Goal: Task Accomplishment & Management: Use online tool/utility

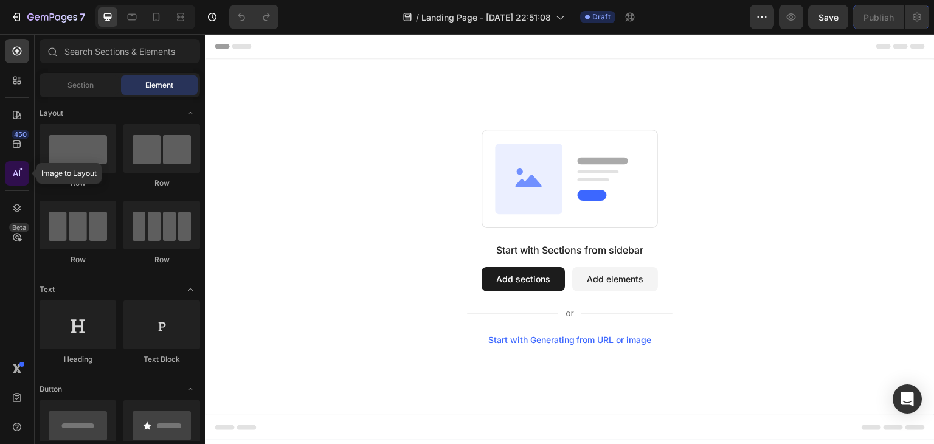
click at [28, 178] on div at bounding box center [17, 173] width 24 height 24
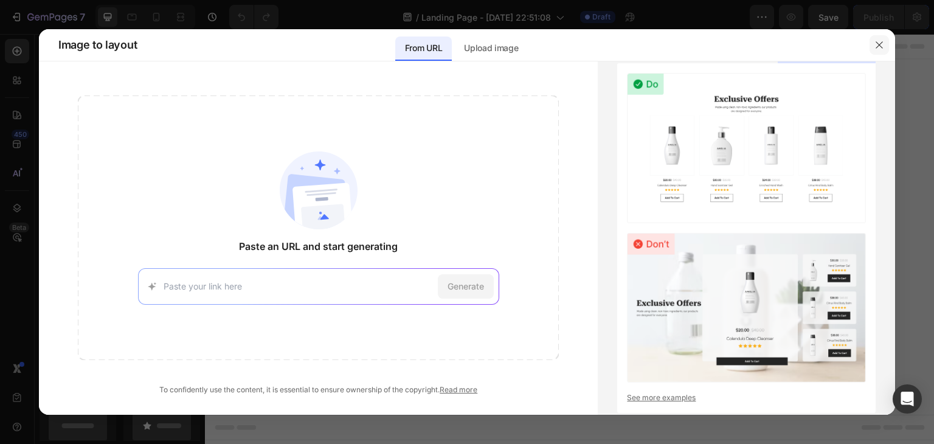
drag, startPoint x: 875, startPoint y: 44, endPoint x: 546, endPoint y: 30, distance: 329.4
click at [876, 44] on icon "button" at bounding box center [880, 45] width 10 height 10
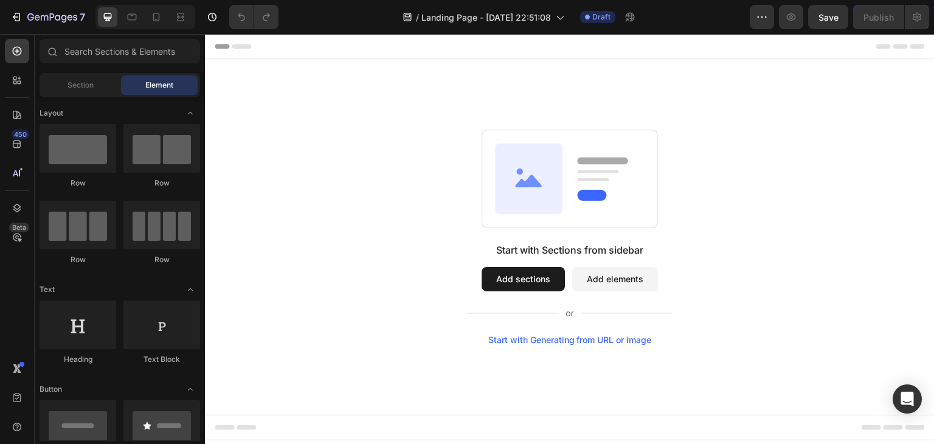
click at [535, 271] on button "Add sections" at bounding box center [523, 279] width 83 height 24
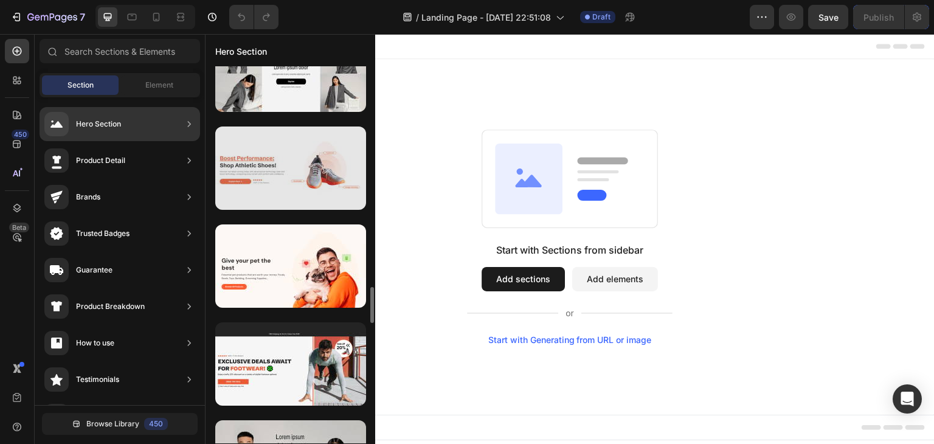
scroll to position [2919, 0]
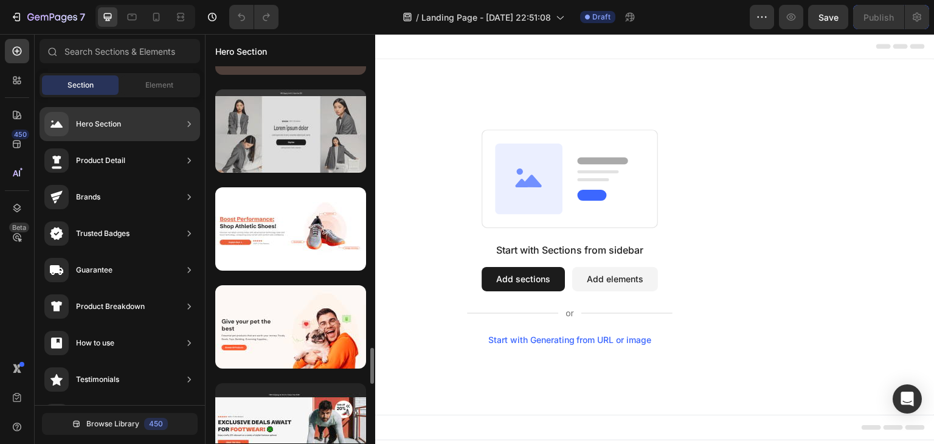
click at [316, 145] on div at bounding box center [290, 130] width 151 height 83
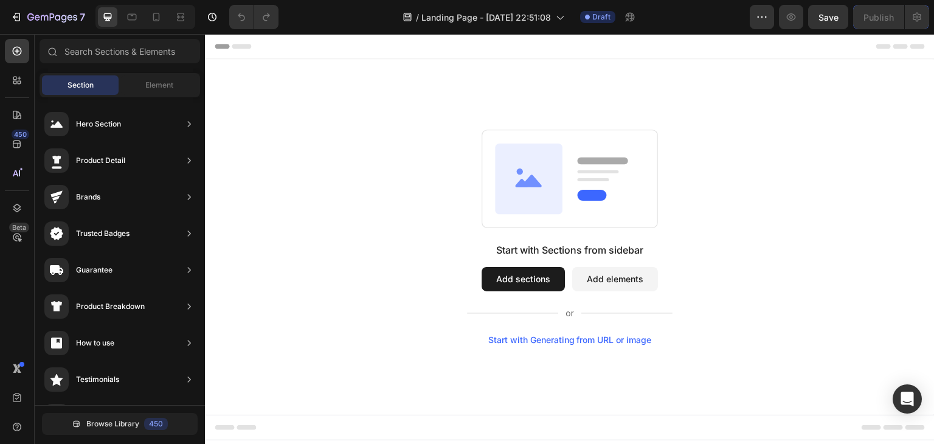
click at [519, 286] on button "Add sections" at bounding box center [523, 279] width 83 height 24
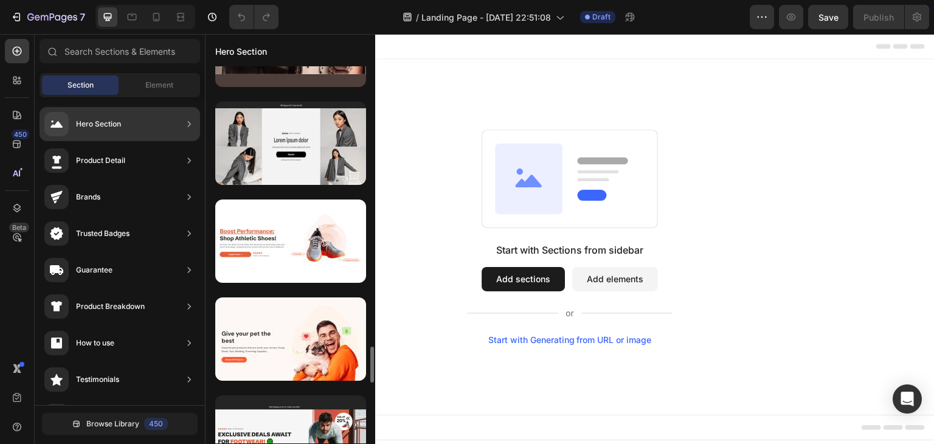
scroll to position [2724, 0]
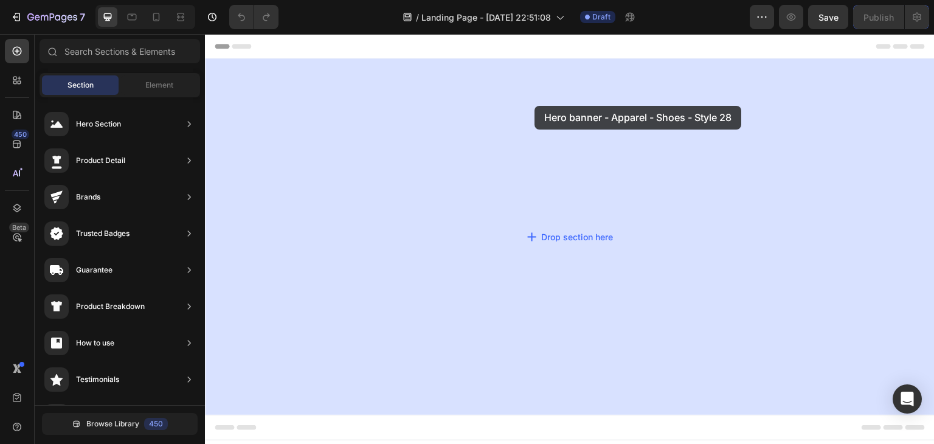
drag, startPoint x: 468, startPoint y: 356, endPoint x: 535, endPoint y: 106, distance: 259.4
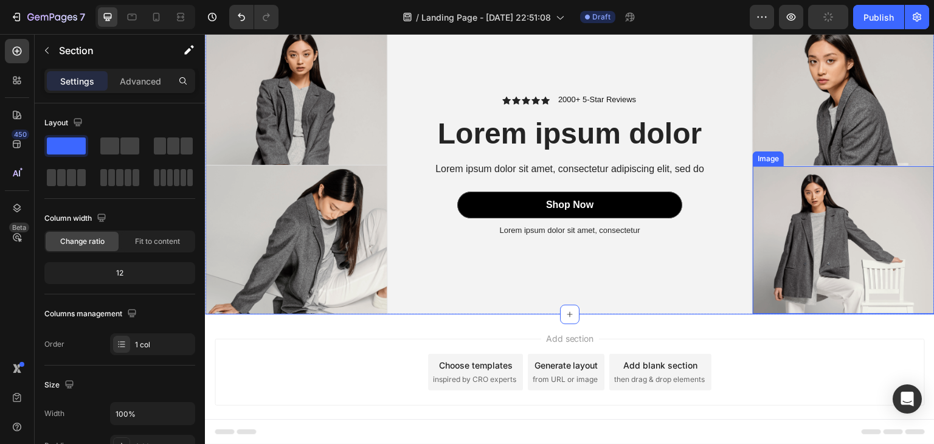
scroll to position [86, 0]
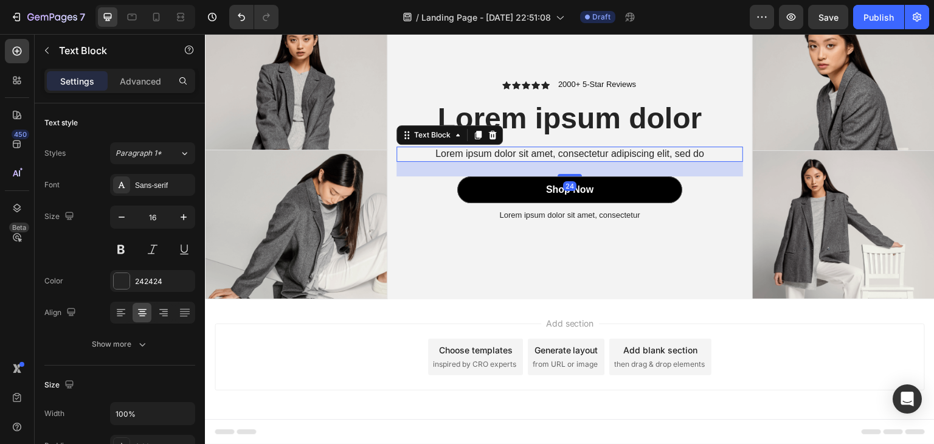
click at [515, 150] on p "Lorem ipsum dolor sit amet, consectetur adipiscing elit, sed do" at bounding box center [570, 154] width 344 height 13
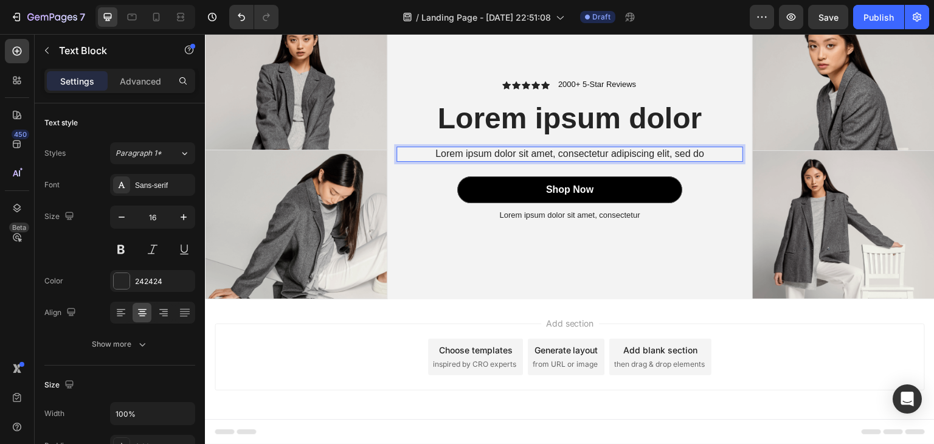
click at [703, 149] on p "Lorem ipsum dolor sit amet, consectetur adipiscing elit, sed do" at bounding box center [570, 154] width 344 height 13
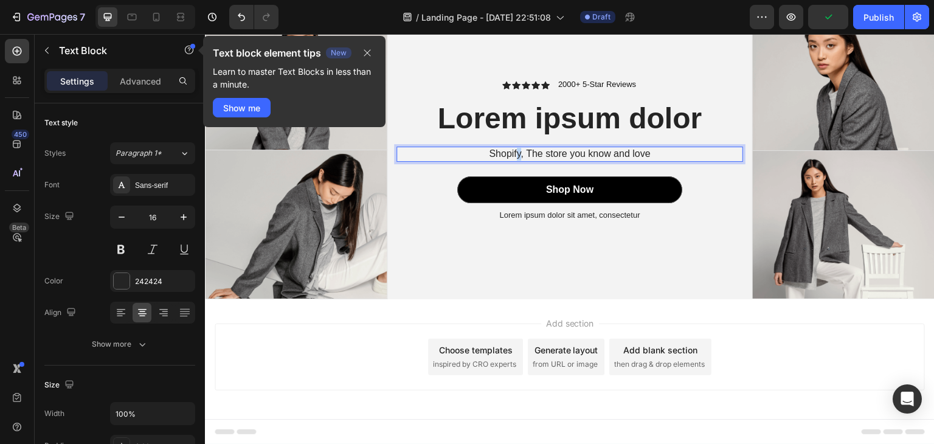
click at [515, 148] on p "Shopify, The store you know and love" at bounding box center [570, 154] width 344 height 13
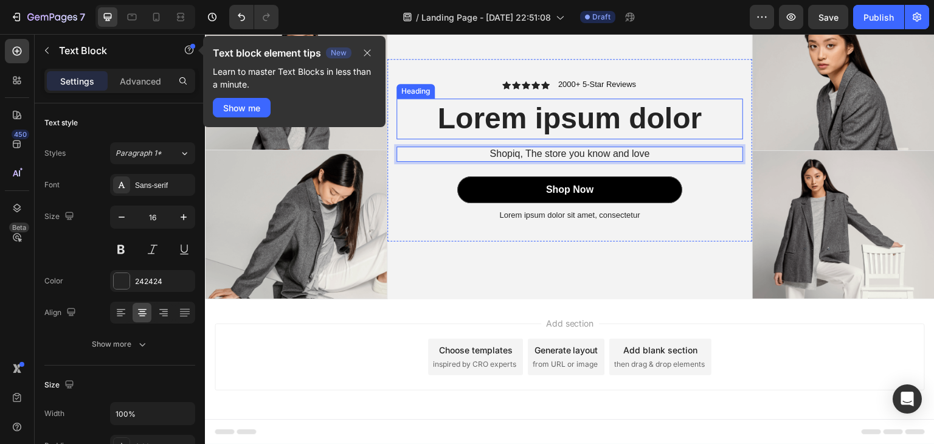
click at [517, 125] on h2 "Lorem ipsum dolor" at bounding box center [570, 119] width 347 height 40
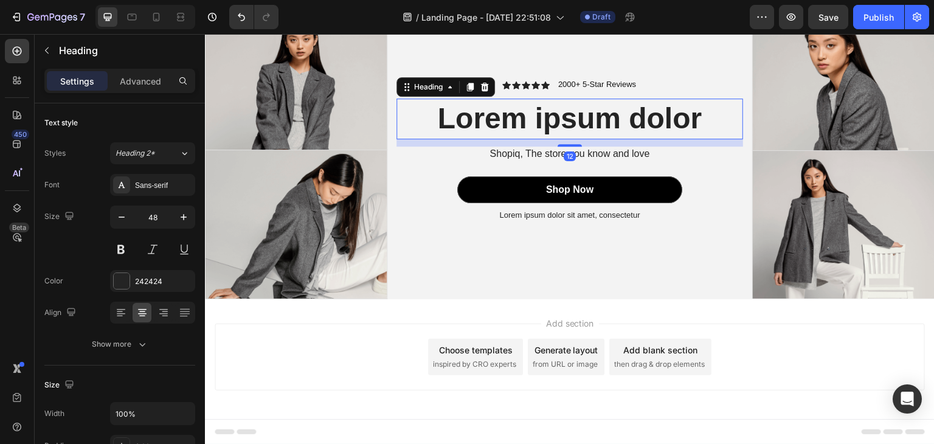
click at [693, 122] on h2 "Lorem ipsum dolor" at bounding box center [570, 119] width 347 height 40
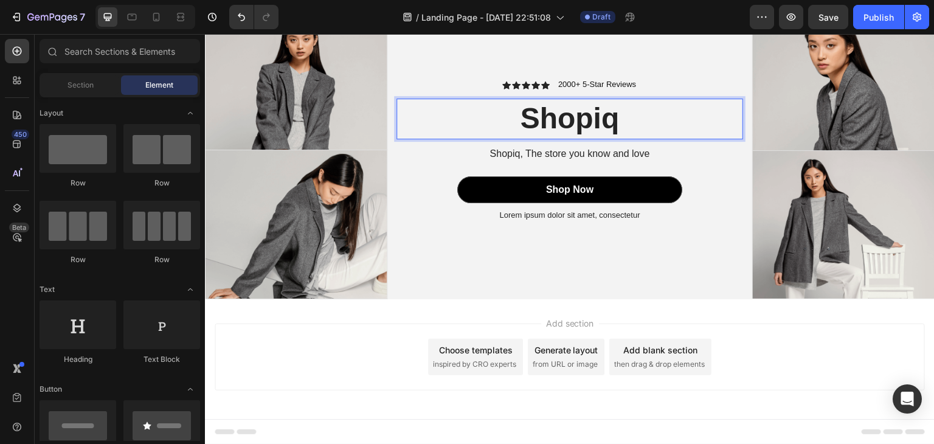
click at [573, 347] on div "Generate layout" at bounding box center [567, 350] width 64 height 13
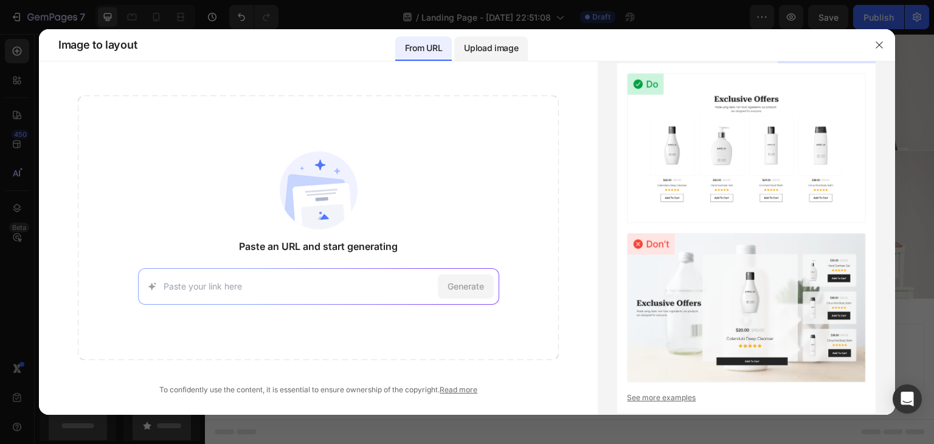
click at [505, 56] on div "Upload image" at bounding box center [491, 48] width 74 height 24
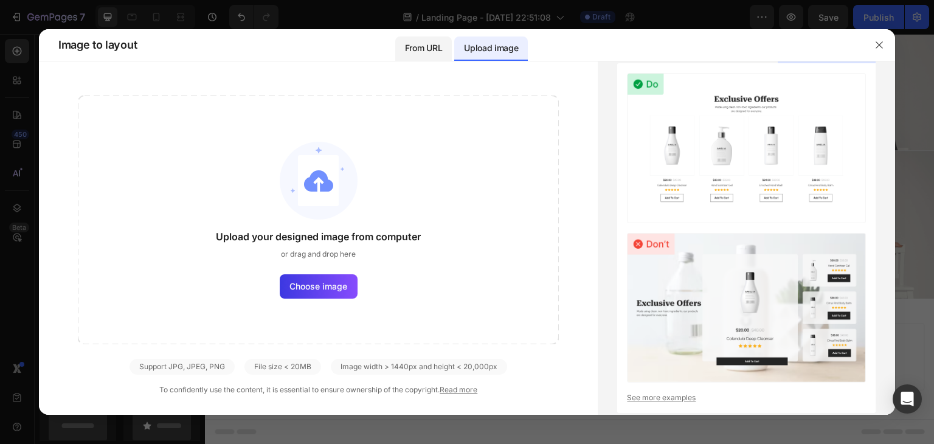
click at [421, 55] on p "From URL" at bounding box center [423, 48] width 37 height 15
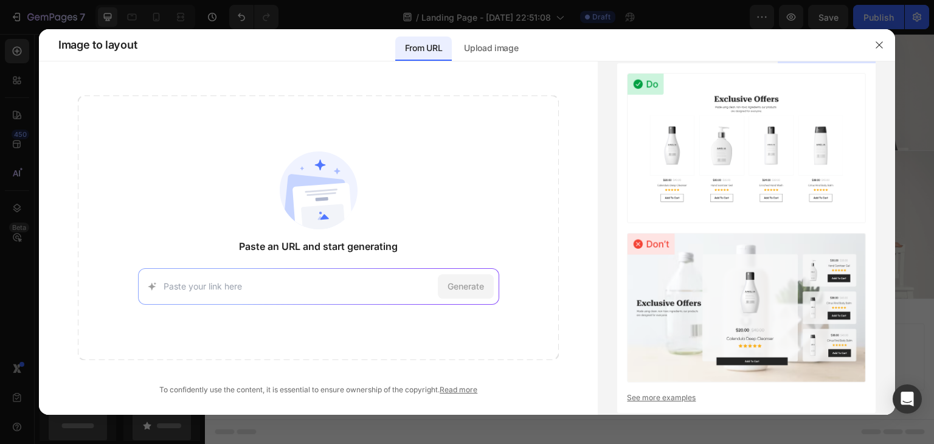
click at [313, 295] on div "Generate" at bounding box center [318, 286] width 361 height 36
click at [291, 284] on input at bounding box center [298, 286] width 269 height 13
paste input "https://shopiqusa.store/products/streethx-womens-black-dark-punk-streetwear-ove…"
type input "https://shopiqusa.store/products/streethx-womens-black-dark-punk-streetwear-ove…"
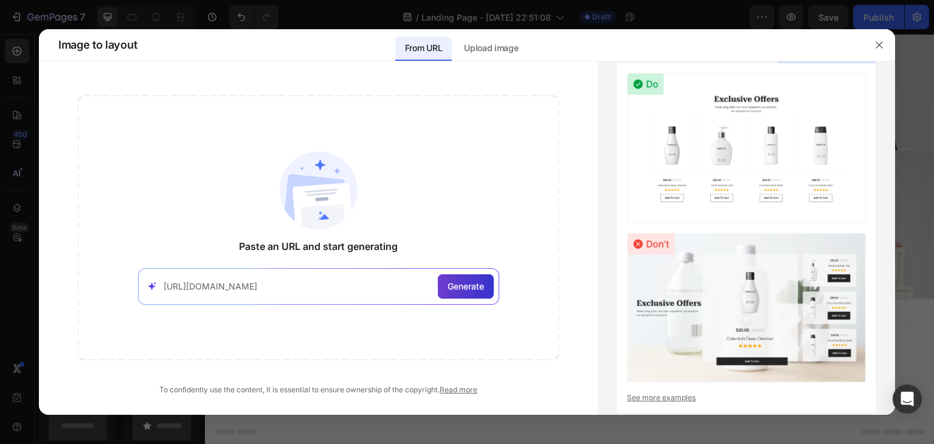
scroll to position [0, 0]
click at [459, 280] on span "Generate" at bounding box center [466, 286] width 36 height 13
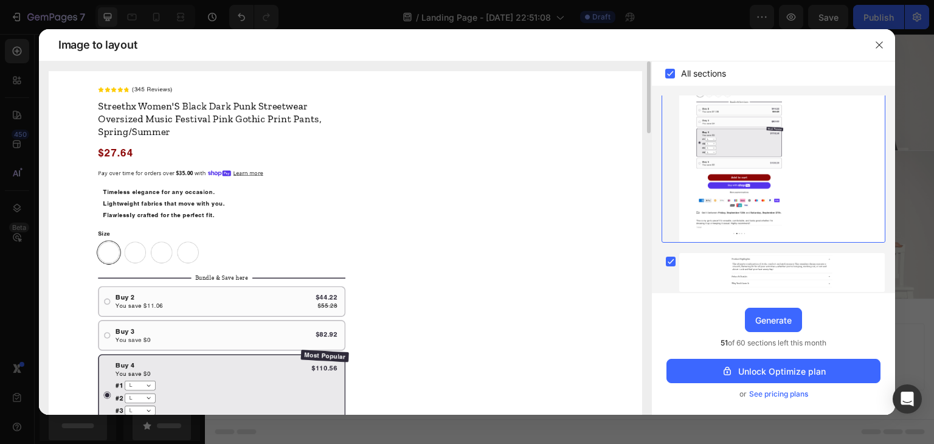
drag, startPoint x: 278, startPoint y: 254, endPoint x: 300, endPoint y: 291, distance: 43.4
drag, startPoint x: 300, startPoint y: 291, endPoint x: 217, endPoint y: 204, distance: 120.0
click at [217, 204] on img at bounding box center [346, 376] width 594 height 611
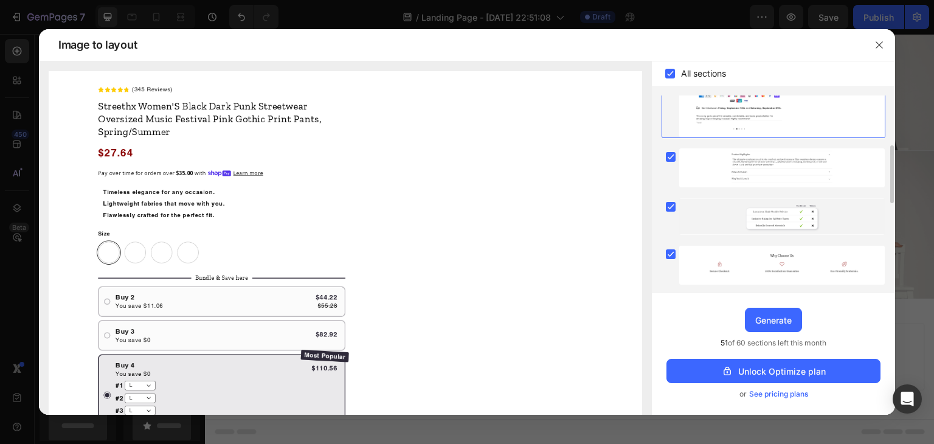
scroll to position [49, 0]
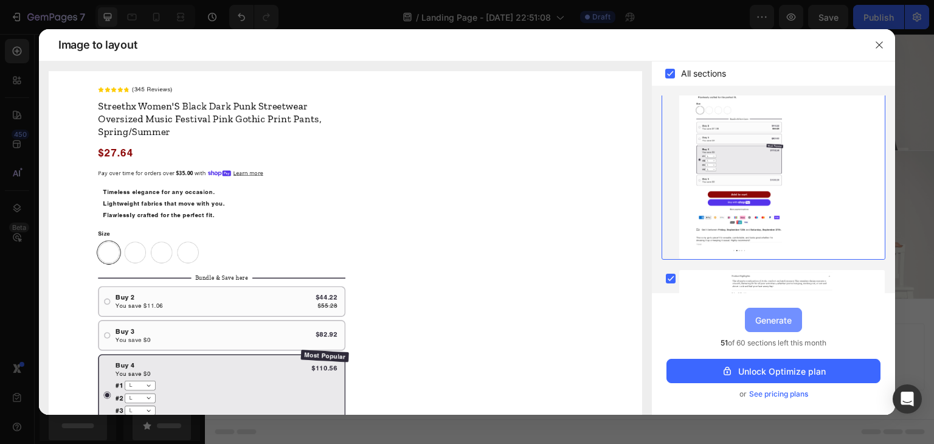
click at [782, 327] on button "Generate" at bounding box center [773, 320] width 57 height 24
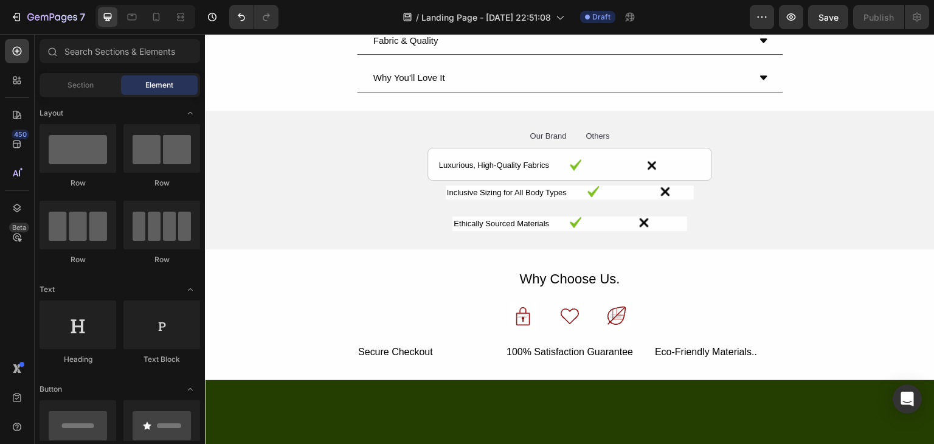
scroll to position [1302, 0]
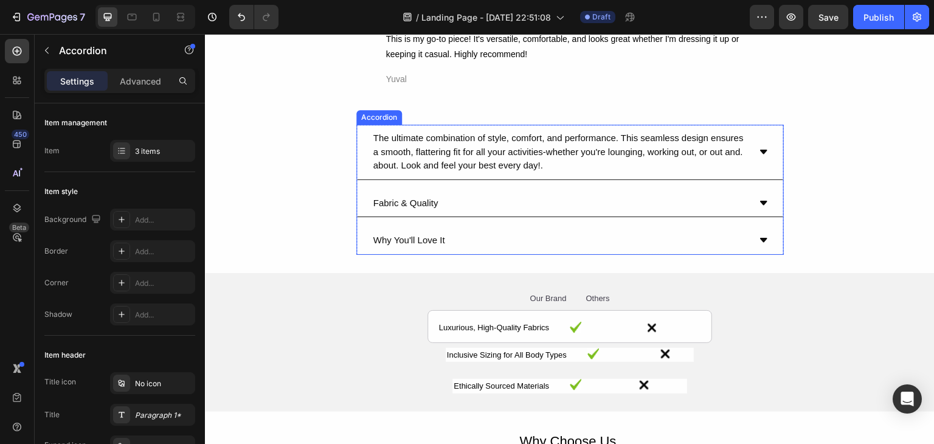
click at [759, 205] on icon at bounding box center [764, 203] width 10 height 10
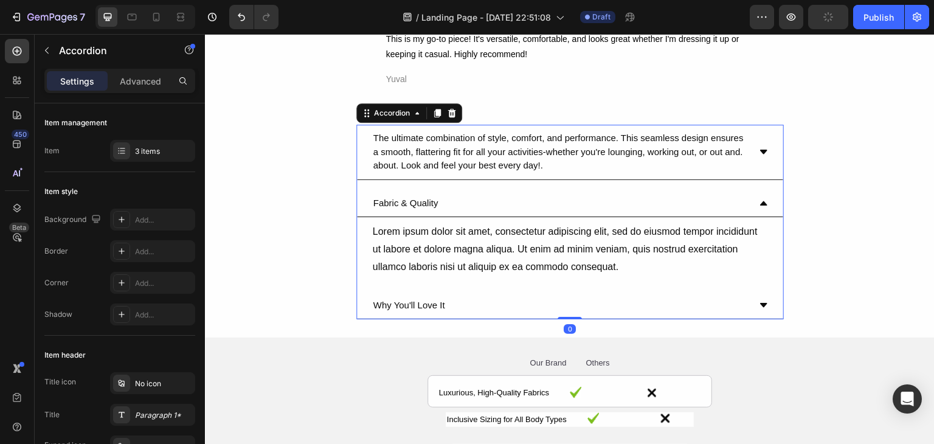
click at [759, 205] on icon at bounding box center [764, 203] width 10 height 10
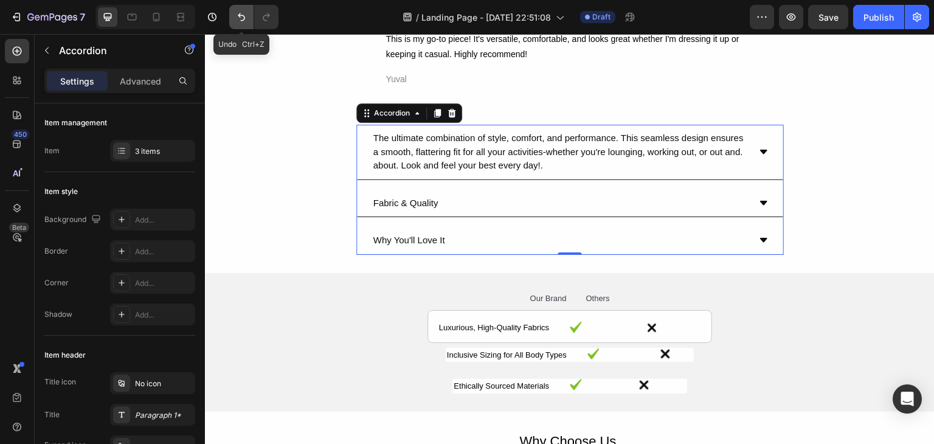
click at [241, 11] on icon "Undo/Redo" at bounding box center [241, 17] width 12 height 12
click at [240, 11] on icon "Undo/Redo" at bounding box center [241, 17] width 12 height 12
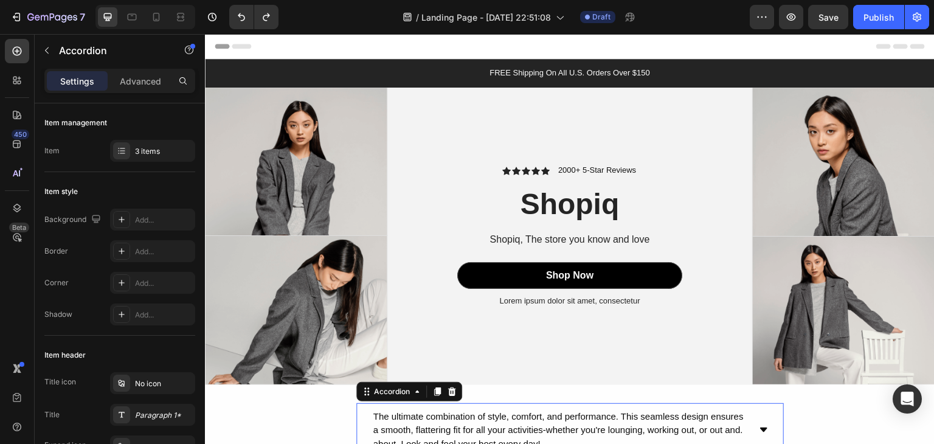
scroll to position [243, 0]
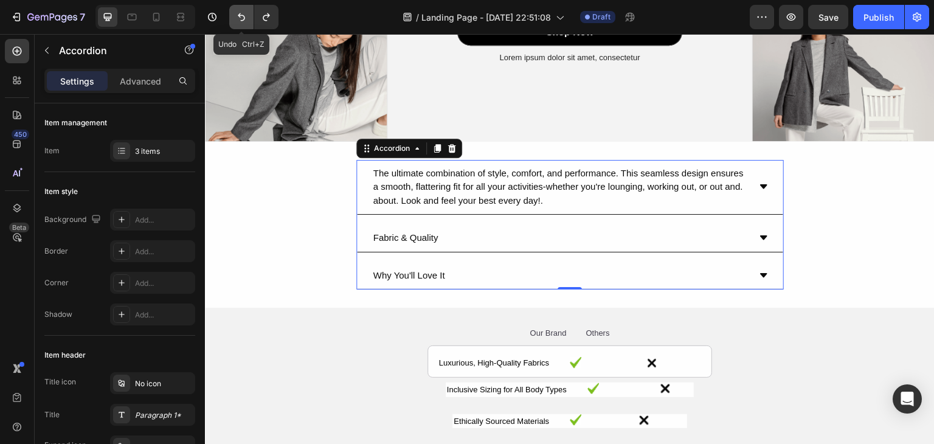
click at [236, 21] on icon "Undo/Redo" at bounding box center [241, 17] width 12 height 12
click at [237, 21] on icon "Undo/Redo" at bounding box center [241, 17] width 12 height 12
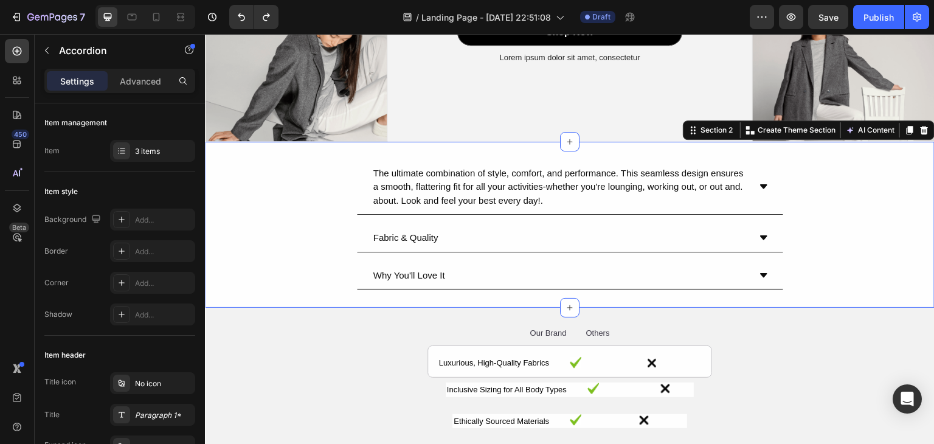
click at [336, 217] on div "The ultimate combination of style, comfort, and performance. This seamless desi…" at bounding box center [570, 225] width 730 height 130
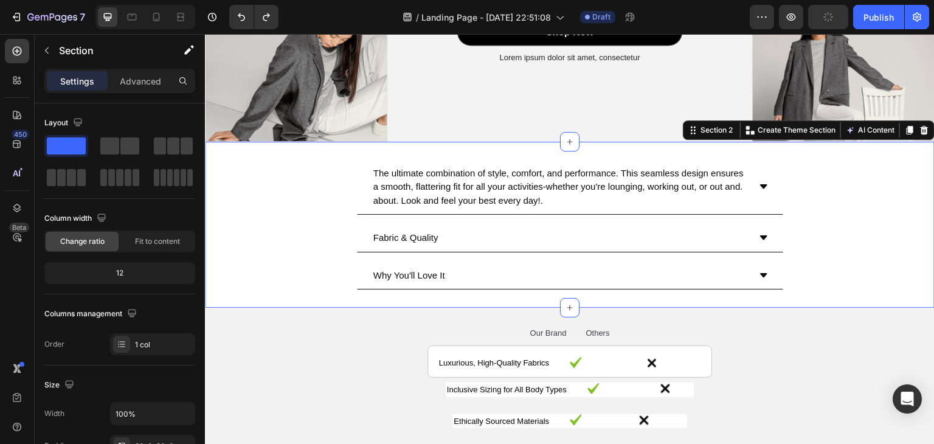
click at [921, 127] on icon at bounding box center [925, 130] width 8 height 9
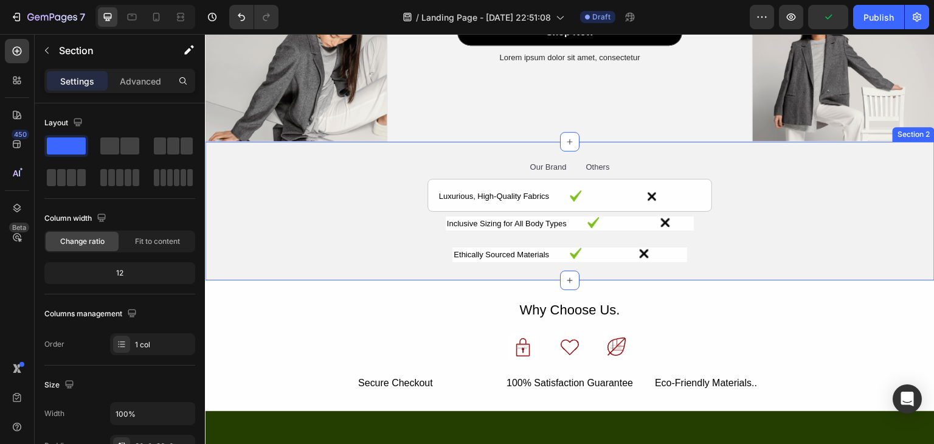
click at [835, 242] on div "Our Brand Text Block Others Text Block Row Luxurious, High-Quality Fabrics Text…" at bounding box center [570, 211] width 730 height 102
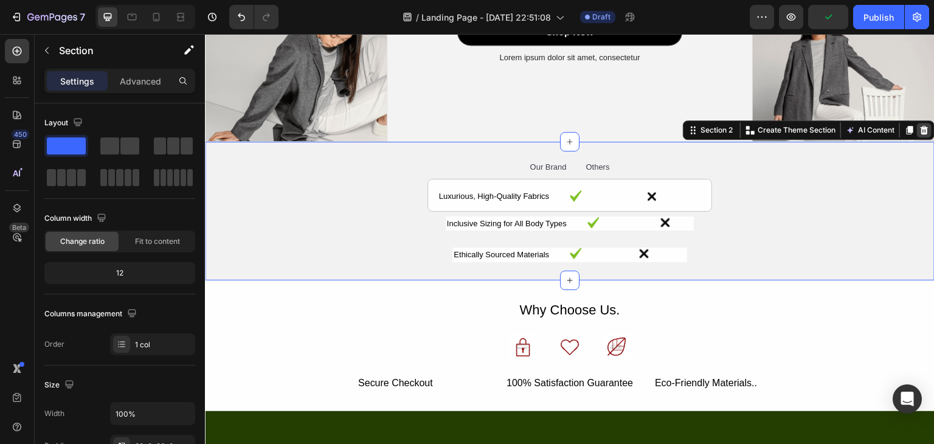
click at [918, 120] on div "Section 2 You can create reusable sections Create Theme Section AI Content Writ…" at bounding box center [809, 129] width 252 height 19
click at [920, 125] on icon at bounding box center [925, 130] width 10 height 10
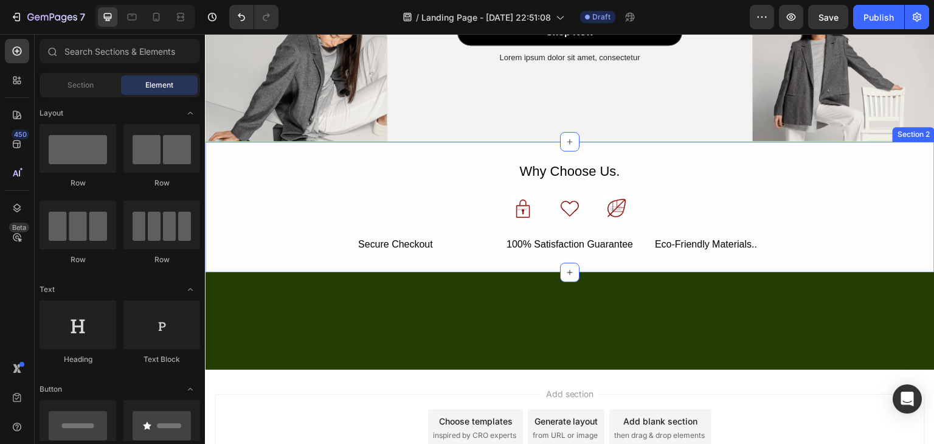
click at [869, 192] on div "Why Choose Us. Text Block Image Icon Image Row Row Secure Checkout Text Block 1…" at bounding box center [570, 207] width 730 height 95
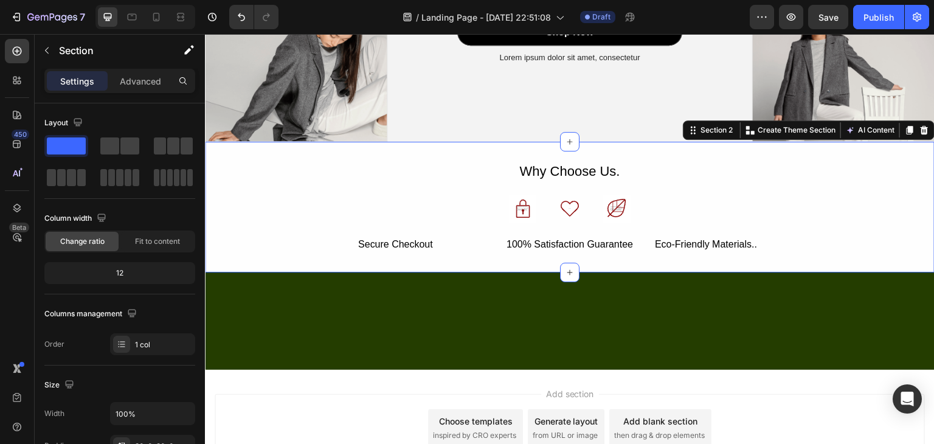
click at [921, 123] on div at bounding box center [924, 130] width 15 height 15
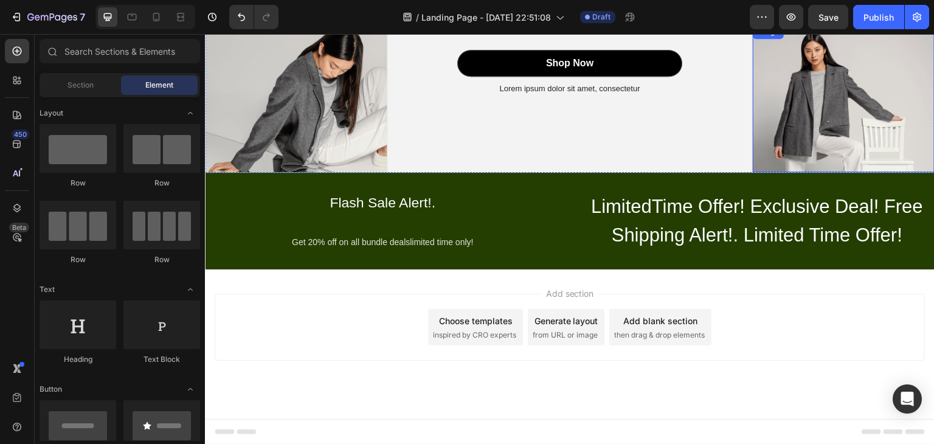
scroll to position [208, 0]
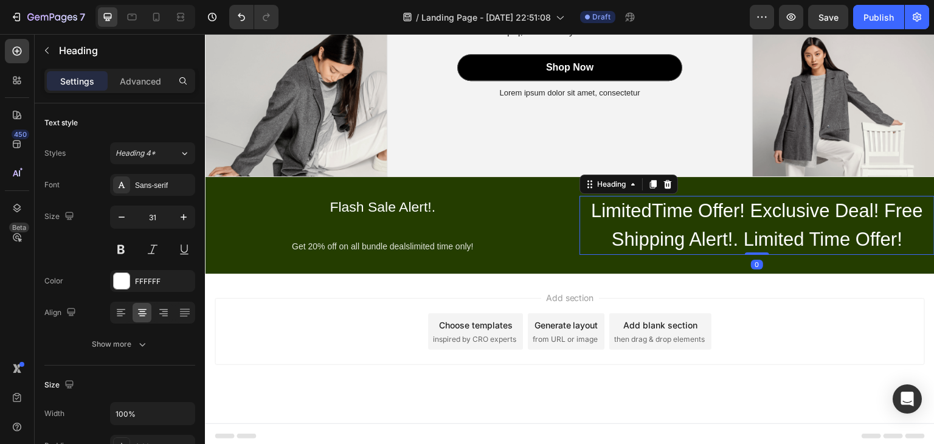
click at [853, 207] on h2 "LimitedTime Offer! Exclusive Deal! Free Shipping Alert!. Limited Time Offer!" at bounding box center [757, 225] width 355 height 59
click at [667, 179] on icon at bounding box center [668, 184] width 10 height 10
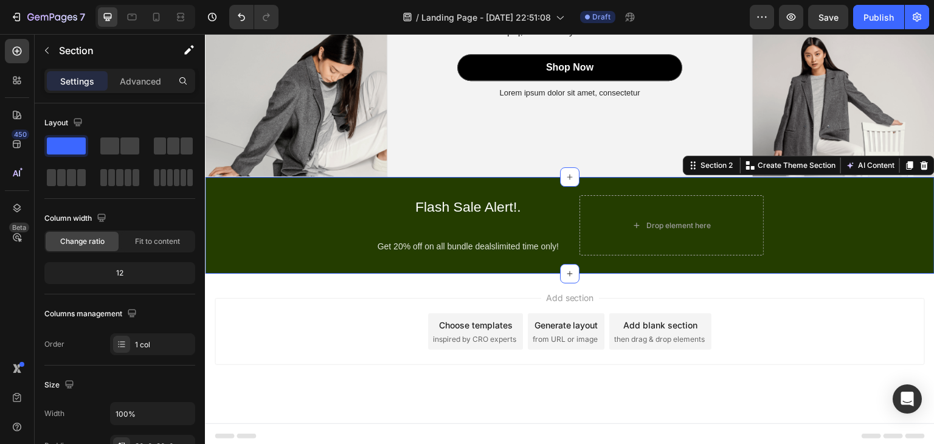
click at [671, 178] on div "Flash Sale Alert!. Text Block Get 20% off on all bundle dealslimited time only!…" at bounding box center [570, 225] width 730 height 97
click at [925, 159] on div "Section 2 You can create reusable sections Create Theme Section AI Content Writ…" at bounding box center [809, 165] width 252 height 19
click at [921, 161] on icon at bounding box center [925, 165] width 8 height 9
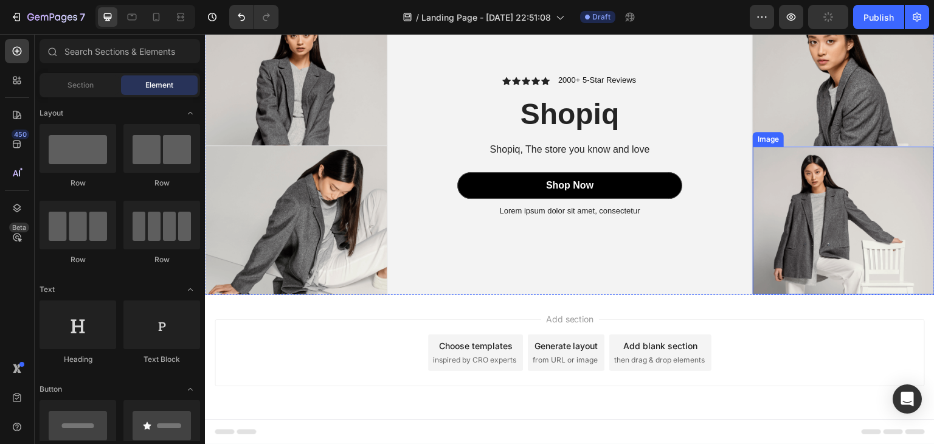
scroll to position [86, 0]
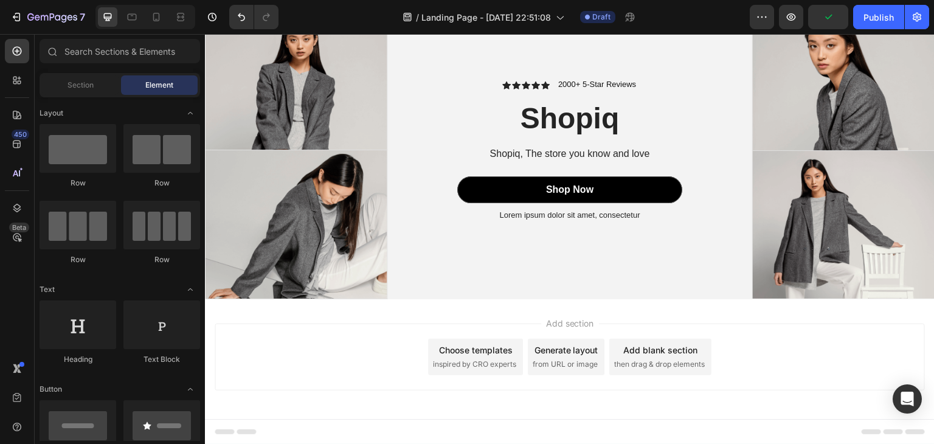
click at [775, 316] on div "Add section Choose templates inspired by CRO experts Generate layout from URL o…" at bounding box center [570, 374] width 730 height 150
click at [753, 358] on div "Add section Choose templates inspired by CRO experts Generate layout from URL o…" at bounding box center [570, 357] width 710 height 67
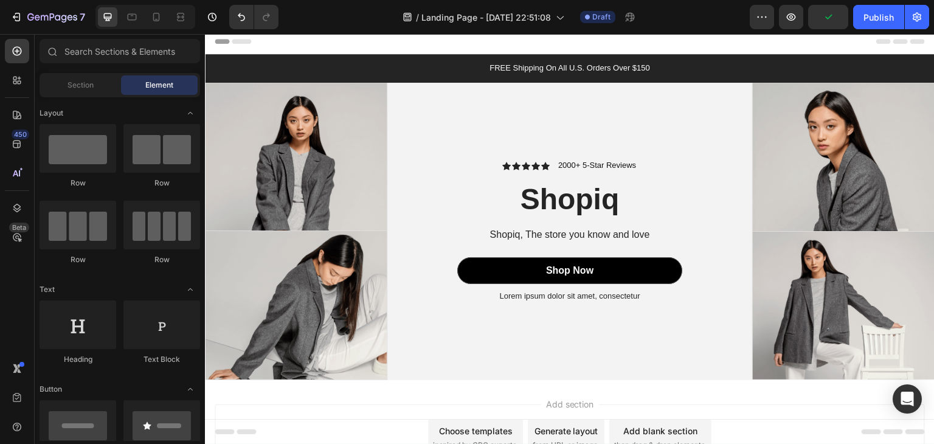
scroll to position [0, 0]
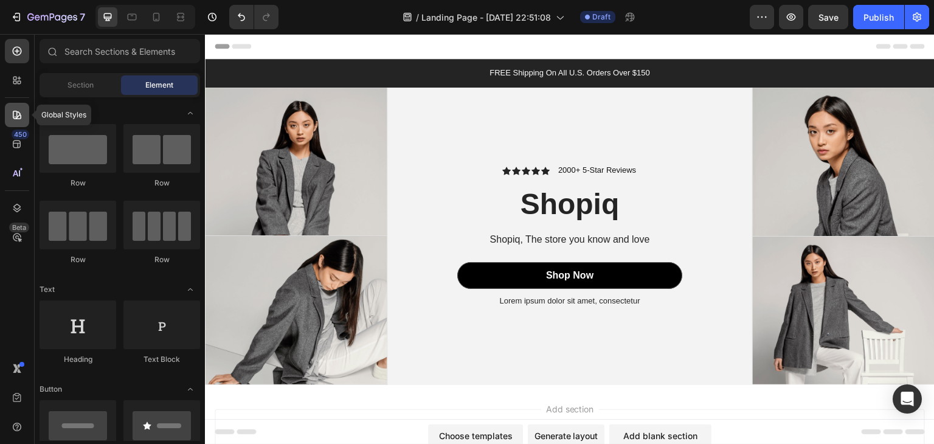
click at [16, 119] on icon at bounding box center [17, 115] width 9 height 9
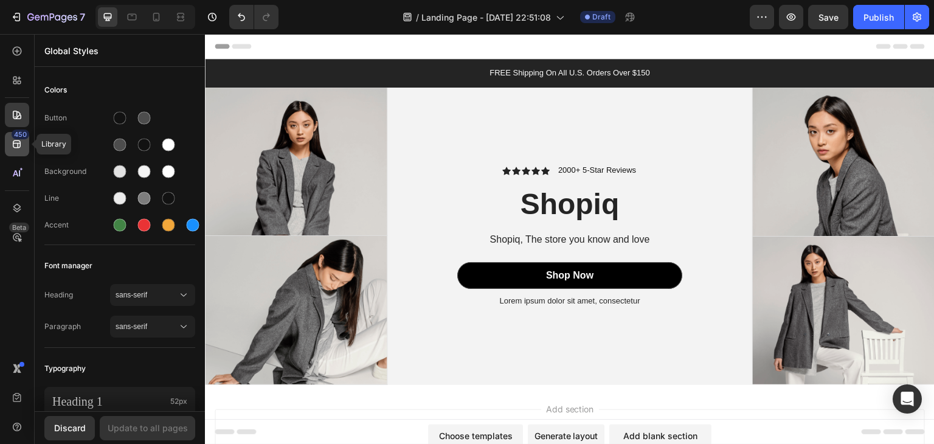
click at [5, 147] on div "450" at bounding box center [17, 144] width 24 height 24
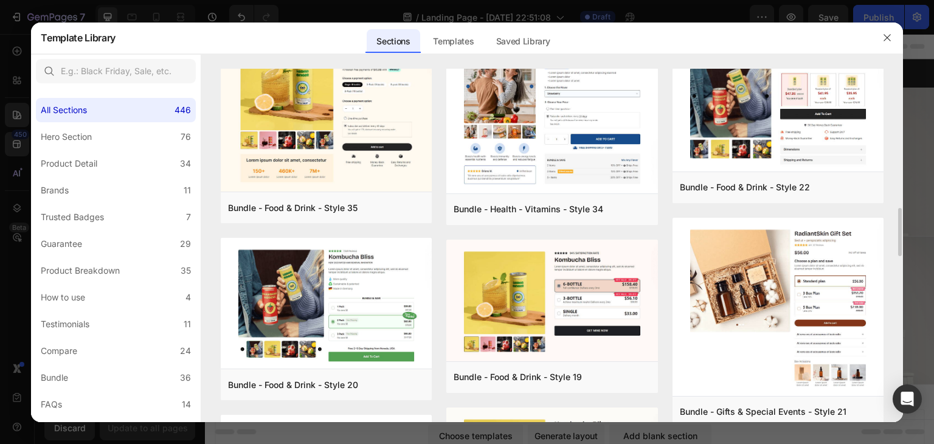
scroll to position [1086, 0]
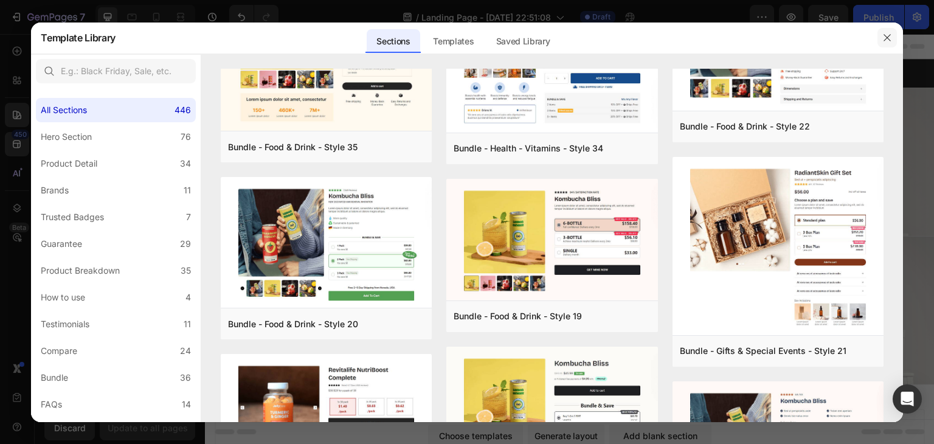
click at [892, 31] on button "button" at bounding box center [887, 37] width 19 height 19
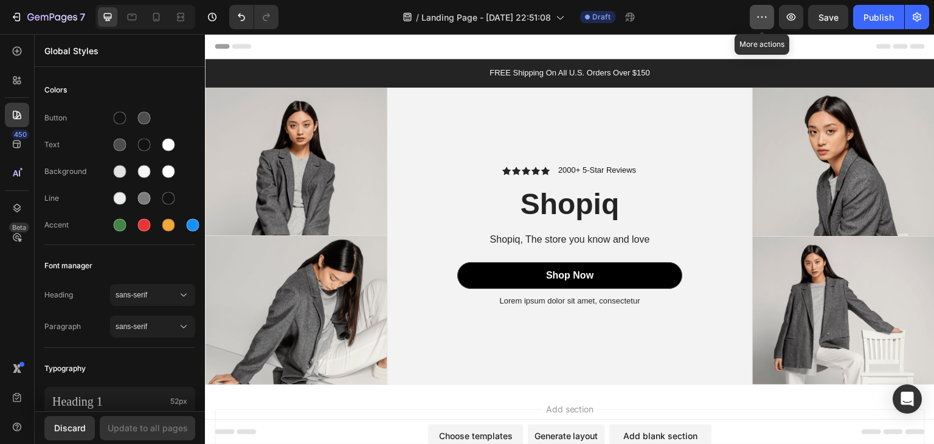
click at [761, 15] on icon "button" at bounding box center [762, 17] width 12 height 12
click at [131, 10] on div at bounding box center [131, 16] width 19 height 19
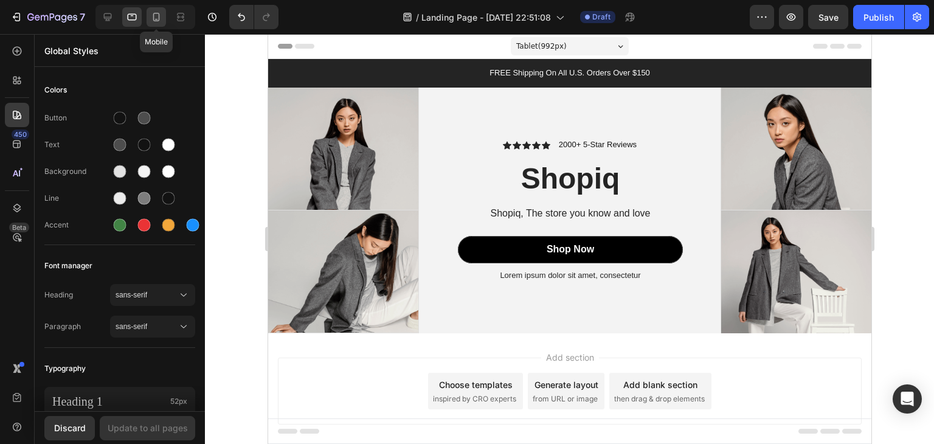
click at [152, 15] on icon at bounding box center [156, 17] width 12 height 12
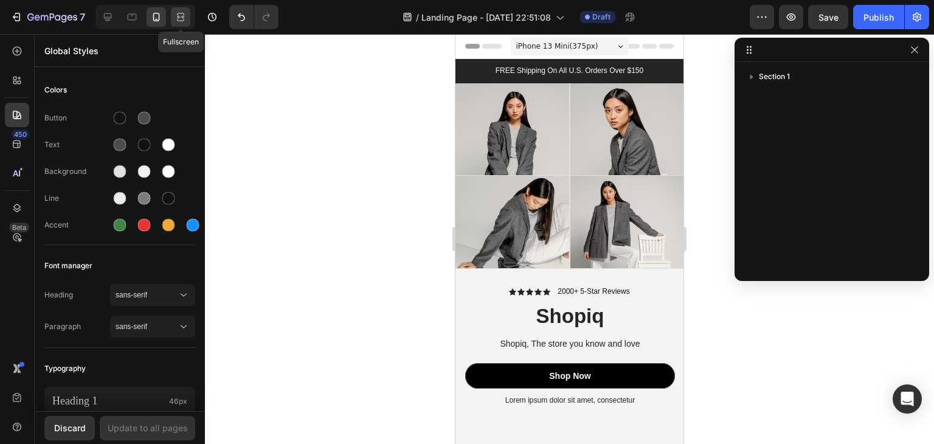
click at [178, 18] on icon at bounding box center [181, 17] width 12 height 12
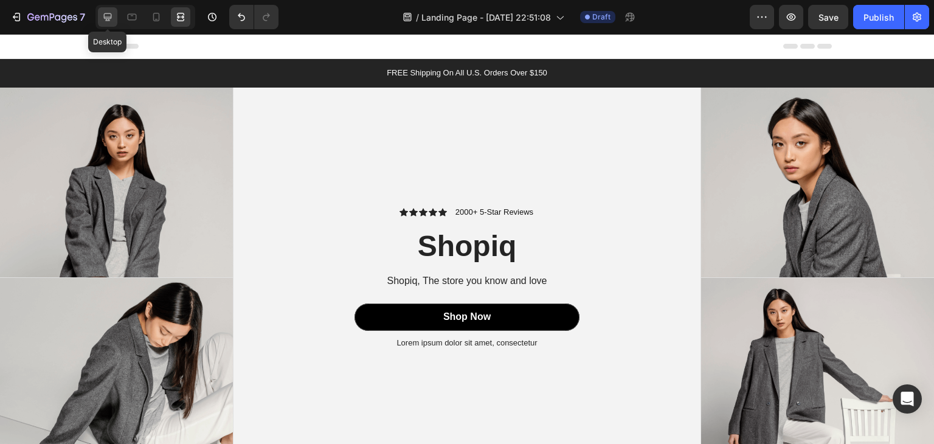
click at [108, 18] on icon at bounding box center [108, 17] width 8 height 8
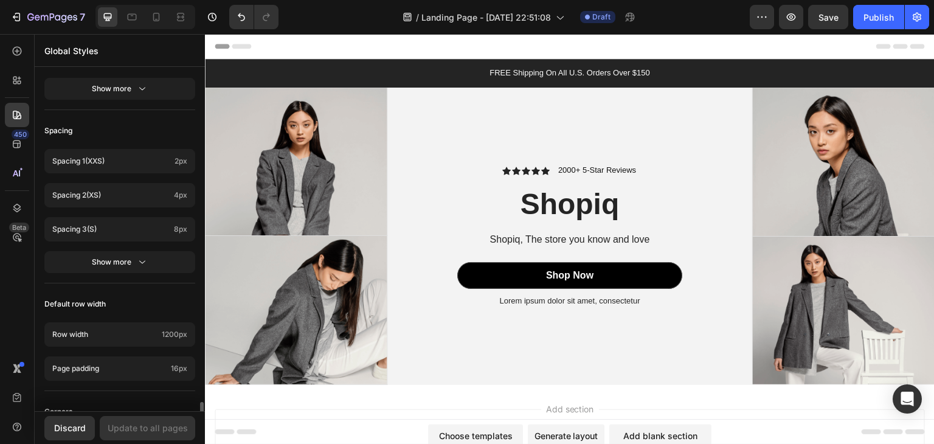
scroll to position [548, 0]
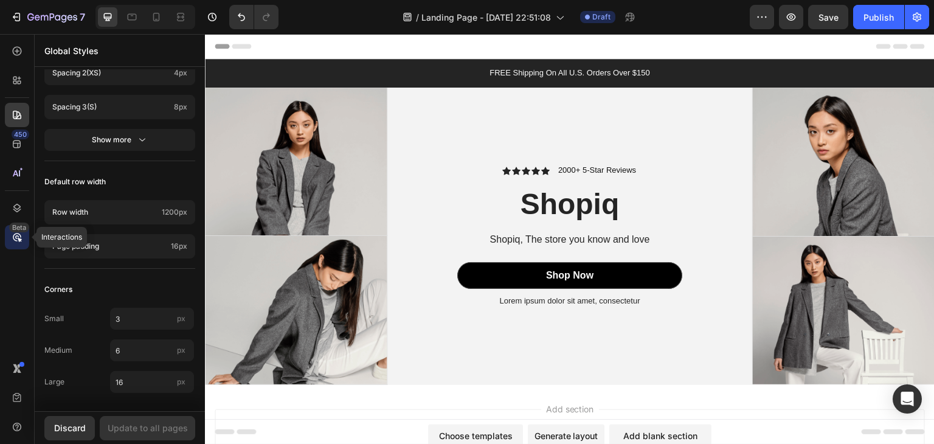
click at [26, 234] on div "Beta" at bounding box center [17, 237] width 24 height 24
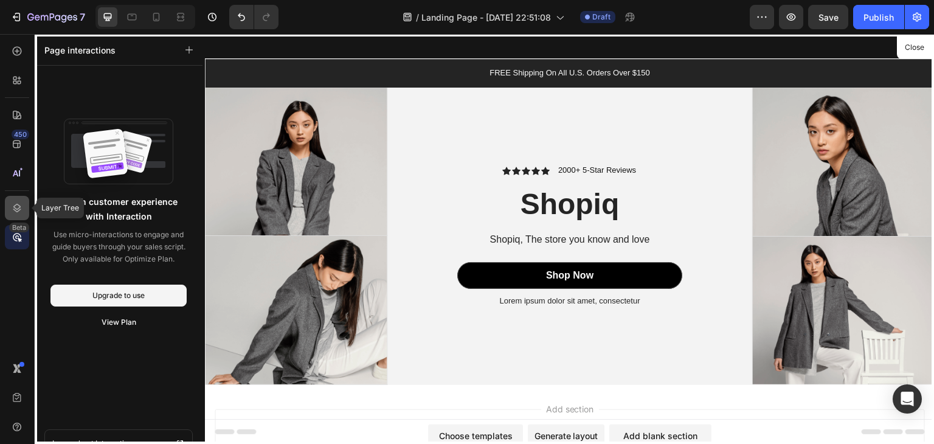
click at [11, 206] on icon at bounding box center [17, 208] width 12 height 12
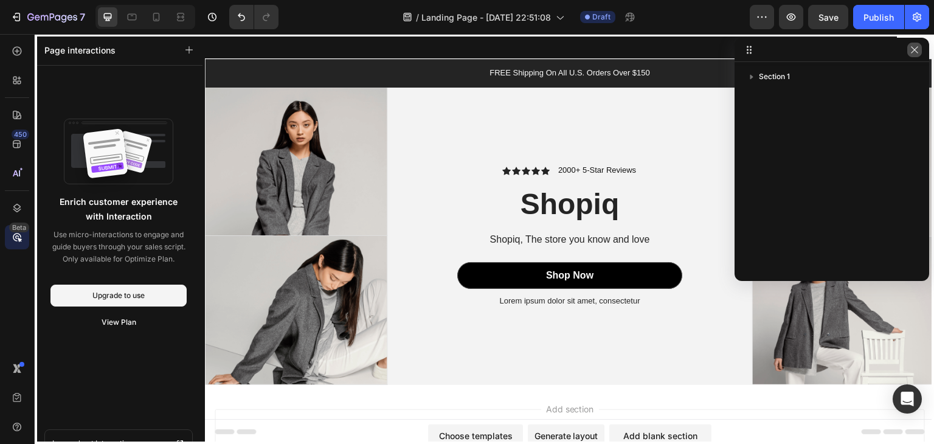
drag, startPoint x: 914, startPoint y: 48, endPoint x: 901, endPoint y: 47, distance: 12.8
click at [914, 48] on icon "button" at bounding box center [915, 50] width 10 height 10
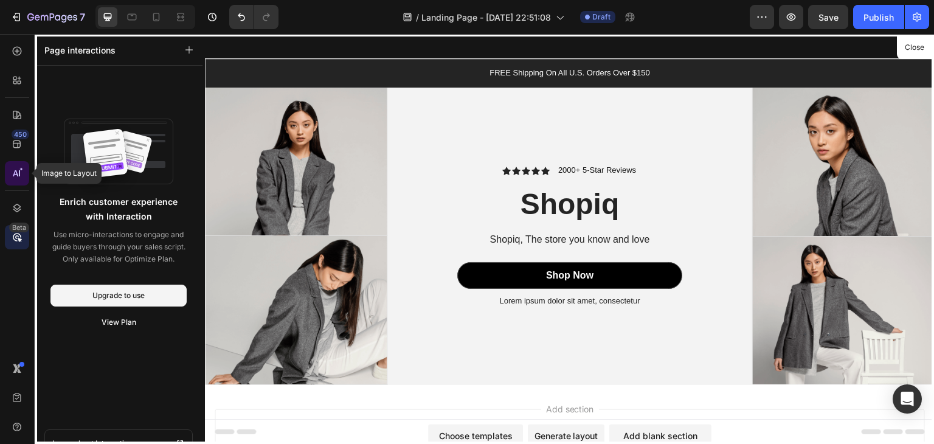
click at [22, 166] on div at bounding box center [17, 173] width 24 height 24
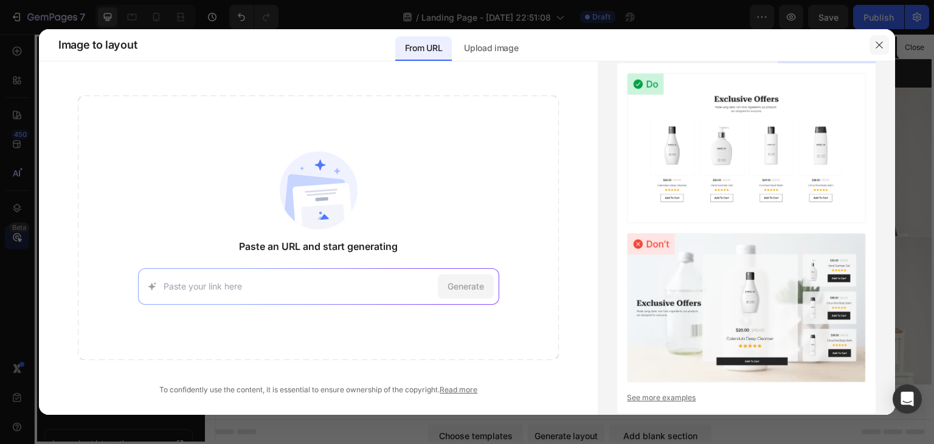
click at [878, 46] on icon "button" at bounding box center [880, 45] width 10 height 10
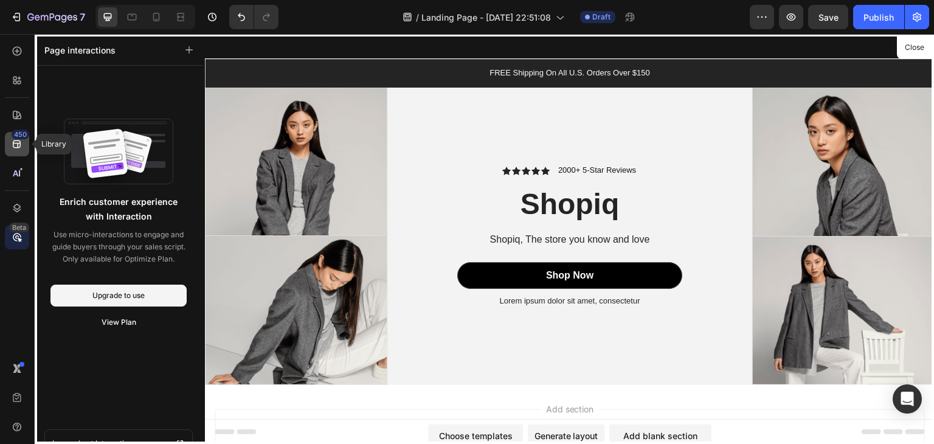
click at [24, 137] on div "450" at bounding box center [21, 135] width 18 height 10
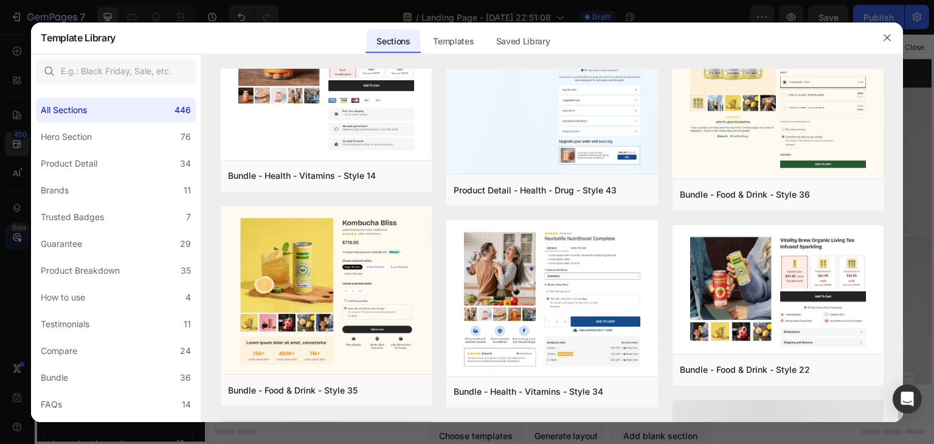
scroll to position [964, 0]
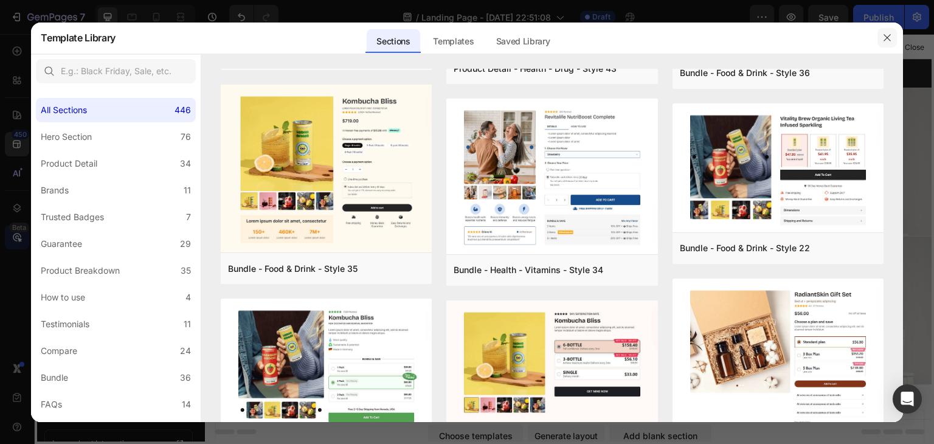
click at [883, 35] on icon "button" at bounding box center [888, 38] width 10 height 10
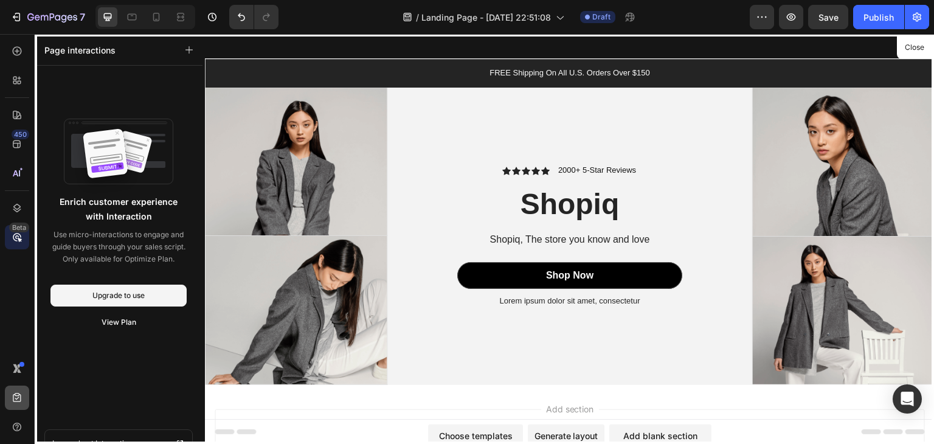
click at [5, 391] on div "450 Beta" at bounding box center [17, 239] width 35 height 410
click at [16, 391] on div at bounding box center [17, 398] width 24 height 24
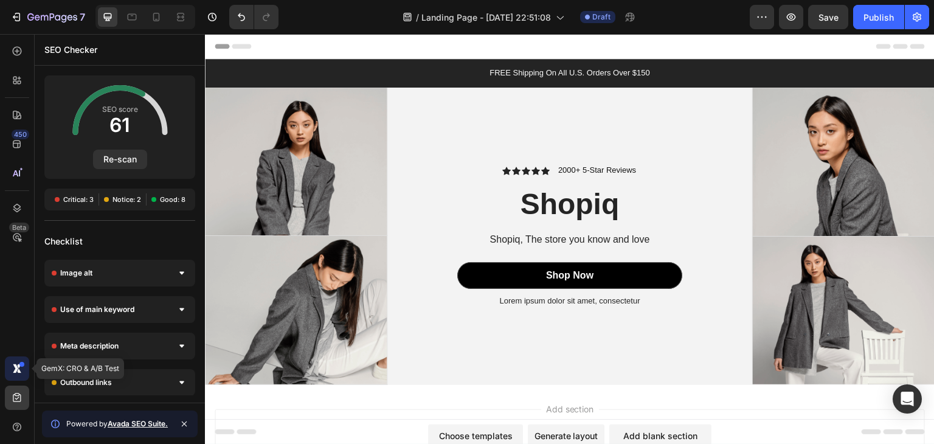
click at [12, 375] on div at bounding box center [17, 368] width 24 height 24
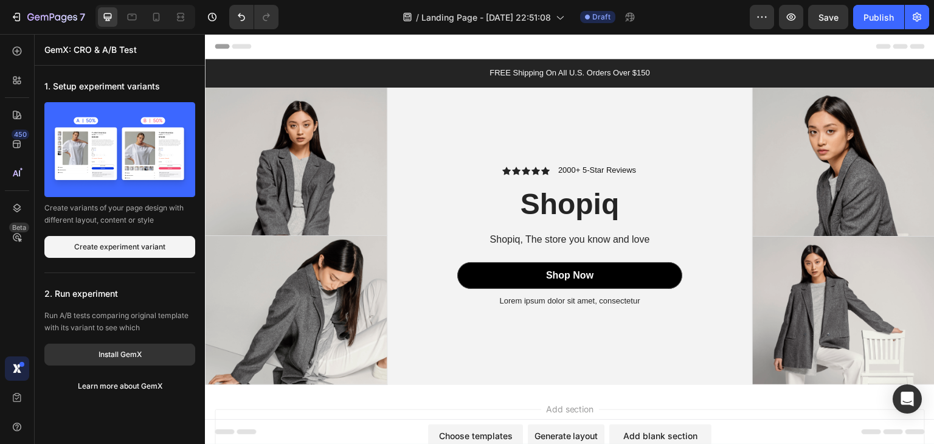
click at [19, 412] on div at bounding box center [17, 397] width 24 height 83
click at [10, 431] on div at bounding box center [17, 427] width 24 height 24
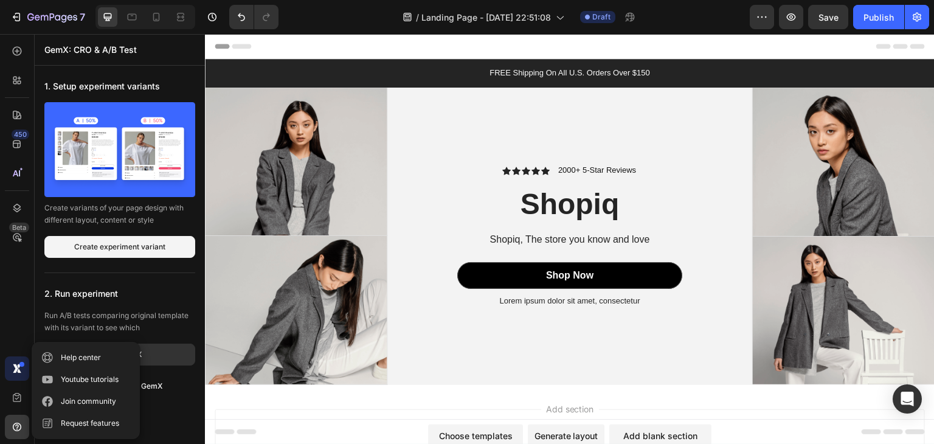
click at [0, 324] on div "450 Beta" at bounding box center [17, 239] width 35 height 410
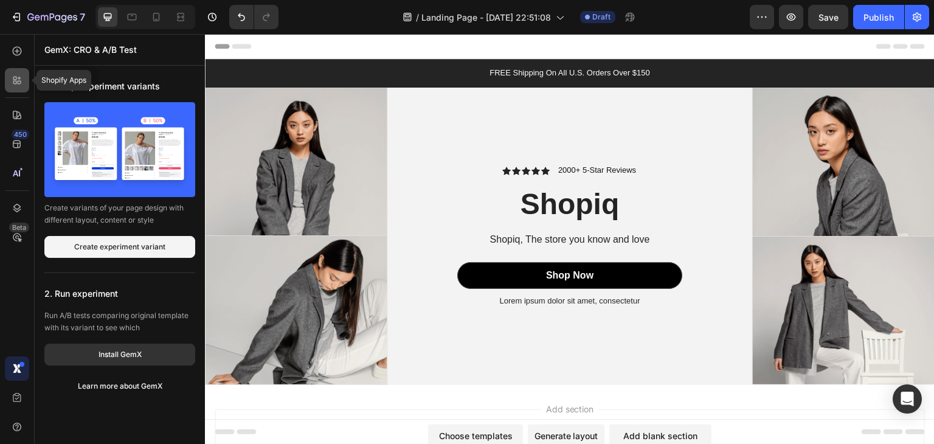
click at [24, 82] on div at bounding box center [17, 80] width 24 height 24
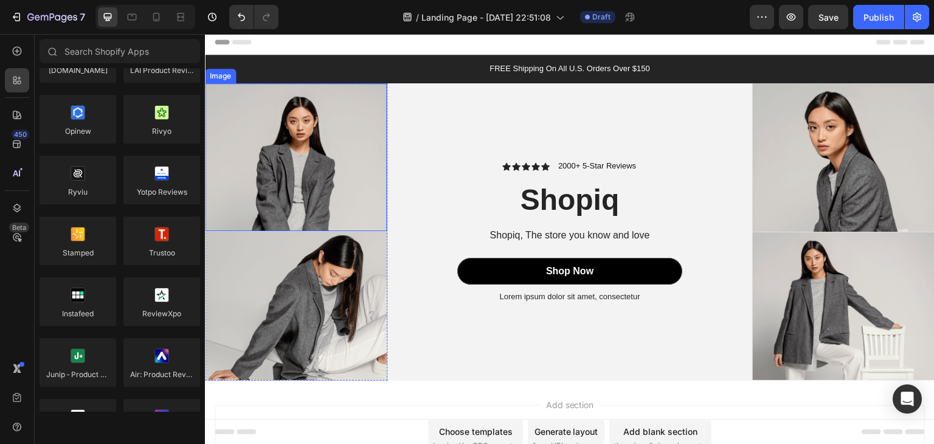
scroll to position [0, 0]
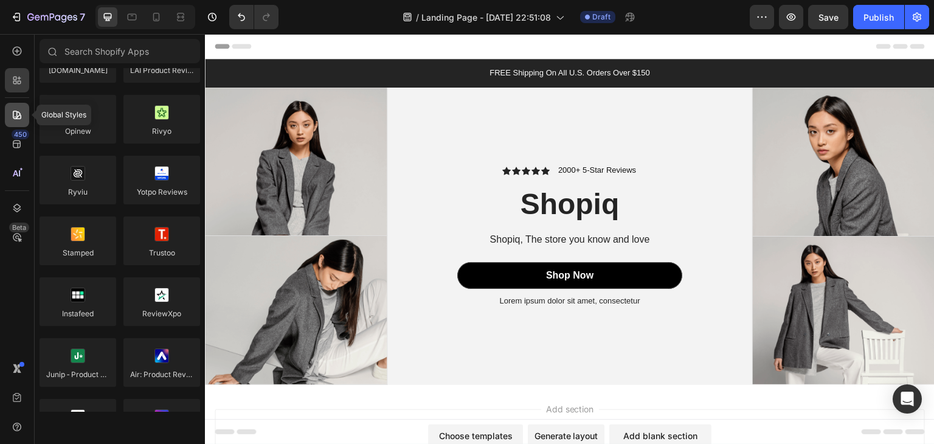
click at [18, 120] on icon at bounding box center [17, 115] width 12 height 12
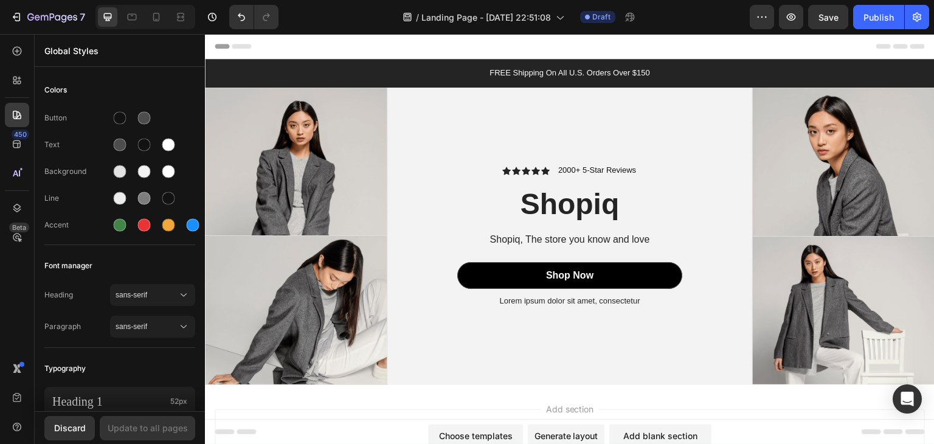
click at [2, 142] on div "450 Beta" at bounding box center [17, 239] width 35 height 410
click at [12, 142] on icon at bounding box center [17, 144] width 12 height 12
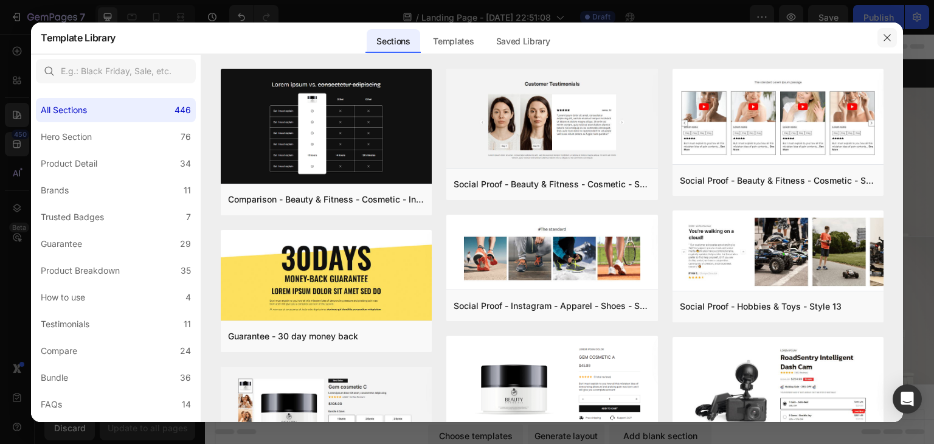
click at [888, 30] on button "button" at bounding box center [887, 37] width 19 height 19
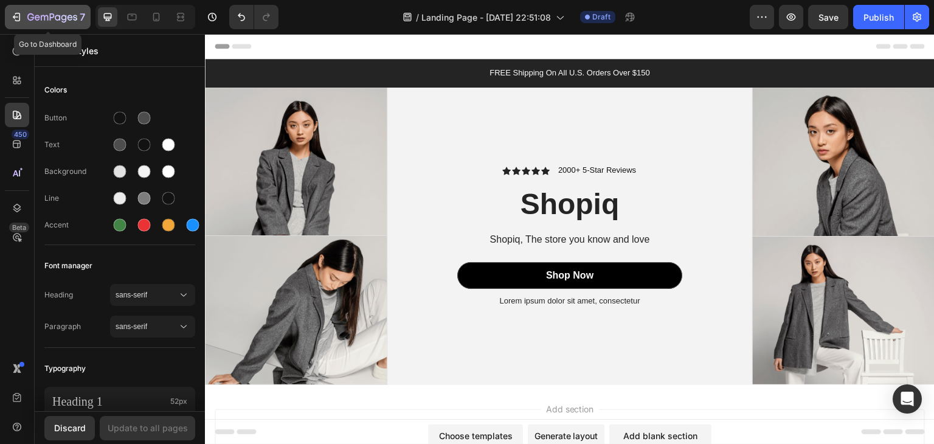
click at [27, 15] on div "7" at bounding box center [47, 17] width 75 height 15
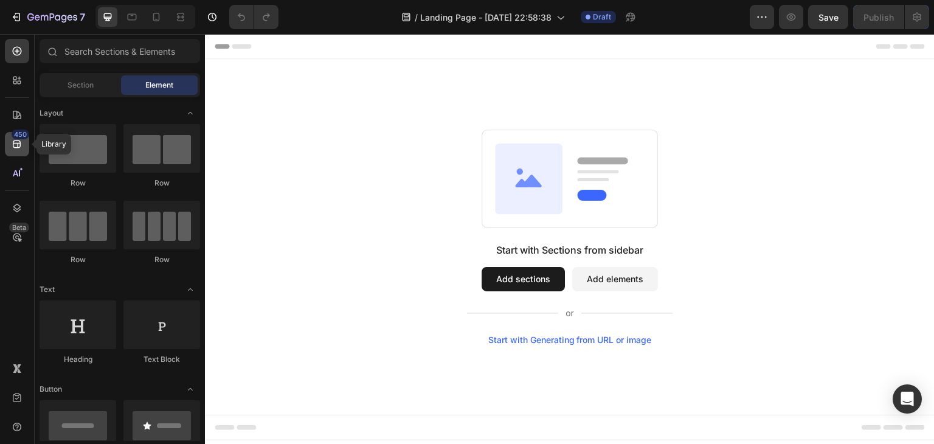
click at [13, 136] on div "450" at bounding box center [21, 135] width 18 height 10
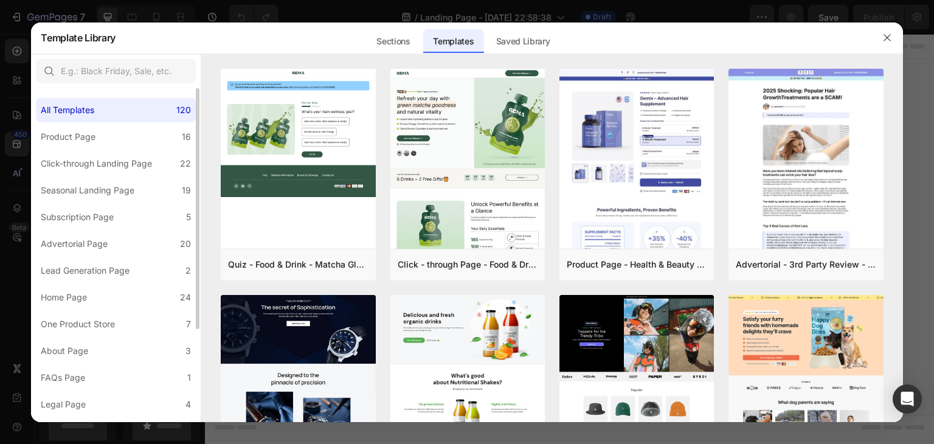
click at [100, 122] on div "All Templates 120 Product Page 16 Click-through Landing Page 22 Seasonal Landin…" at bounding box center [116, 319] width 170 height 462
click at [97, 130] on div "Product Page" at bounding box center [71, 137] width 60 height 15
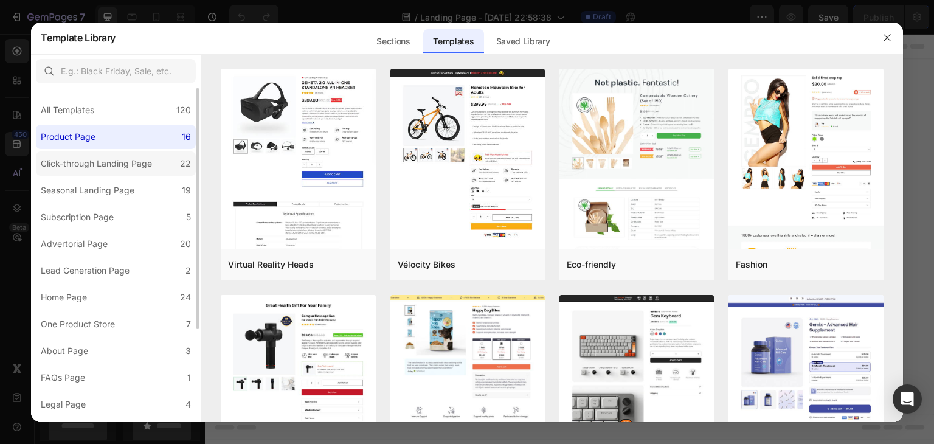
click at [99, 165] on div "Click-through Landing Page" at bounding box center [96, 163] width 111 height 15
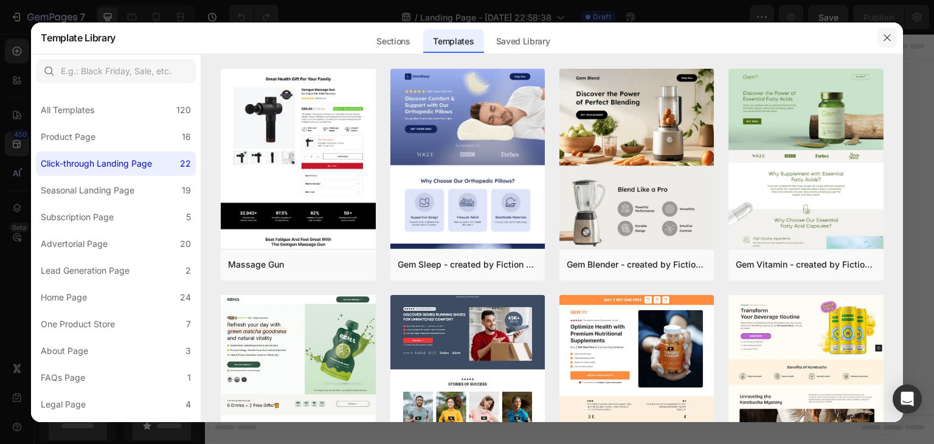
click at [886, 33] on icon "button" at bounding box center [888, 38] width 10 height 10
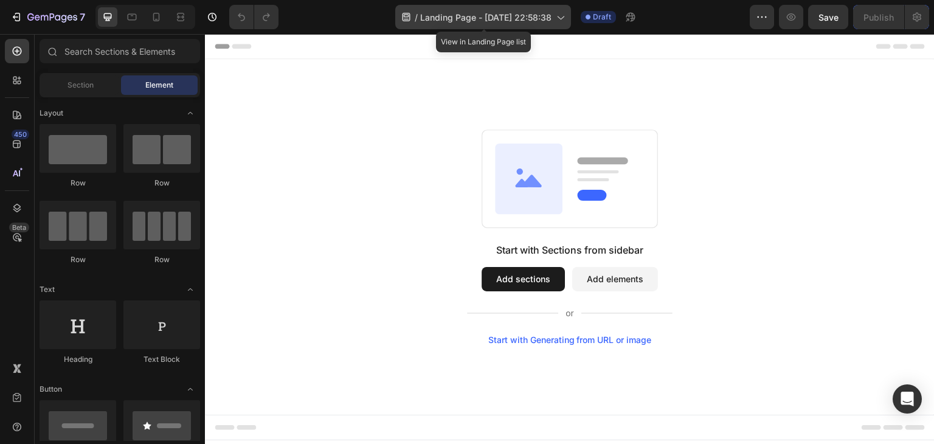
click at [474, 15] on span "Landing Page - [DATE] 22:58:38" at bounding box center [485, 17] width 131 height 13
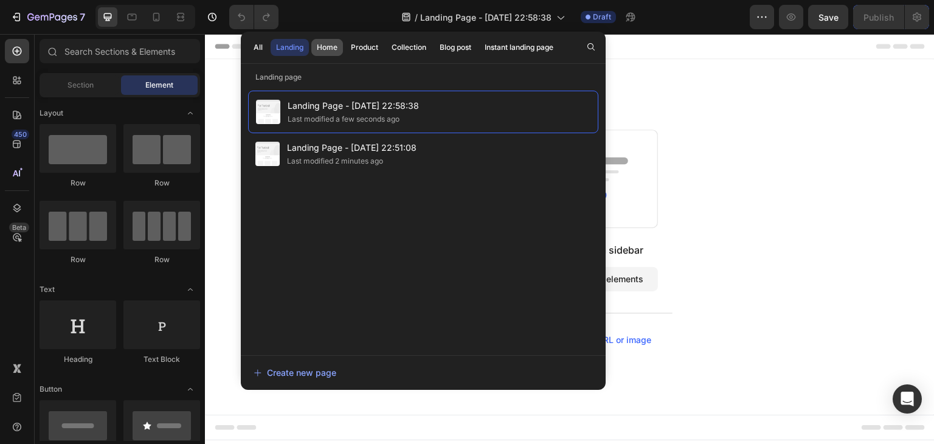
click at [328, 44] on div "Home" at bounding box center [327, 47] width 21 height 11
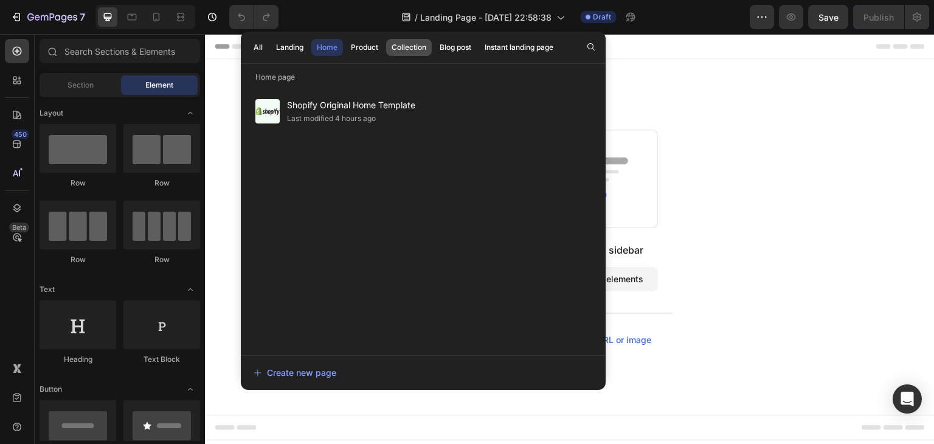
click at [409, 44] on div "Collection" at bounding box center [409, 47] width 35 height 11
click at [259, 47] on div "All" at bounding box center [258, 47] width 9 height 11
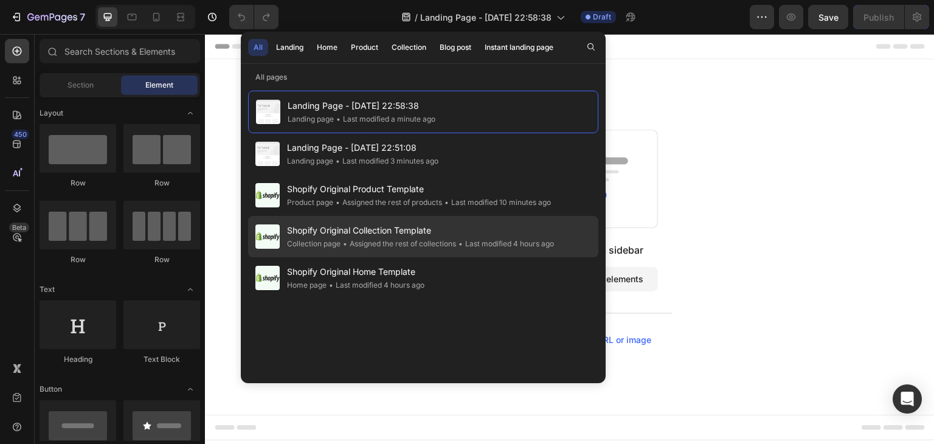
click at [487, 238] on div "• Last modified 4 hours ago" at bounding box center [505, 244] width 98 height 12
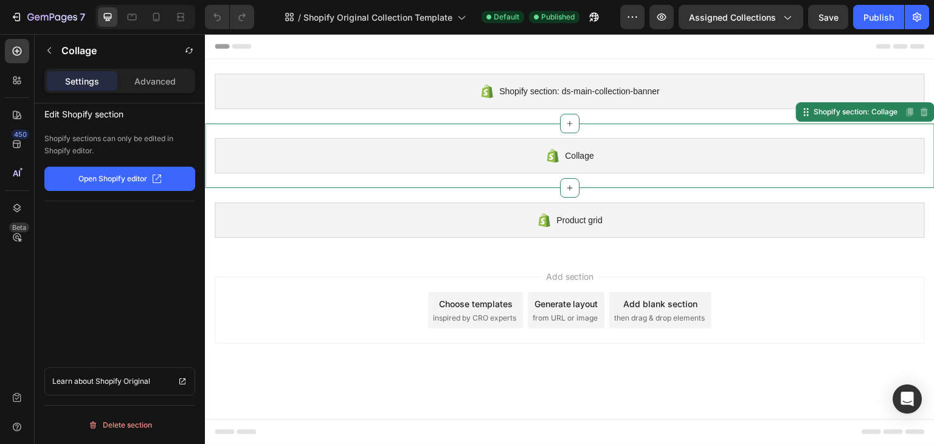
click at [583, 164] on div "Collage" at bounding box center [570, 155] width 710 height 35
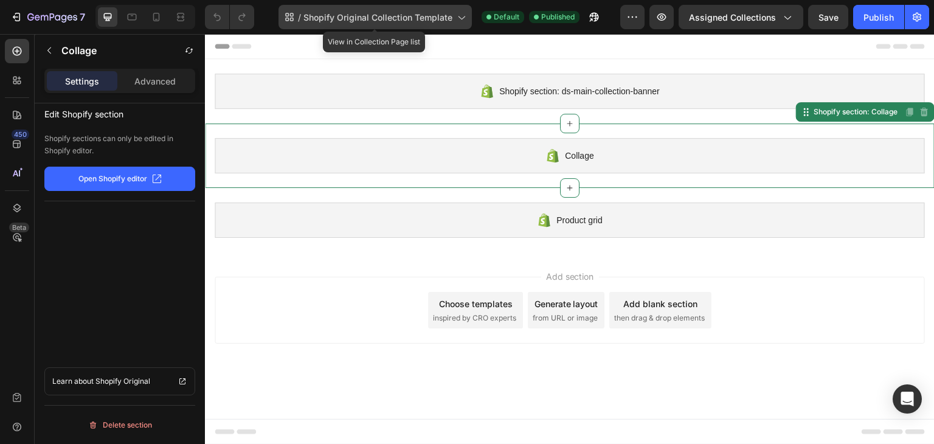
click at [316, 19] on span "Shopify Original Collection Template" at bounding box center [378, 17] width 149 height 13
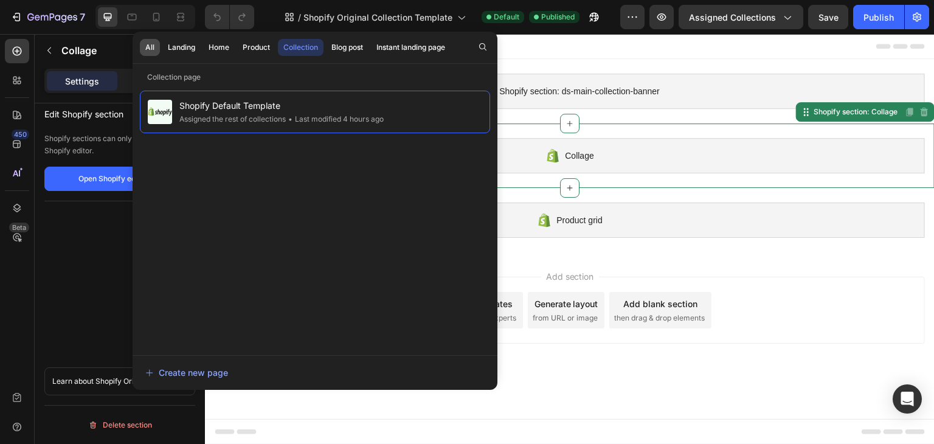
click at [147, 47] on div "All" at bounding box center [149, 47] width 9 height 11
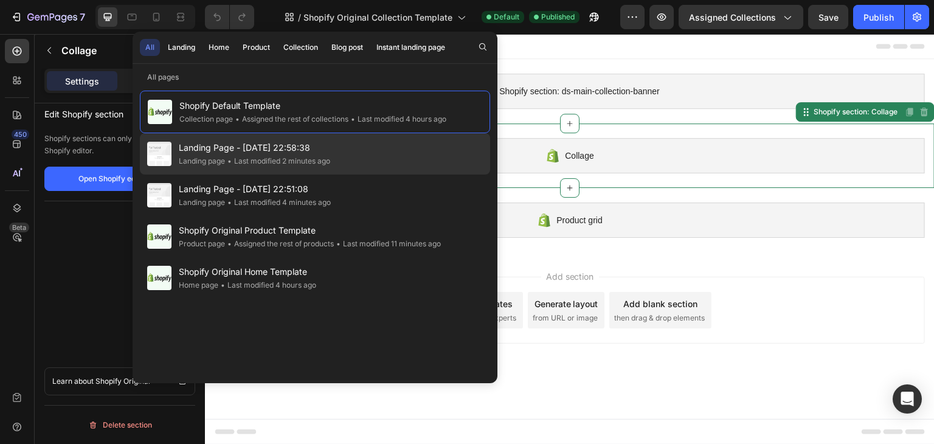
click at [223, 142] on span "Landing Page - [DATE] 22:58:38" at bounding box center [254, 148] width 151 height 15
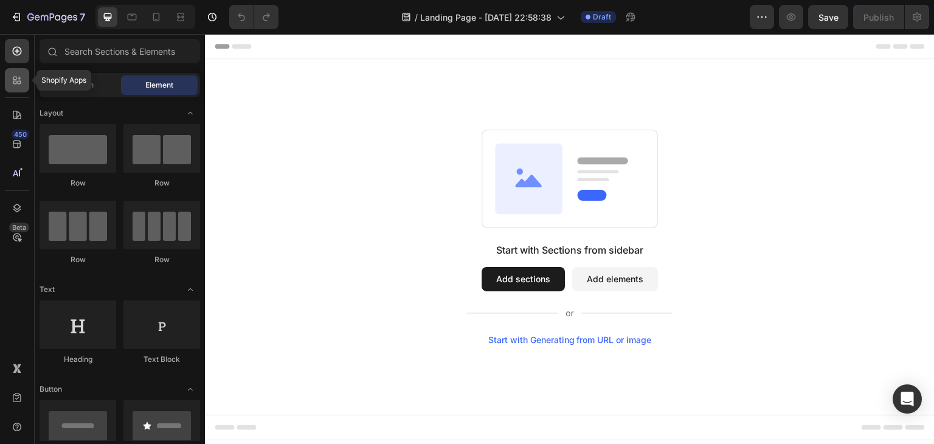
click at [27, 79] on div at bounding box center [17, 80] width 24 height 24
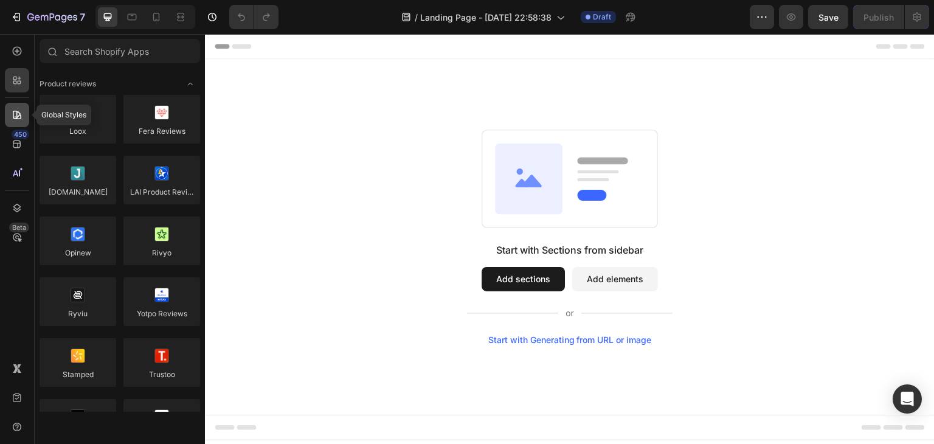
click at [15, 119] on icon at bounding box center [17, 115] width 9 height 9
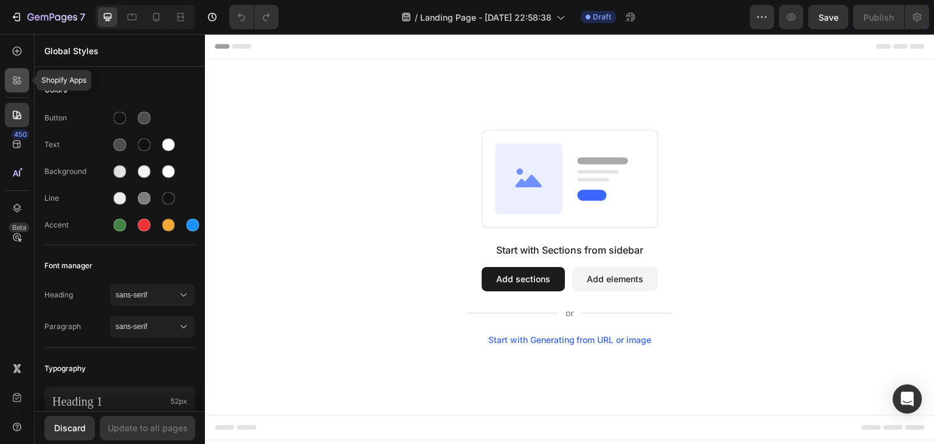
click at [26, 81] on div at bounding box center [17, 80] width 24 height 24
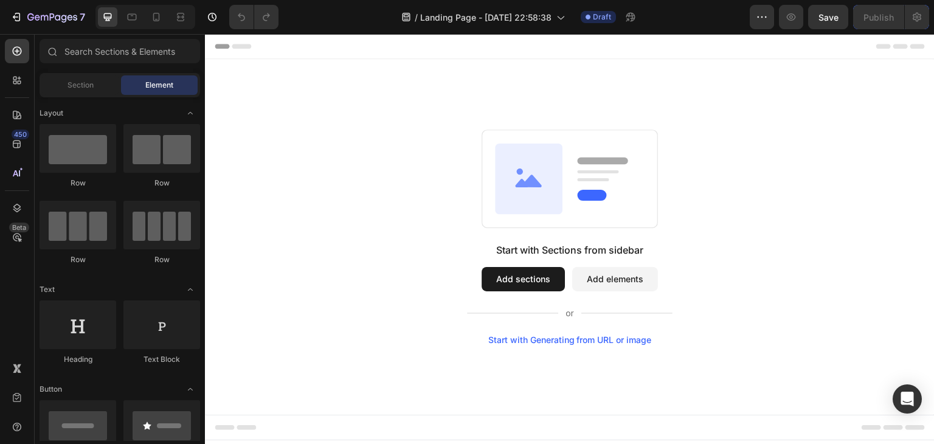
click at [525, 285] on button "Add sections" at bounding box center [523, 279] width 83 height 24
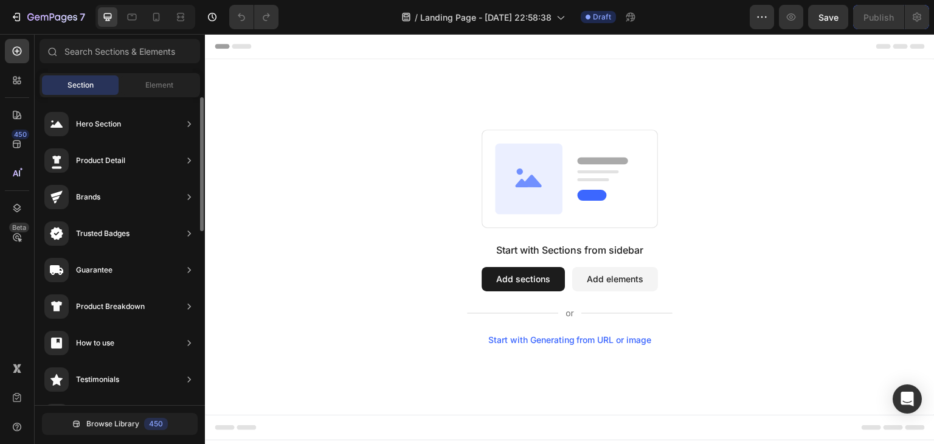
scroll to position [203, 0]
click at [140, 76] on div "Element" at bounding box center [159, 84] width 77 height 19
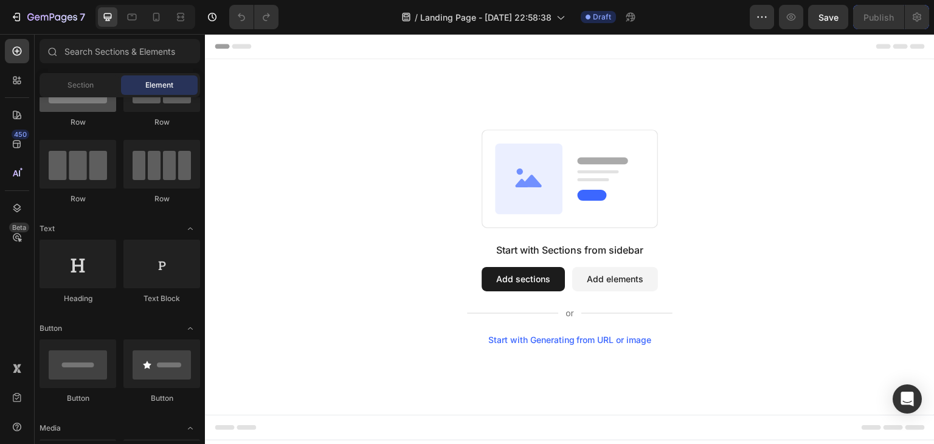
scroll to position [0, 0]
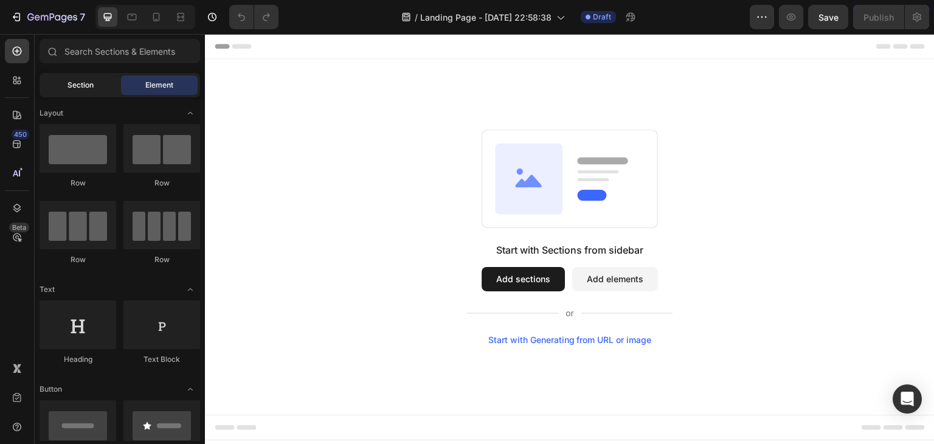
click at [57, 93] on div "Section" at bounding box center [80, 84] width 77 height 19
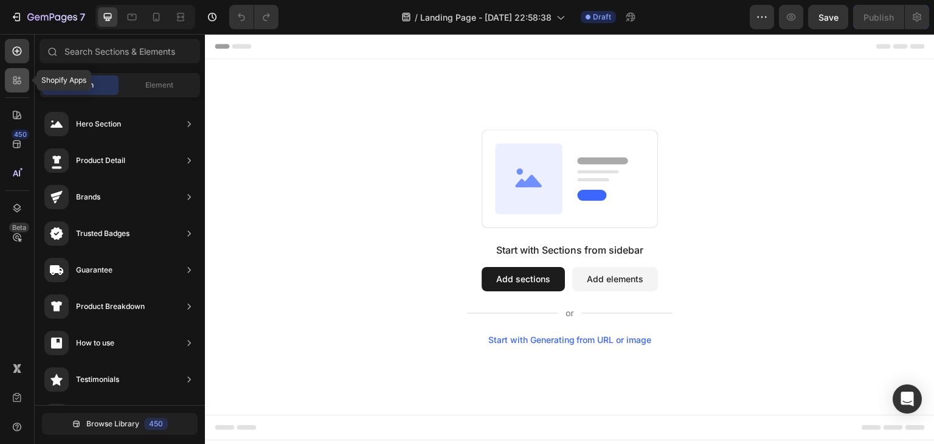
click at [10, 88] on div at bounding box center [17, 80] width 24 height 24
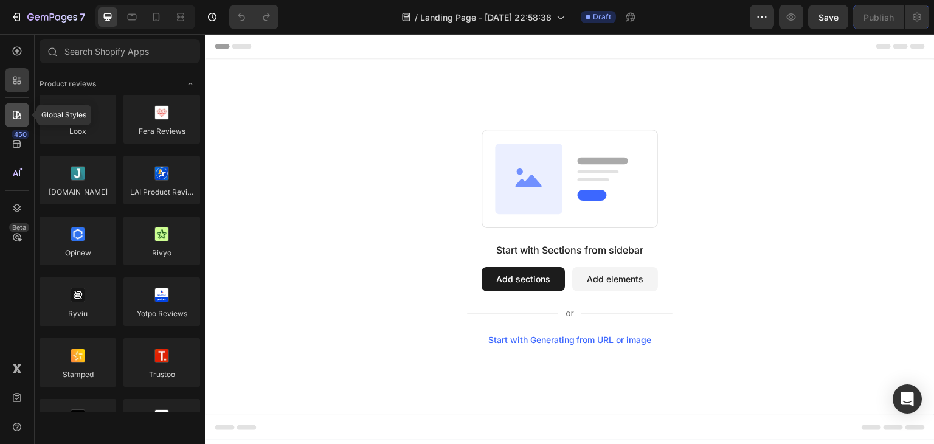
click at [11, 117] on icon at bounding box center [17, 115] width 12 height 12
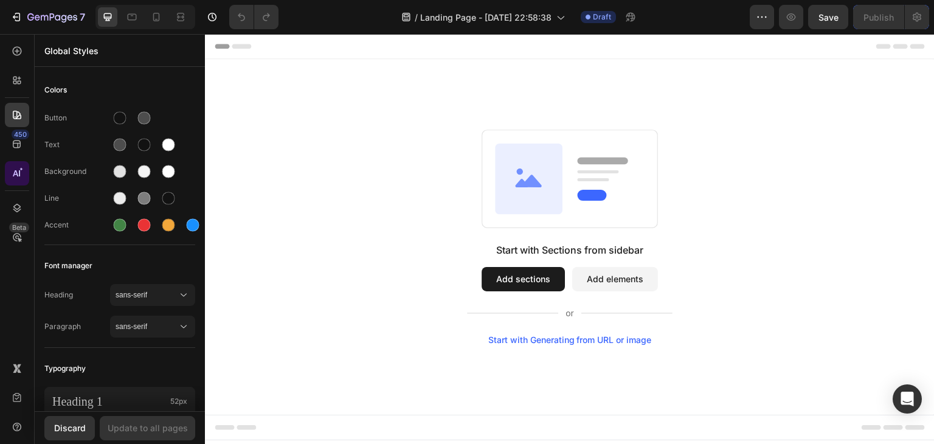
click at [5, 179] on div "450 Beta" at bounding box center [17, 239] width 35 height 410
click at [6, 179] on div at bounding box center [17, 173] width 24 height 24
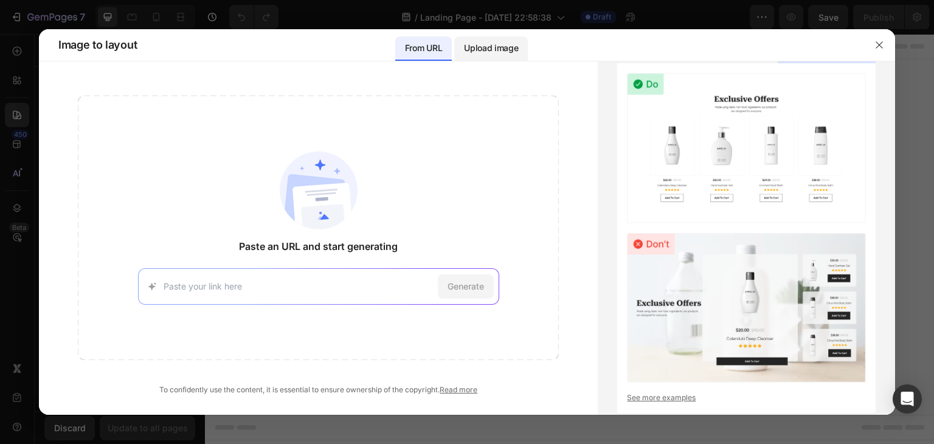
drag, startPoint x: 509, startPoint y: 54, endPoint x: 518, endPoint y: 55, distance: 8.5
click at [509, 54] on p "Upload image" at bounding box center [491, 48] width 54 height 15
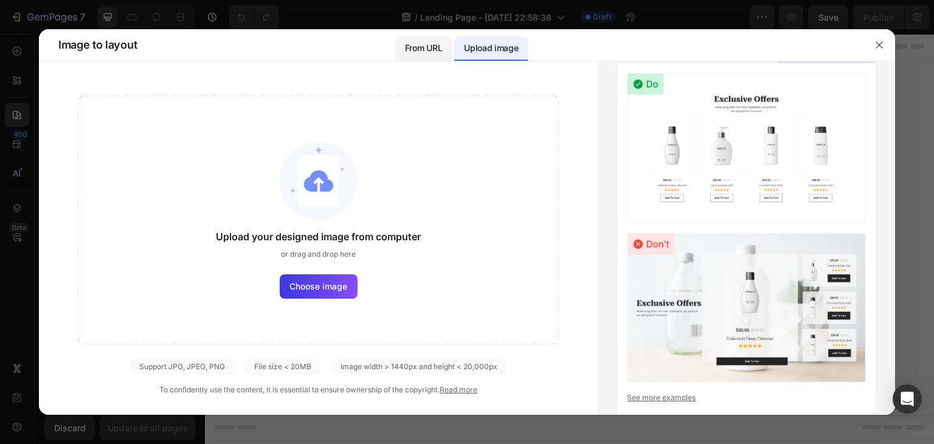
click at [420, 51] on p "From URL" at bounding box center [423, 48] width 37 height 15
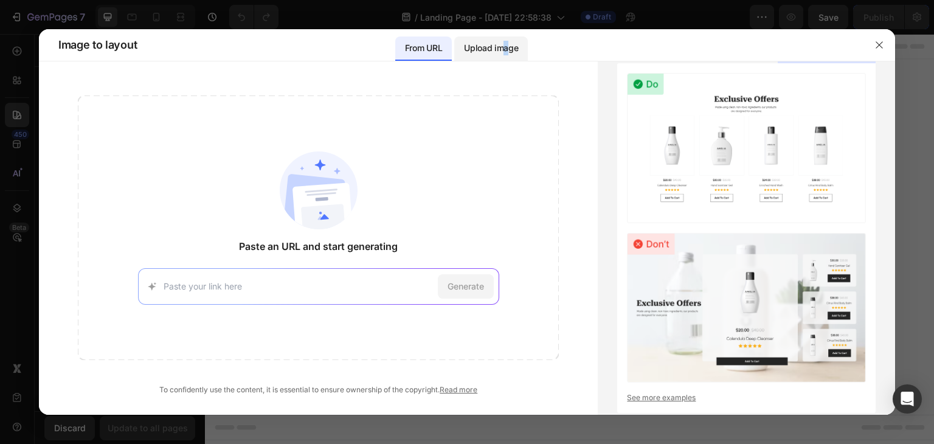
click at [505, 54] on p "Upload image" at bounding box center [491, 48] width 54 height 15
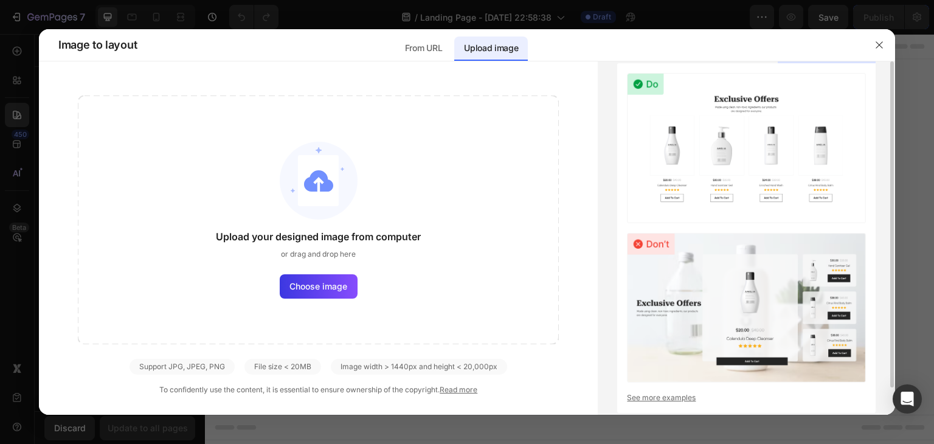
click at [644, 105] on img at bounding box center [746, 148] width 239 height 150
drag, startPoint x: 909, startPoint y: 346, endPoint x: 907, endPoint y: 397, distance: 51.1
drag, startPoint x: 907, startPoint y: 397, endPoint x: 541, endPoint y: 176, distance: 427.9
click at [538, 176] on div "Upload your designed image from computer or drag and drop here Choose image" at bounding box center [318, 220] width 481 height 249
drag, startPoint x: 880, startPoint y: 43, endPoint x: 676, endPoint y: 9, distance: 206.6
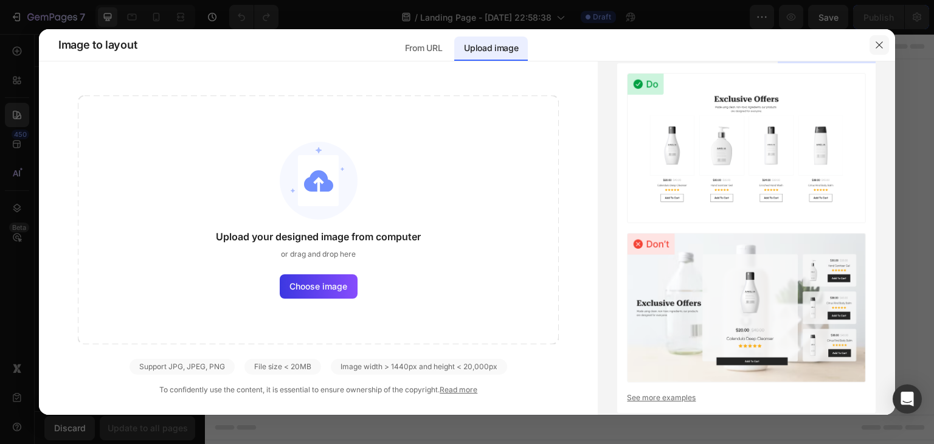
click at [880, 43] on icon "button" at bounding box center [880, 45] width 10 height 10
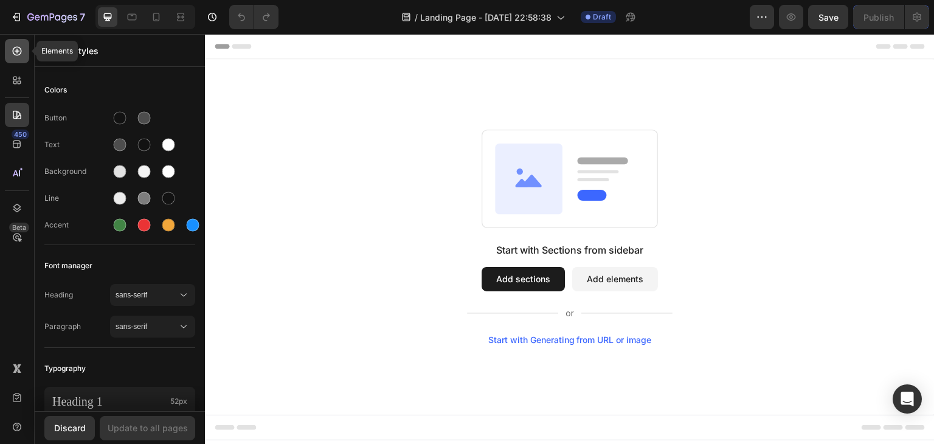
click at [15, 40] on div at bounding box center [17, 51] width 24 height 24
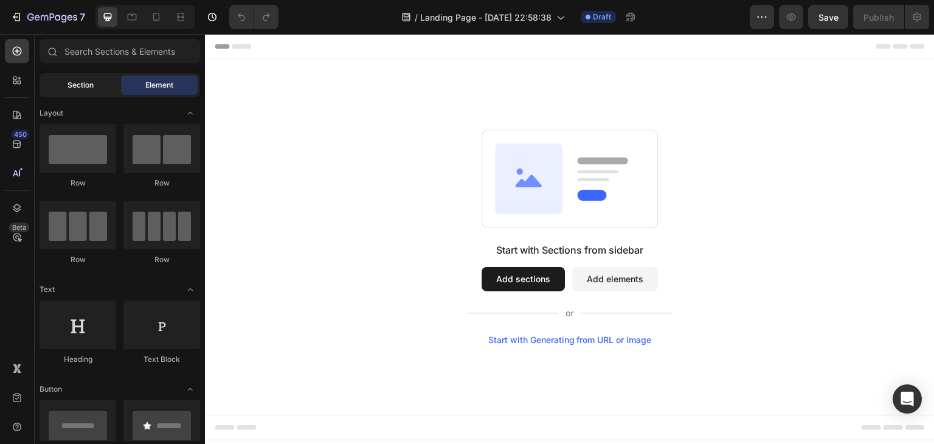
click at [85, 86] on span "Section" at bounding box center [81, 85] width 26 height 11
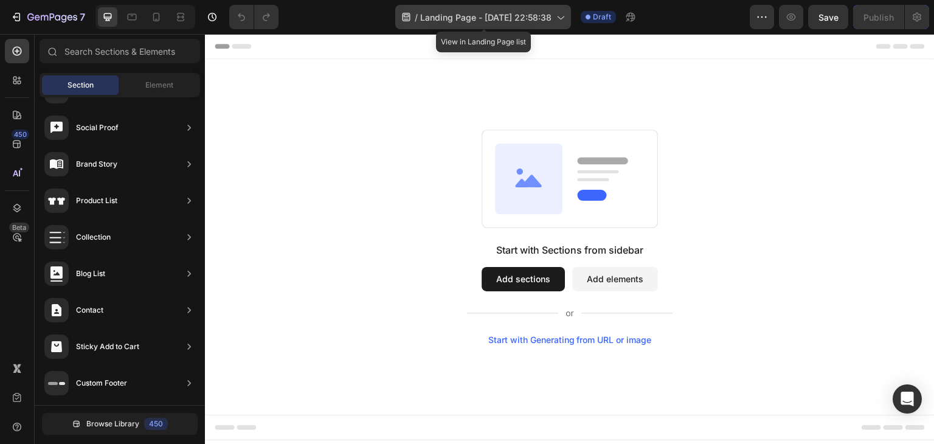
click at [485, 11] on span "Landing Page - [DATE] 22:58:38" at bounding box center [485, 17] width 131 height 13
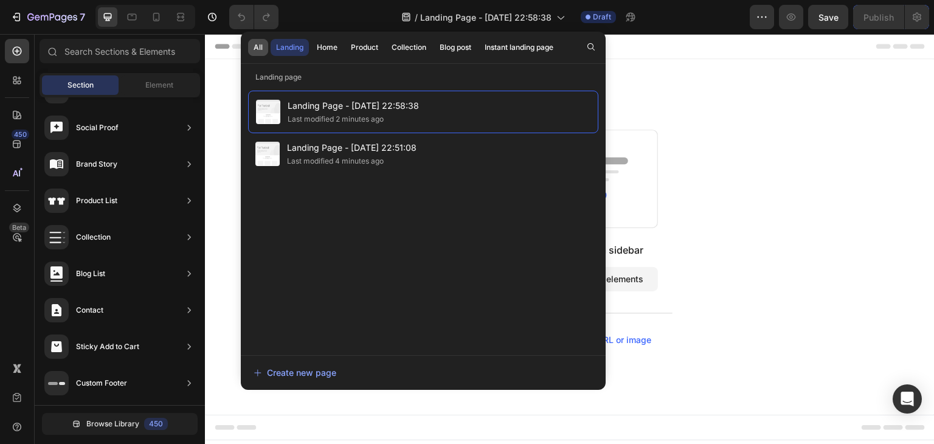
click at [249, 52] on button "All" at bounding box center [258, 47] width 20 height 17
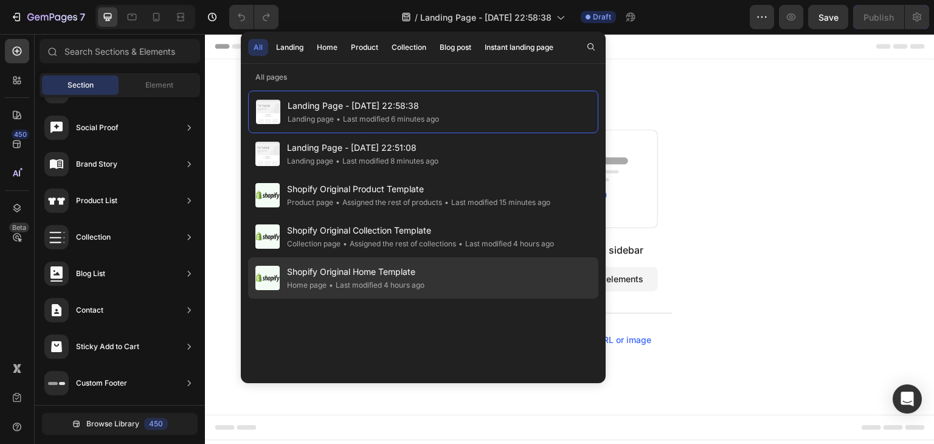
click at [409, 288] on div "• Last modified 4 hours ago" at bounding box center [376, 285] width 98 height 12
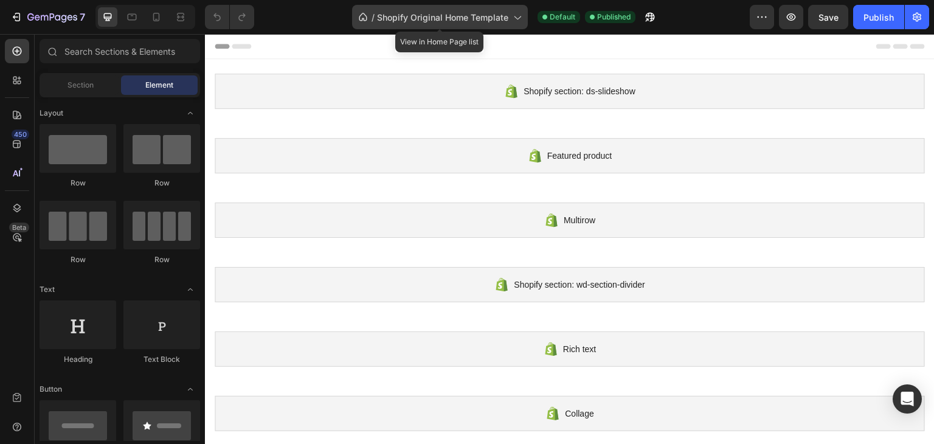
click at [425, 21] on span "Shopify Original Home Template" at bounding box center [442, 17] width 131 height 13
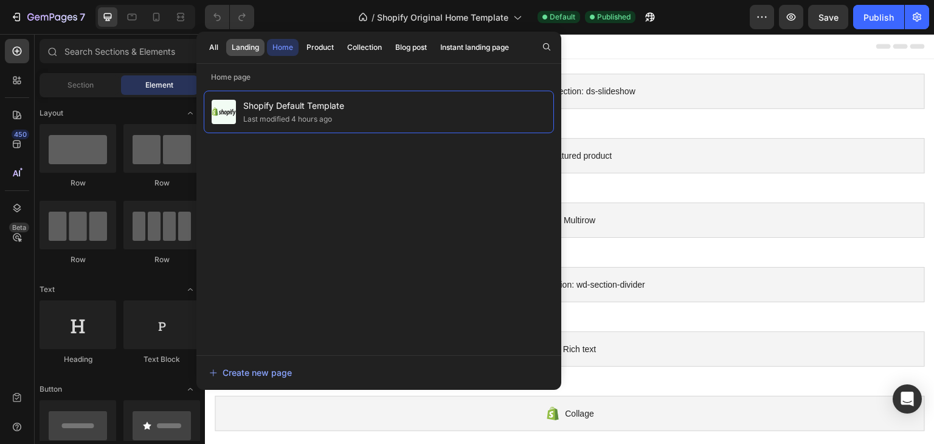
click at [238, 51] on div "Landing" at bounding box center [245, 47] width 27 height 11
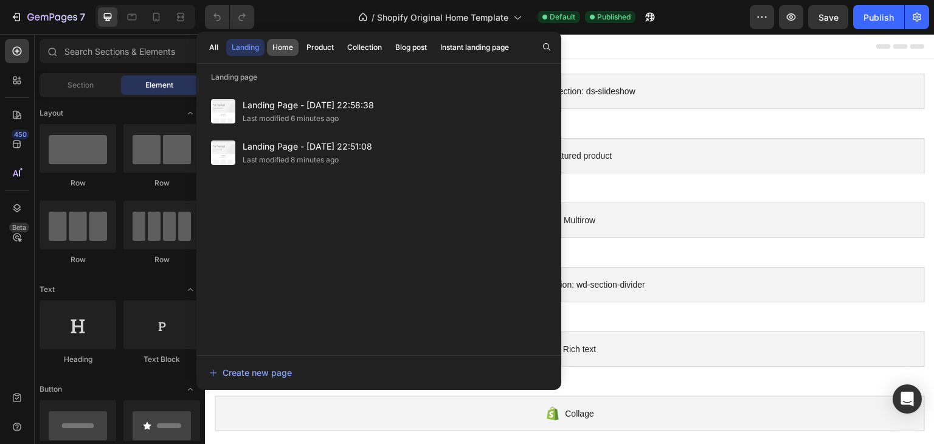
click at [274, 47] on div "Home" at bounding box center [283, 47] width 21 height 11
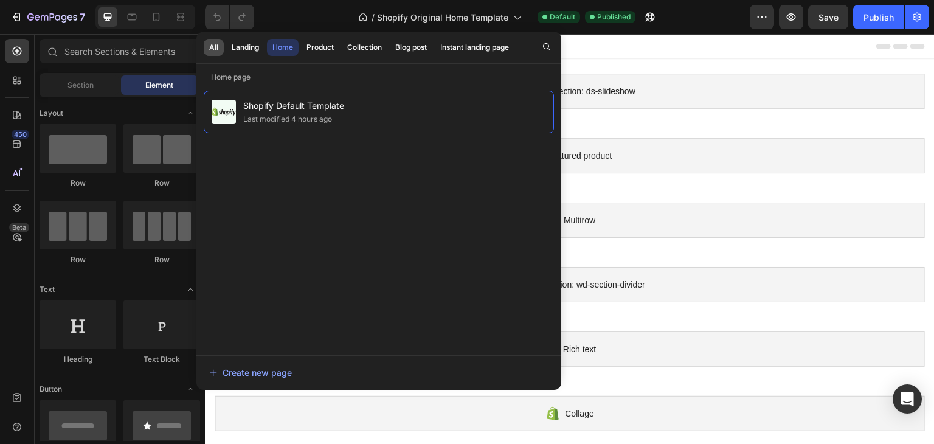
click at [209, 49] on div "All" at bounding box center [213, 47] width 9 height 11
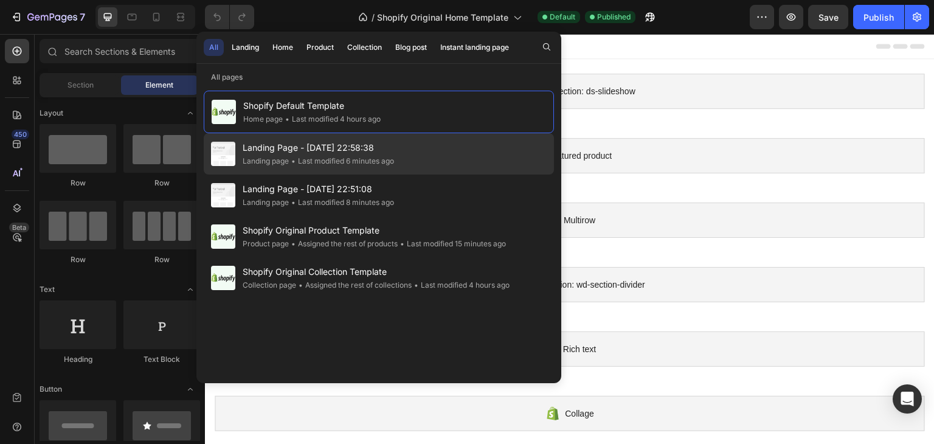
click at [320, 175] on div "Landing Page - [DATE] 22:58:38 Landing page • Last modified 6 minutes ago" at bounding box center [379, 195] width 350 height 41
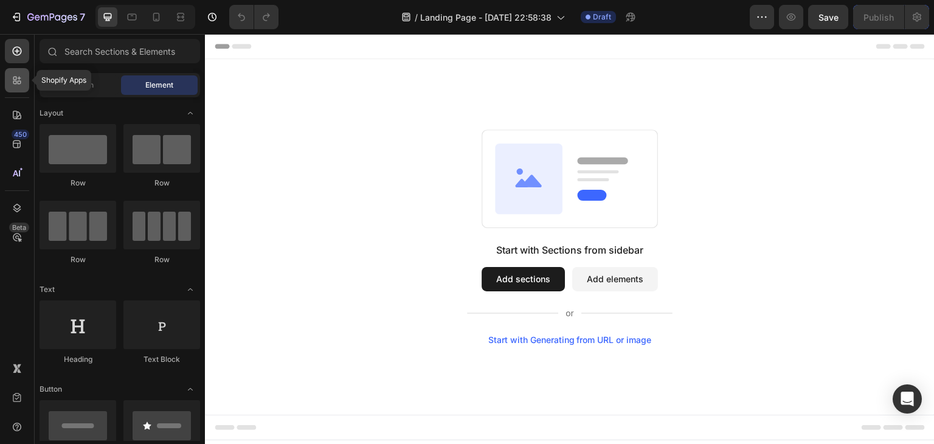
click at [24, 83] on div at bounding box center [17, 80] width 24 height 24
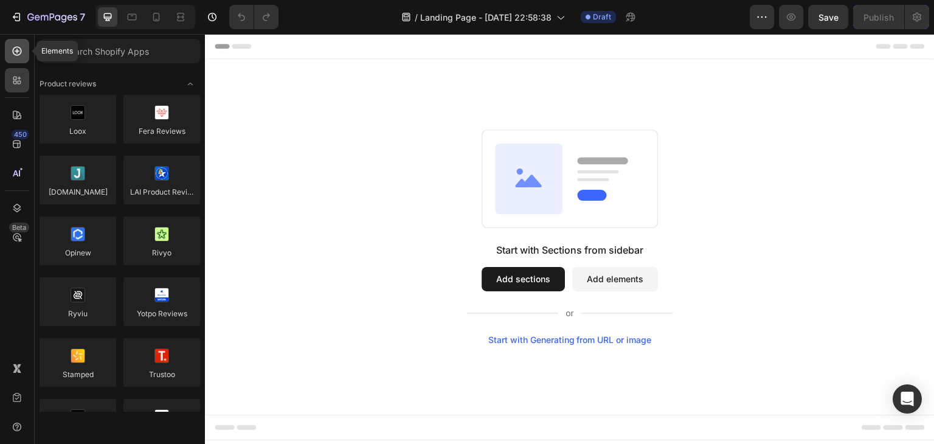
drag, startPoint x: 10, startPoint y: 49, endPoint x: 19, endPoint y: 57, distance: 11.2
click at [19, 57] on icon at bounding box center [17, 51] width 12 height 12
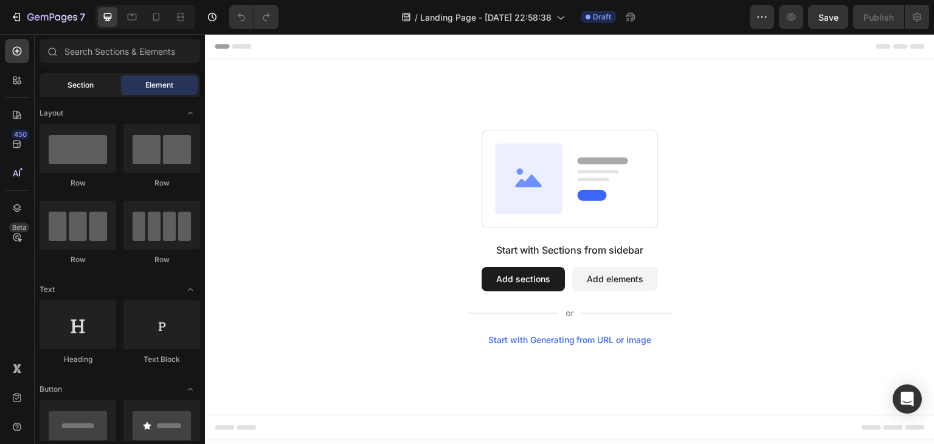
click at [75, 83] on span "Section" at bounding box center [81, 85] width 26 height 11
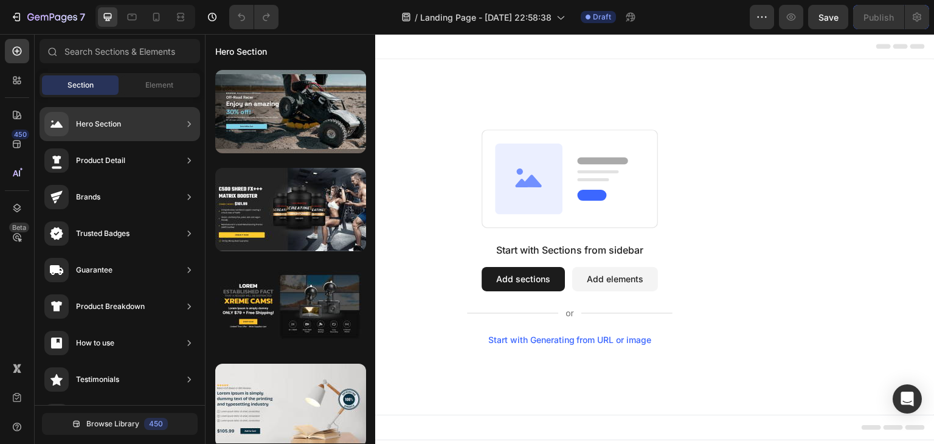
scroll to position [182, 0]
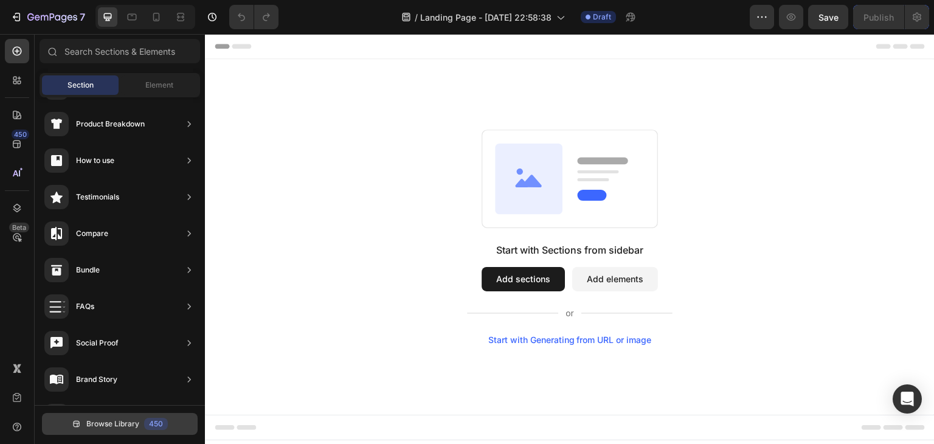
click at [139, 429] on button "Browse Library 450" at bounding box center [120, 424] width 156 height 22
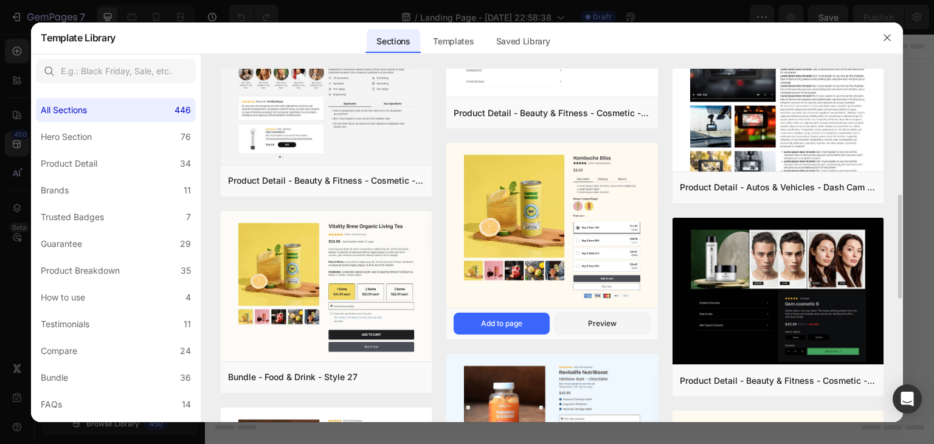
scroll to position [791, 0]
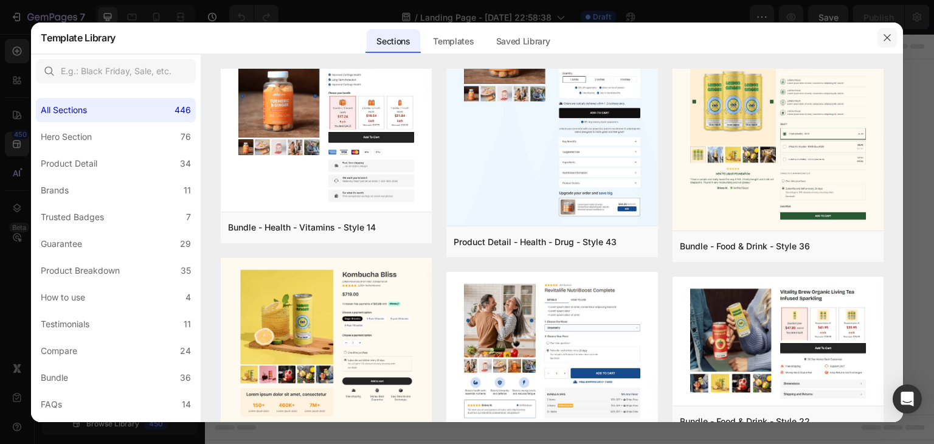
click at [894, 35] on button "button" at bounding box center [887, 37] width 19 height 19
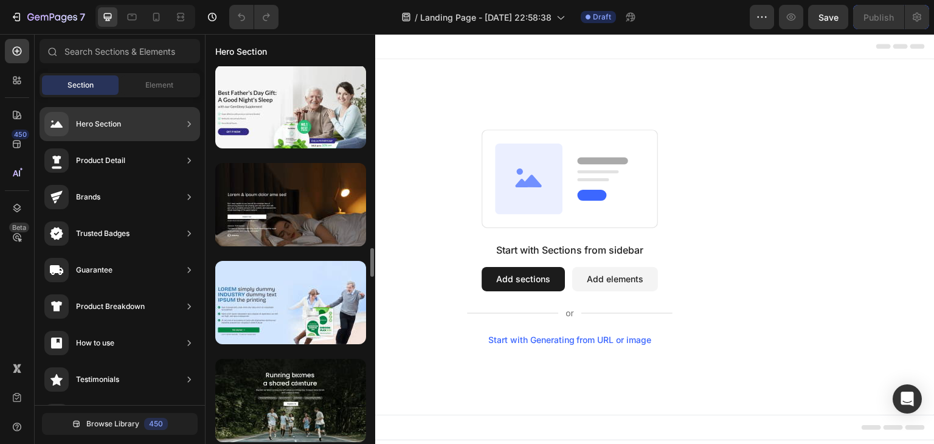
scroll to position [2538, 0]
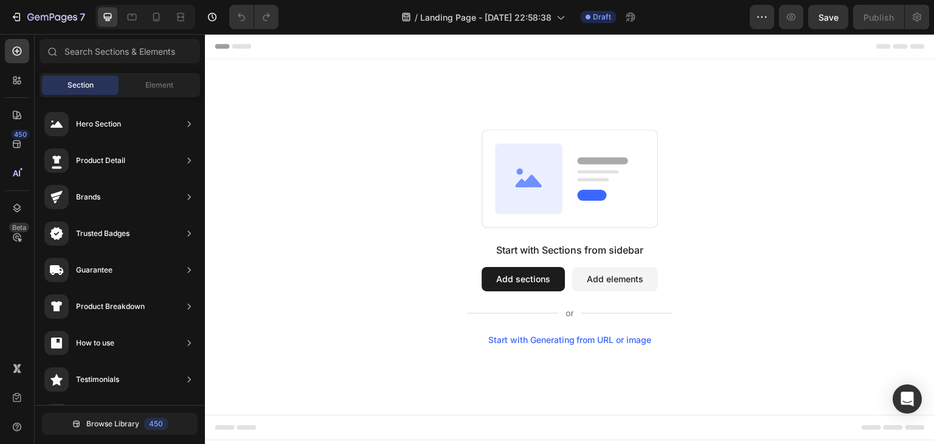
drag, startPoint x: 711, startPoint y: 222, endPoint x: 299, endPoint y: 296, distance: 418.4
click at [299, 296] on div "Start with Sections from sidebar Add sections Add elements Start with Generatin…" at bounding box center [570, 237] width 642 height 215
drag, startPoint x: 300, startPoint y: 296, endPoint x: 304, endPoint y: 324, distance: 28.3
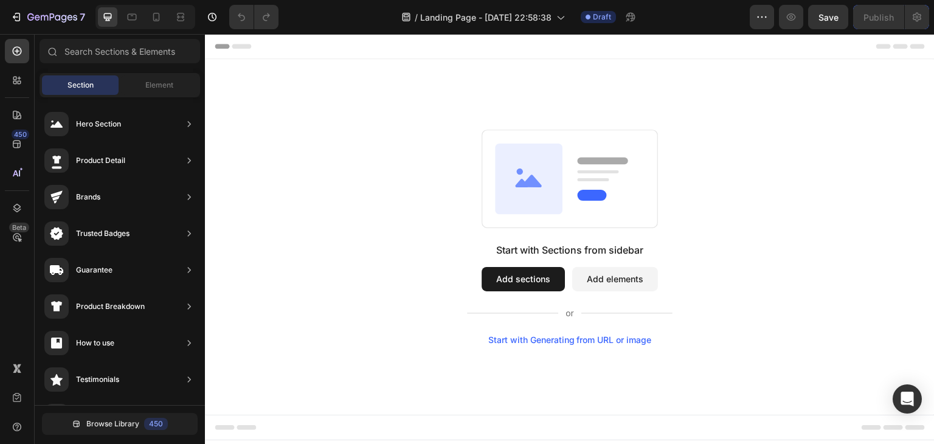
click at [304, 324] on div "Start with Sections from sidebar Add sections Add elements Start with Generatin…" at bounding box center [570, 237] width 642 height 215
click at [304, 325] on div "Start with Sections from sidebar Add sections Add elements Start with Generatin…" at bounding box center [570, 237] width 642 height 215
drag, startPoint x: 304, startPoint y: 325, endPoint x: 300, endPoint y: 337, distance: 12.3
click at [300, 337] on div "Start with Sections from sidebar Add sections Add elements Start with Generatin…" at bounding box center [570, 237] width 642 height 215
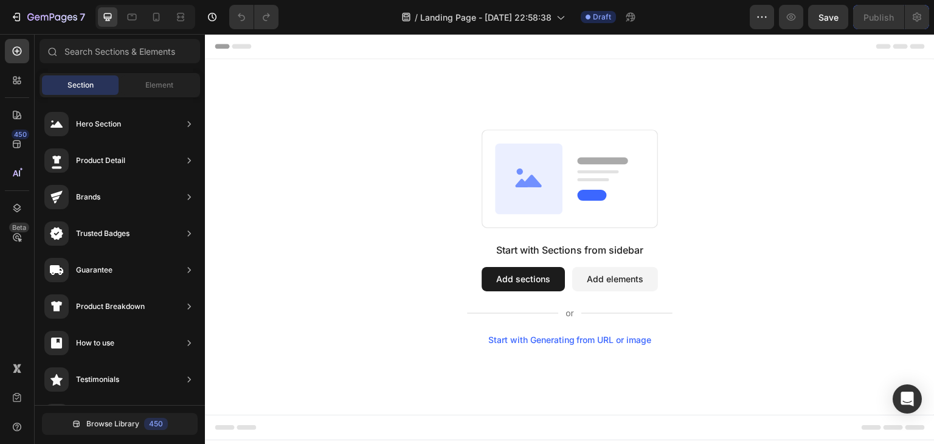
click at [299, 338] on div "Start with Sections from sidebar Add sections Add elements Start with Generatin…" at bounding box center [570, 237] width 642 height 215
drag, startPoint x: 299, startPoint y: 338, endPoint x: 305, endPoint y: 403, distance: 65.4
click at [305, 403] on div "Start with Sections from sidebar Add sections Add elements Start with Generatin…" at bounding box center [570, 237] width 730 height 356
click at [400, 314] on div "Start with Sections from sidebar Add sections Add elements Start with Generatin…" at bounding box center [570, 237] width 642 height 215
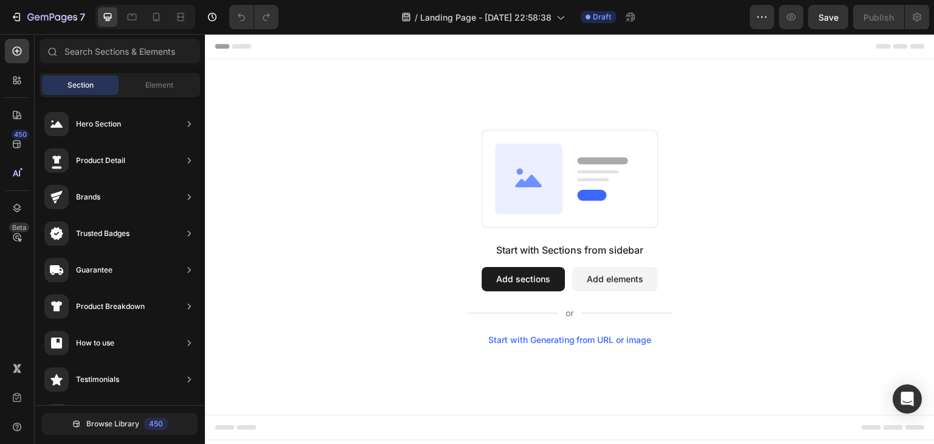
drag, startPoint x: 400, startPoint y: 314, endPoint x: 403, endPoint y: 344, distance: 30.0
click at [403, 344] on div "Start with Sections from sidebar Add sections Add elements Start with Generatin…" at bounding box center [570, 237] width 730 height 356
click at [395, 370] on div "Start with Sections from sidebar Add sections Add elements Start with Generatin…" at bounding box center [570, 237] width 730 height 356
drag, startPoint x: 443, startPoint y: 57, endPoint x: 519, endPoint y: 297, distance: 252.0
click at [519, 297] on div "Header Root Start with Sections from sidebar Add sections Add elements Start wi…" at bounding box center [570, 237] width 730 height 406
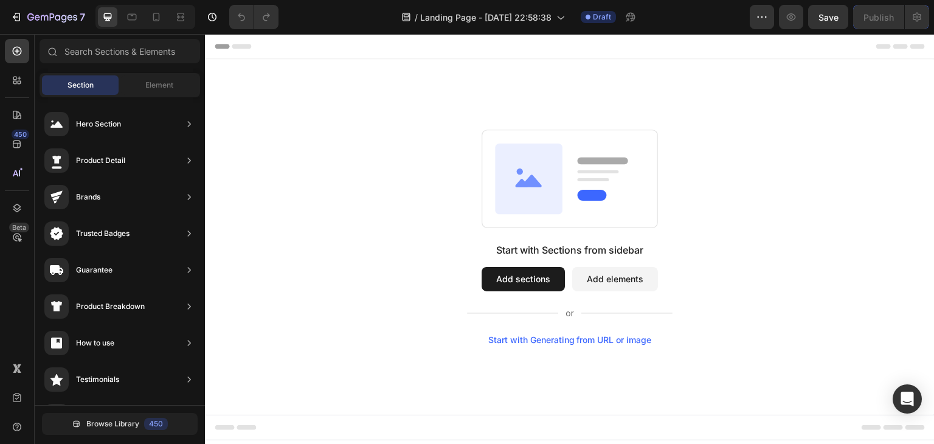
drag, startPoint x: 456, startPoint y: 209, endPoint x: 598, endPoint y: 384, distance: 226.2
click at [598, 384] on div "Start with Sections from sidebar Add sections Add elements Start with Generatin…" at bounding box center [570, 237] width 730 height 356
click at [596, 391] on div "Start with Sections from sidebar Add sections Add elements Start with Generatin…" at bounding box center [570, 237] width 730 height 356
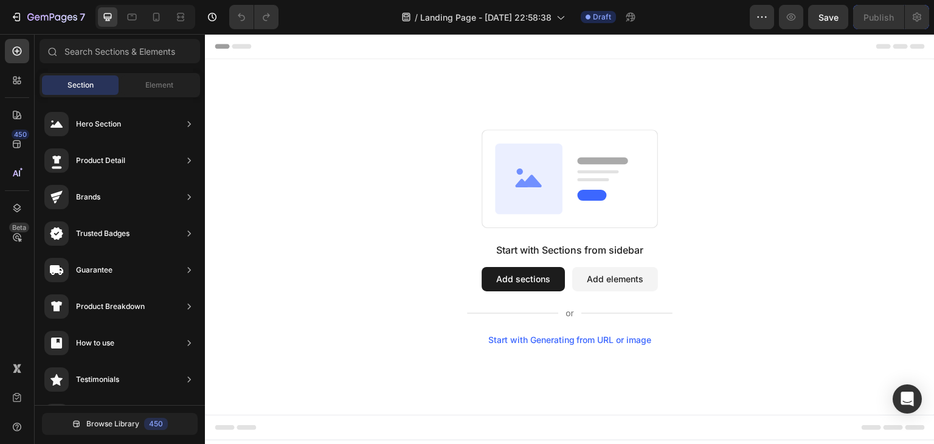
click at [596, 391] on div "Start with Sections from sidebar Add sections Add elements Start with Generatin…" at bounding box center [570, 237] width 730 height 356
drag, startPoint x: 592, startPoint y: 387, endPoint x: 578, endPoint y: 423, distance: 39.3
click at [578, 423] on div "Header Root Start with Sections from sidebar Add sections Add elements Start wi…" at bounding box center [570, 237] width 730 height 406
click at [578, 423] on div "Footer" at bounding box center [570, 427] width 710 height 24
drag, startPoint x: 370, startPoint y: 113, endPoint x: 713, endPoint y: 451, distance: 482.2
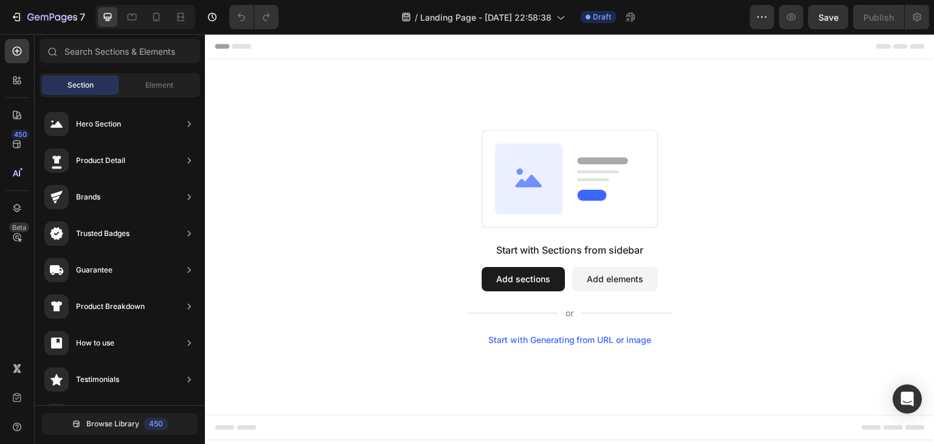
click at [713, 443] on html "Header Root Start with Sections from sidebar Add sections Add elements Start wi…" at bounding box center [570, 239] width 730 height 411
drag, startPoint x: 724, startPoint y: 357, endPoint x: 349, endPoint y: 230, distance: 396.3
click at [349, 230] on div "Start with Sections from sidebar Add sections Add elements Start with Generatin…" at bounding box center [570, 237] width 730 height 356
drag, startPoint x: 440, startPoint y: 277, endPoint x: 405, endPoint y: 472, distance: 197.8
click at [405, 443] on html "Header Root Start with Sections from sidebar Add sections Add elements Start wi…" at bounding box center [570, 239] width 730 height 411
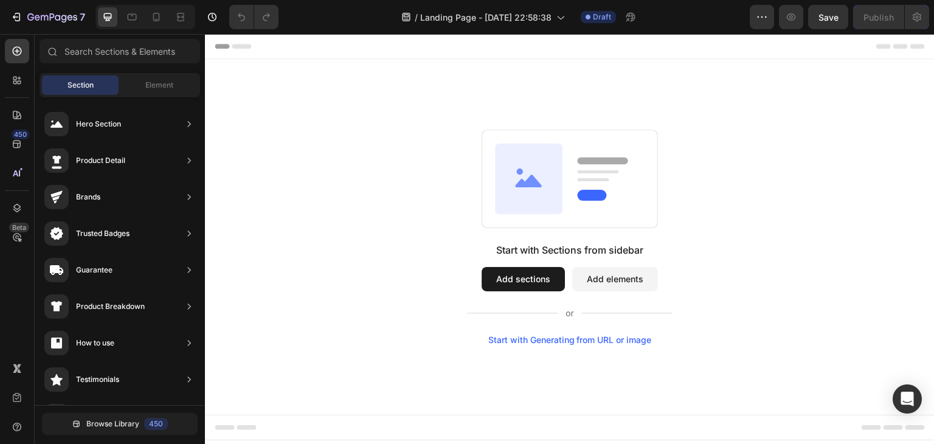
drag, startPoint x: 445, startPoint y: 112, endPoint x: 499, endPoint y: 198, distance: 102.3
click at [499, 198] on div "Start with Sections from sidebar Add sections Add elements Start with Generatin…" at bounding box center [570, 237] width 730 height 356
drag, startPoint x: 658, startPoint y: 137, endPoint x: 414, endPoint y: 69, distance: 252.5
click at [414, 69] on div "Start with Sections from sidebar Add sections Add elements Start with Generatin…" at bounding box center [570, 237] width 730 height 356
drag, startPoint x: 432, startPoint y: 93, endPoint x: 465, endPoint y: 153, distance: 68.9
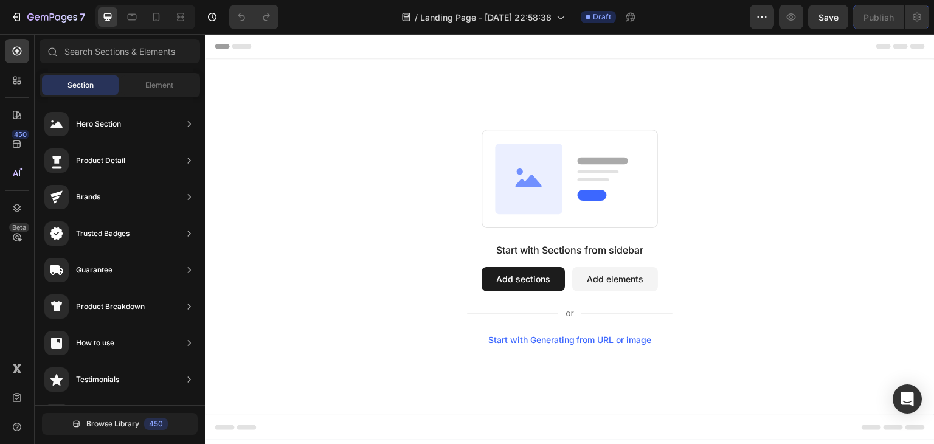
click at [465, 153] on div "Start with Sections from sidebar Add sections Add elements Start with Generatin…" at bounding box center [570, 237] width 730 height 356
click at [465, 153] on div "Start with Sections from sidebar Add sections Add elements Start with Generatin…" at bounding box center [570, 237] width 642 height 215
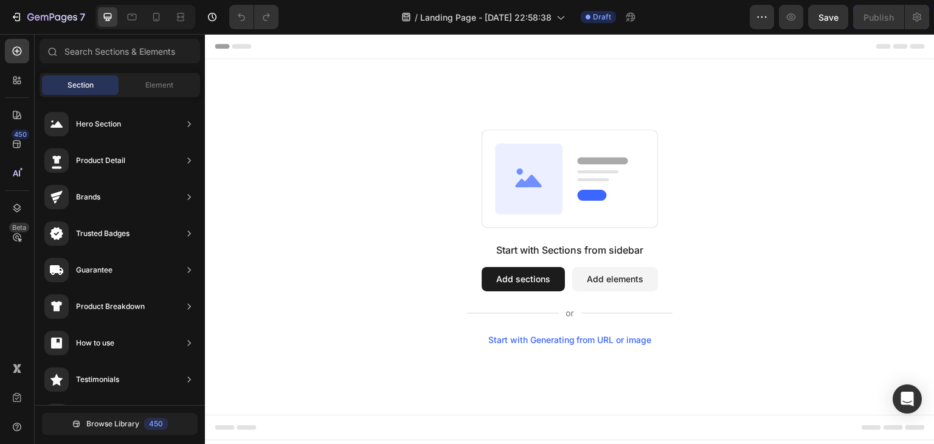
click at [465, 155] on div "Start with Sections from sidebar Add sections Add elements Start with Generatin…" at bounding box center [570, 237] width 642 height 215
click at [465, 156] on div "Start with Sections from sidebar Add sections Add elements Start with Generatin…" at bounding box center [570, 237] width 642 height 215
click at [460, 168] on div "Start with Sections from sidebar Add sections Add elements Start with Generatin…" at bounding box center [570, 237] width 642 height 215
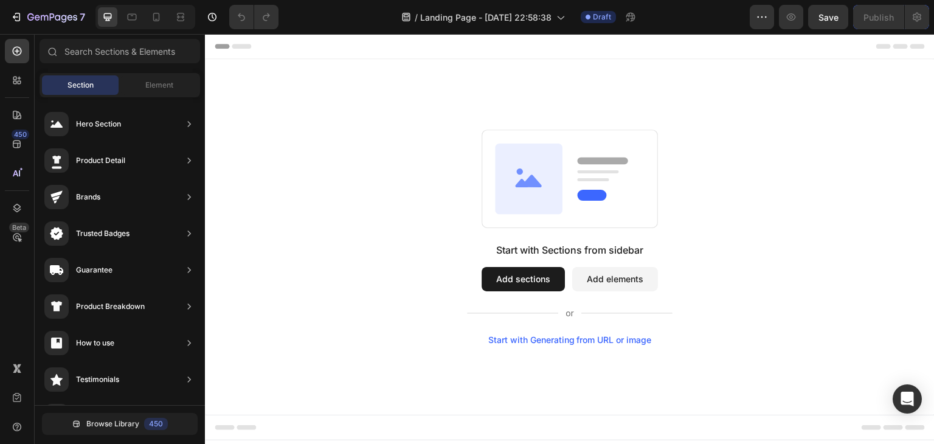
click at [461, 168] on div "Start with Sections from sidebar Add sections Add elements Start with Generatin…" at bounding box center [570, 237] width 642 height 215
click at [463, 168] on div "Start with Sections from sidebar Add sections Add elements Start with Generatin…" at bounding box center [570, 237] width 642 height 215
click at [464, 169] on div "Start with Sections from sidebar Add sections Add elements Start with Generatin…" at bounding box center [570, 237] width 642 height 215
click at [464, 171] on div "Start with Sections from sidebar Add sections Add elements Start with Generatin…" at bounding box center [570, 237] width 642 height 215
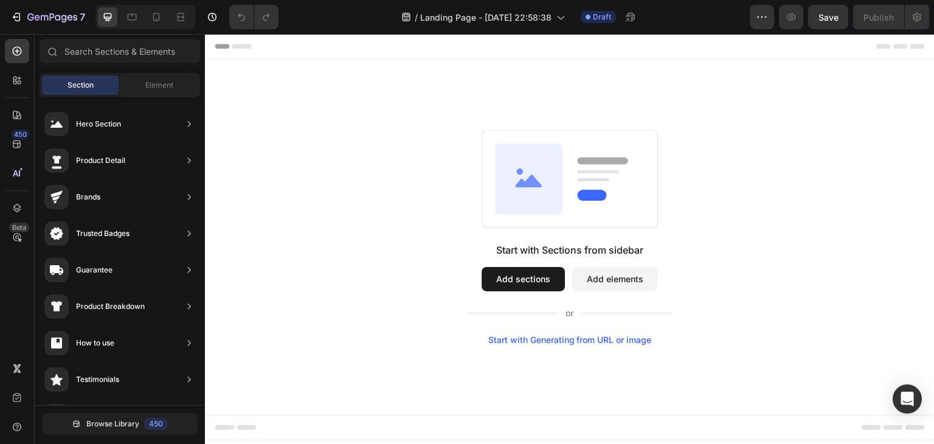
click at [500, 267] on button "Add sections" at bounding box center [523, 279] width 83 height 24
click at [507, 286] on button "Add sections" at bounding box center [523, 279] width 83 height 24
click at [508, 285] on button "Add sections" at bounding box center [523, 279] width 83 height 24
click at [544, 274] on button "Add sections" at bounding box center [523, 279] width 83 height 24
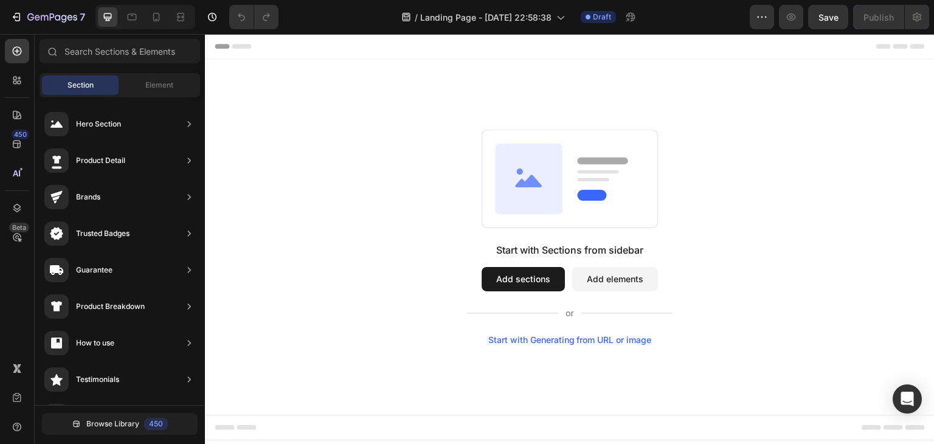
click at [544, 274] on button "Add sections" at bounding box center [523, 279] width 83 height 24
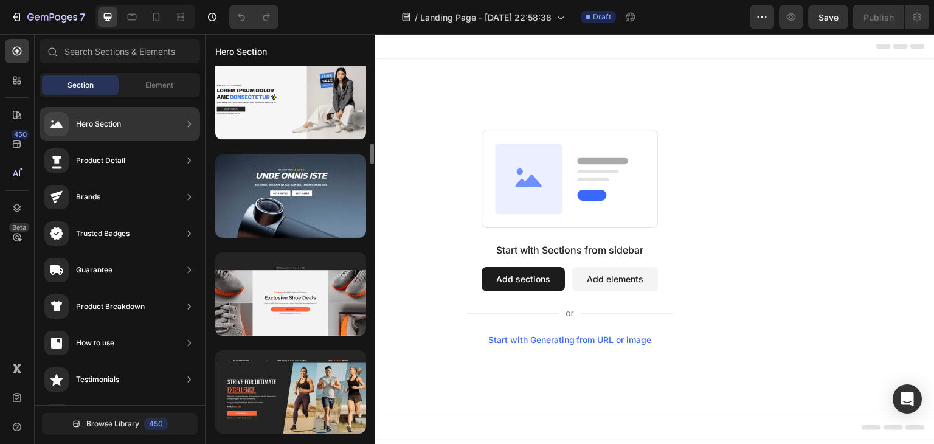
scroll to position [1263, 0]
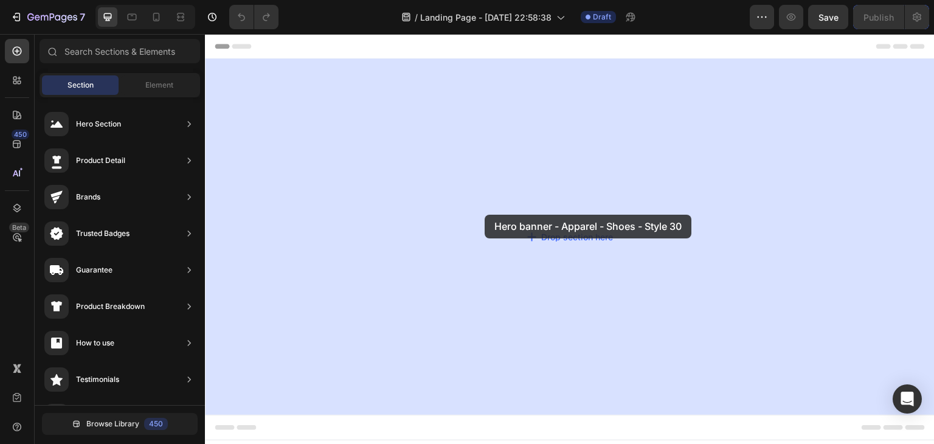
drag, startPoint x: 519, startPoint y: 277, endPoint x: 485, endPoint y: 215, distance: 70.8
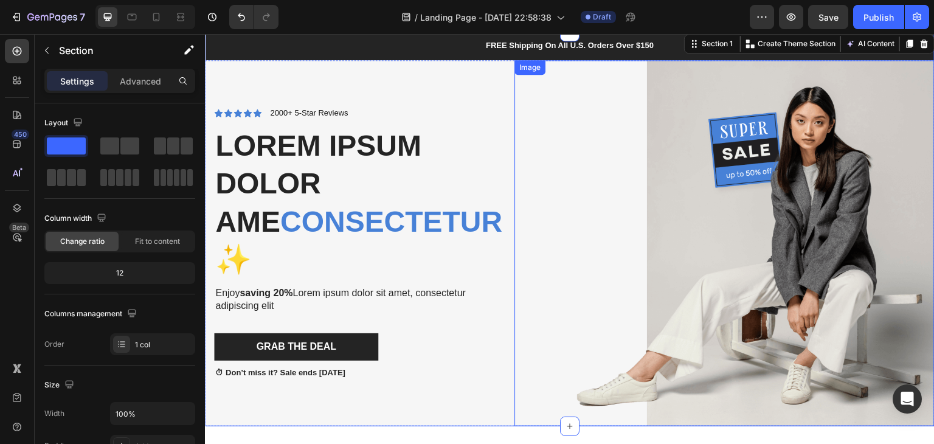
scroll to position [0, 0]
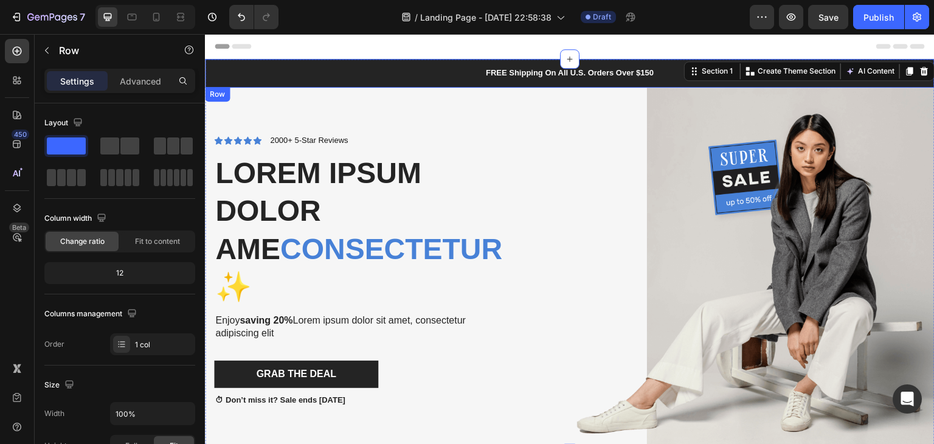
click at [551, 81] on div "FREE Shipping On All U.S. Orders Over $150 Text Block Row" at bounding box center [570, 73] width 730 height 29
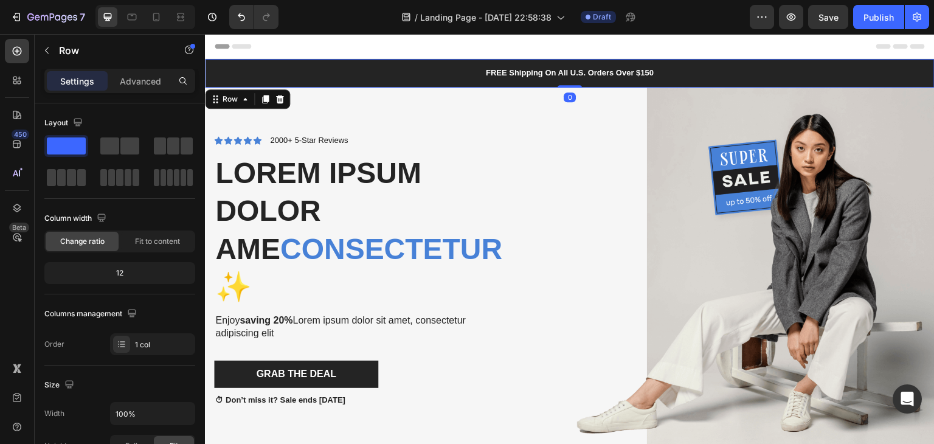
click at [641, 65] on div "FREE Shipping On All U.S. Orders Over $150 Text Block Row 0" at bounding box center [570, 73] width 730 height 29
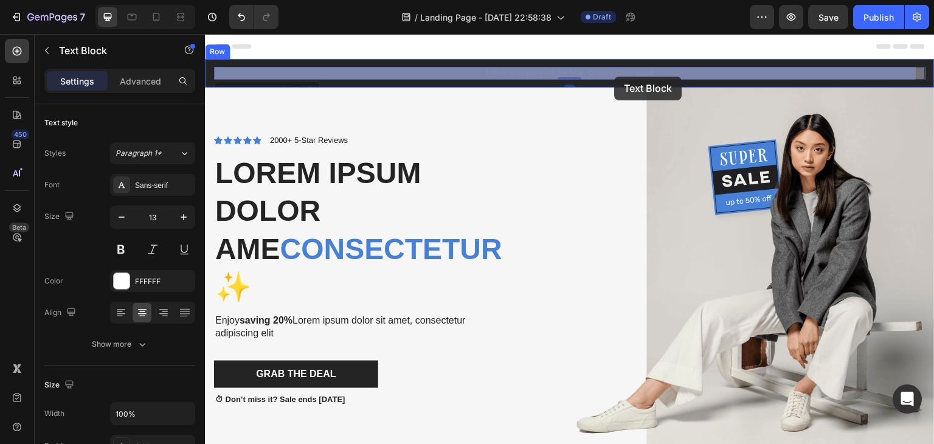
drag, startPoint x: 636, startPoint y: 66, endPoint x: 623, endPoint y: 74, distance: 15.2
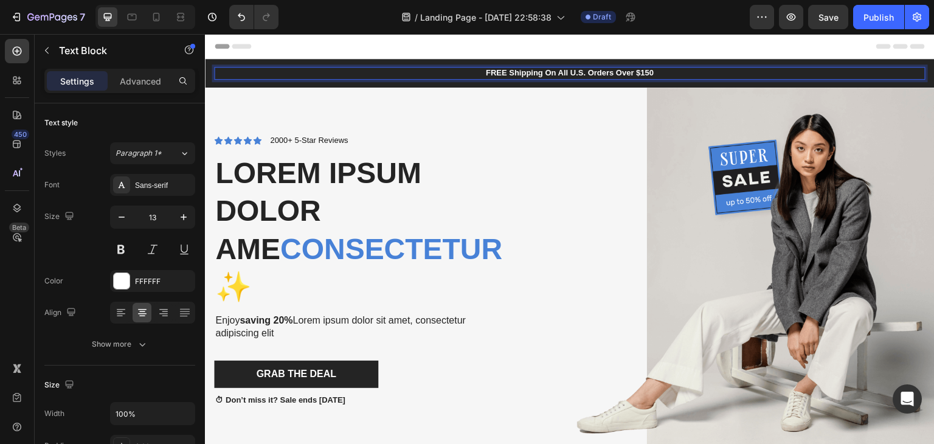
click at [616, 77] on p "FREE Shipping On All U.S. Orders Over $150" at bounding box center [569, 73] width 709 height 10
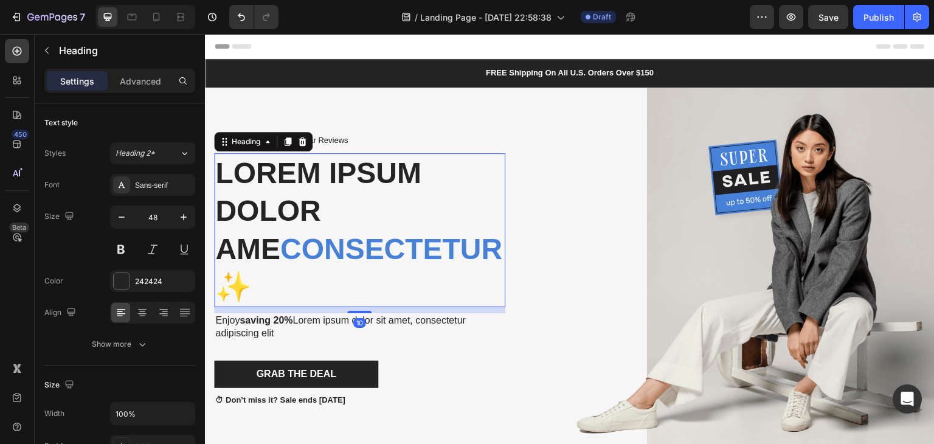
click at [355, 155] on h2 "Lorem ipsum dolor ame consectetur ✨" at bounding box center [359, 230] width 291 height 155
click at [469, 251] on h2 "Lorem ipsum dolor ame consectetur ✨" at bounding box center [359, 230] width 291 height 155
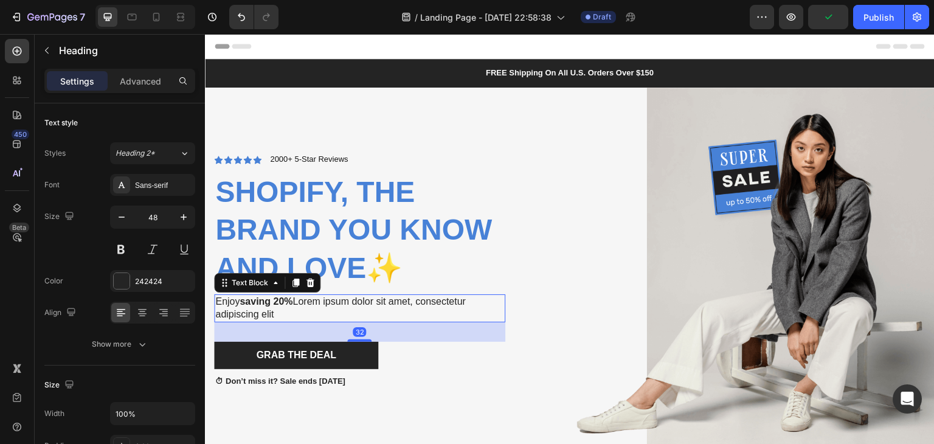
click at [231, 314] on p "Enjoy saving 20% Lorem ipsum dolor sit amet, consectetur adipiscing elit" at bounding box center [359, 309] width 289 height 26
click at [315, 290] on div at bounding box center [310, 283] width 15 height 15
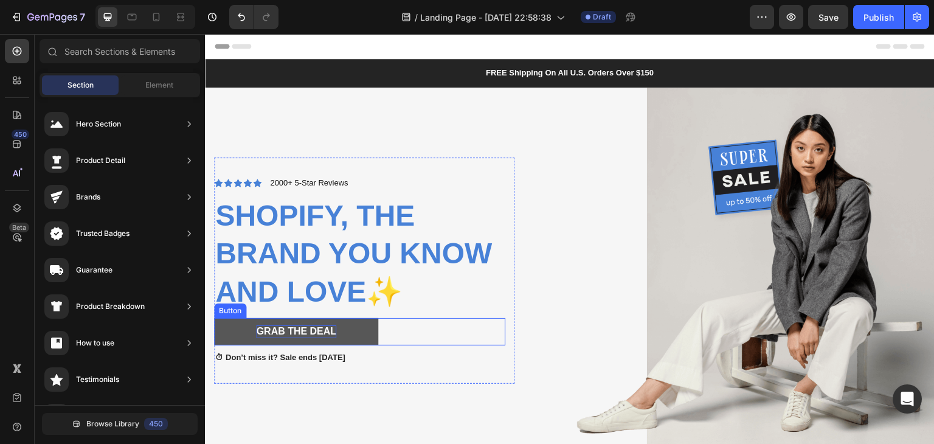
click at [289, 338] on div "Grab The Deal" at bounding box center [296, 331] width 80 height 13
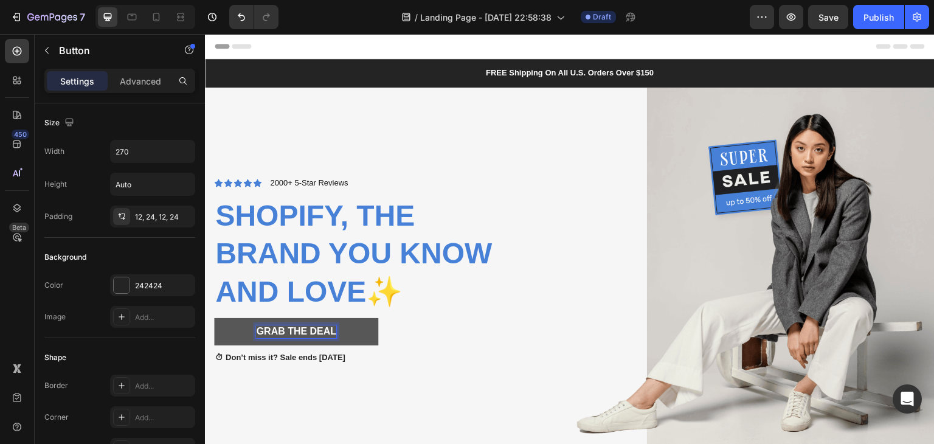
click at [299, 338] on div "Grab The Deal" at bounding box center [296, 331] width 80 height 13
click at [335, 338] on p "Grab The Deal" at bounding box center [296, 331] width 80 height 13
click at [214, 318] on button "GE" at bounding box center [296, 331] width 164 height 27
click at [214, 318] on button "GEt th e" at bounding box center [296, 331] width 164 height 27
click at [214, 318] on button "GEt the" at bounding box center [296, 331] width 164 height 27
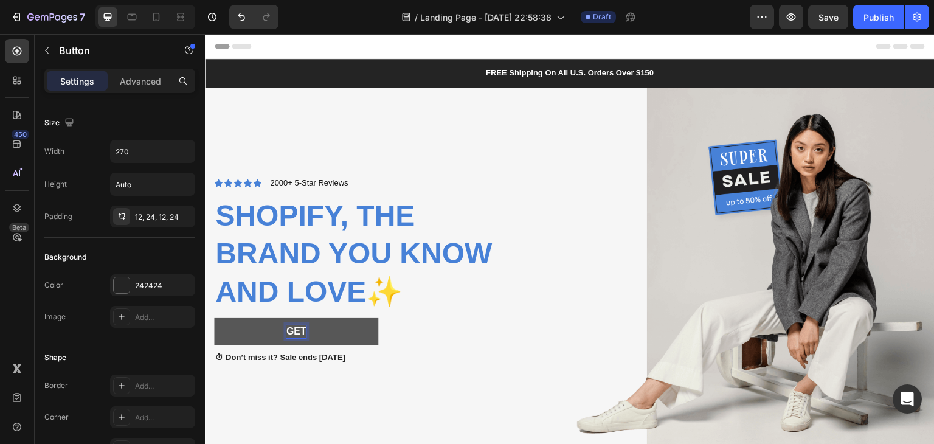
click at [214, 318] on button "get" at bounding box center [296, 331] width 164 height 27
click at [214, 318] on button "get it" at bounding box center [296, 331] width 164 height 27
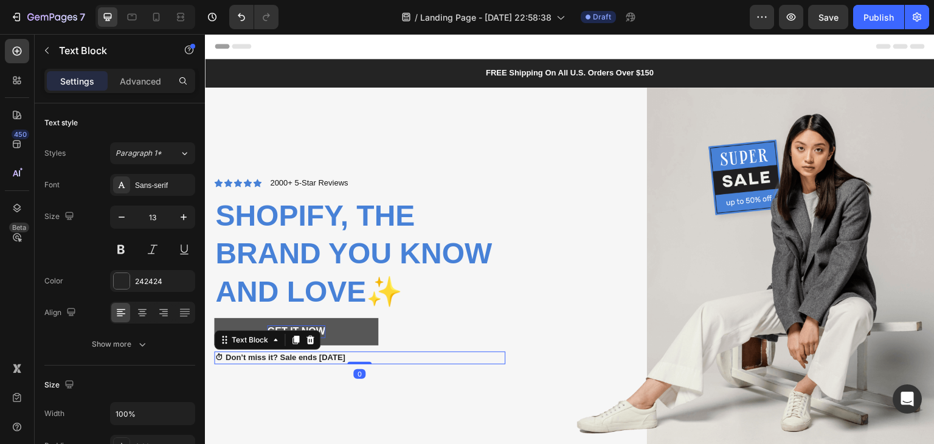
click at [265, 363] on p "⏱ Don’t miss it? Sale ends July 31st" at bounding box center [359, 358] width 289 height 10
click at [309, 345] on icon at bounding box center [310, 340] width 10 height 10
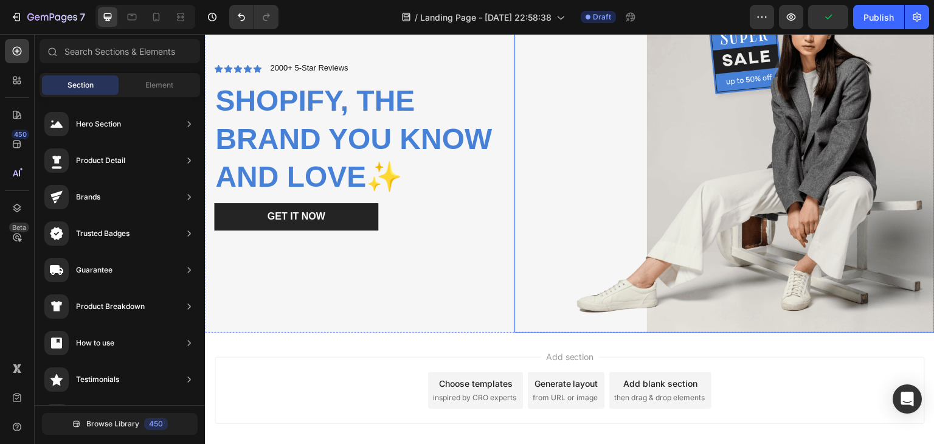
scroll to position [179, 0]
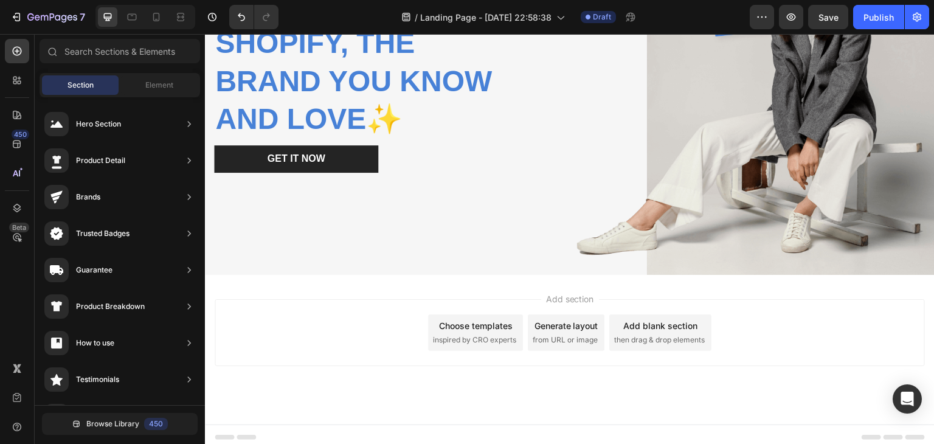
click at [467, 322] on div "Choose templates" at bounding box center [476, 325] width 74 height 13
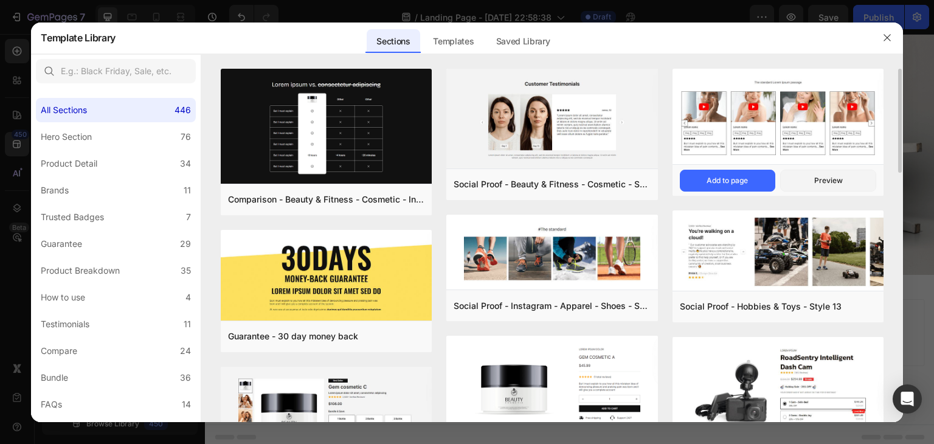
scroll to position [122, 0]
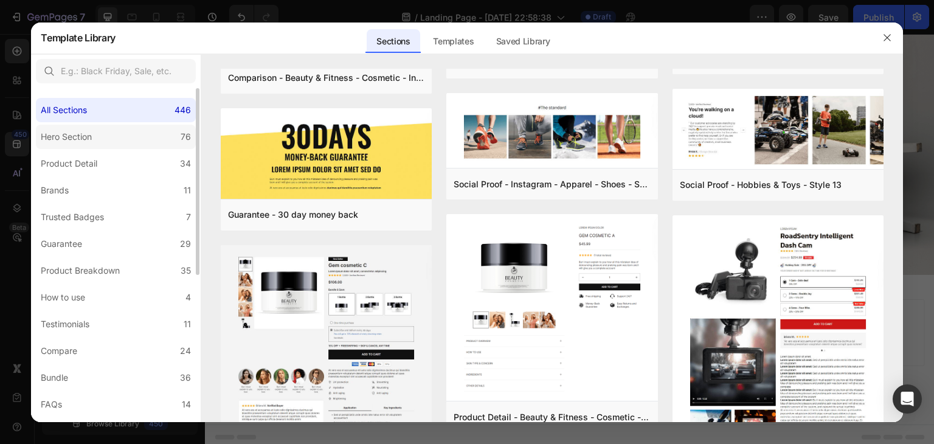
click at [128, 141] on label "Hero Section 76" at bounding box center [116, 137] width 160 height 24
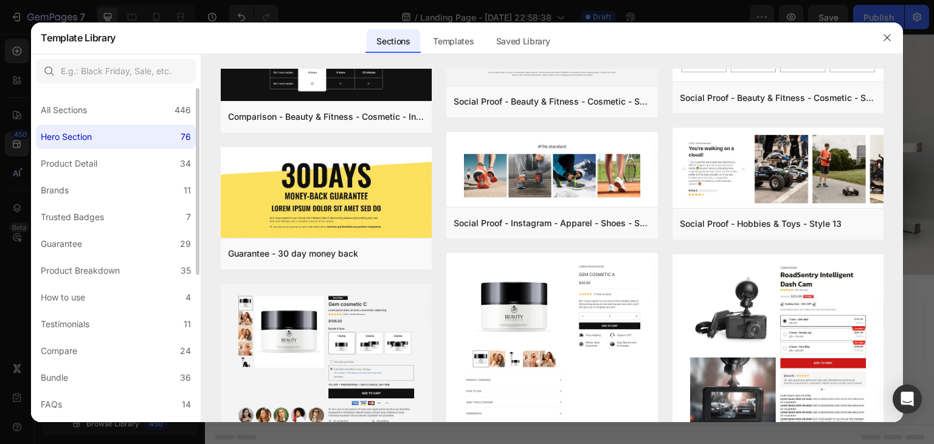
scroll to position [0, 0]
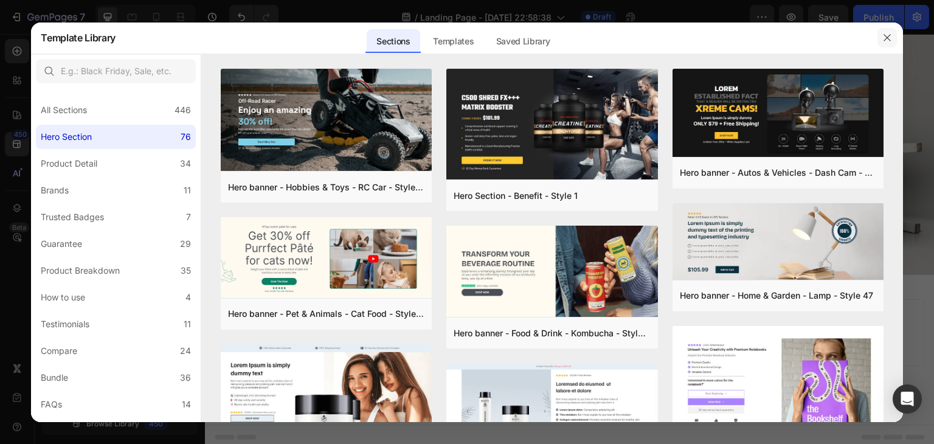
click at [887, 43] on button "button" at bounding box center [887, 37] width 19 height 19
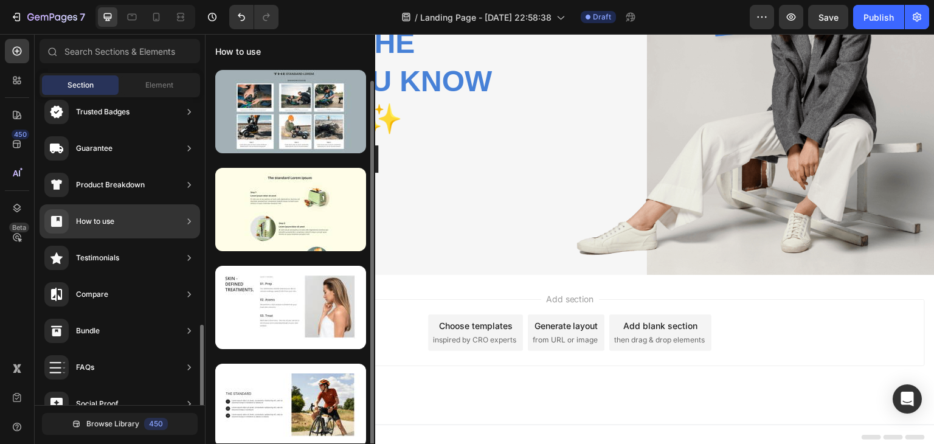
scroll to position [243, 0]
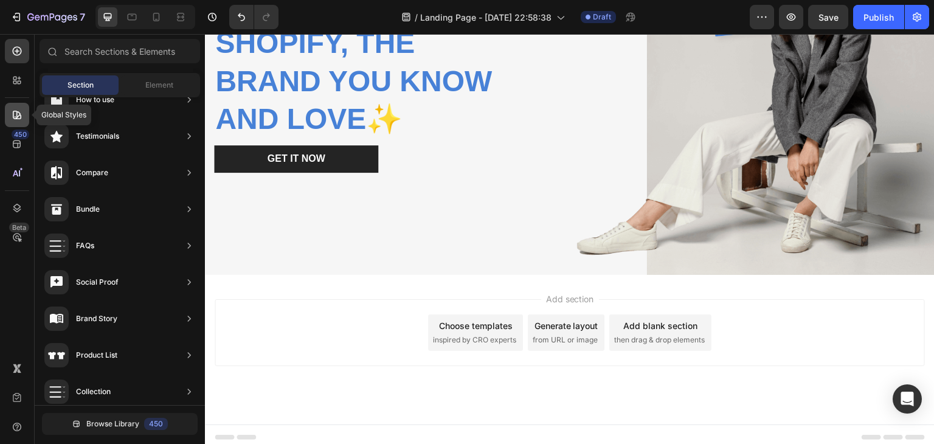
click at [15, 113] on icon at bounding box center [17, 115] width 12 height 12
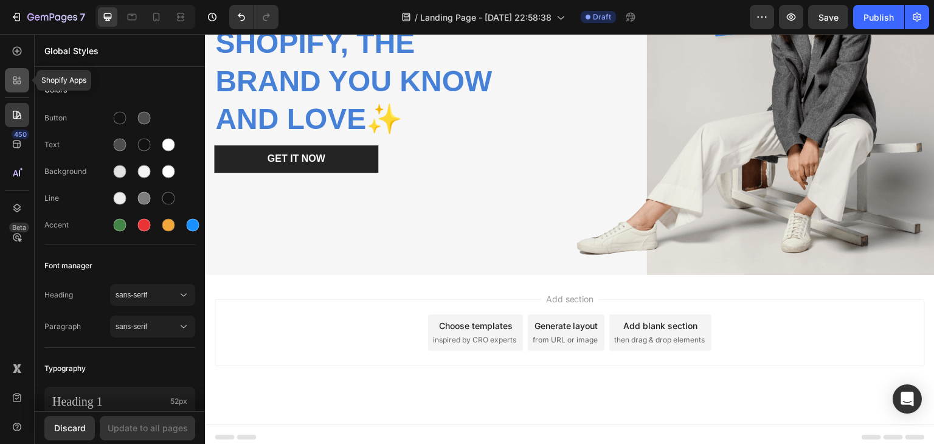
click at [21, 79] on icon at bounding box center [17, 80] width 12 height 12
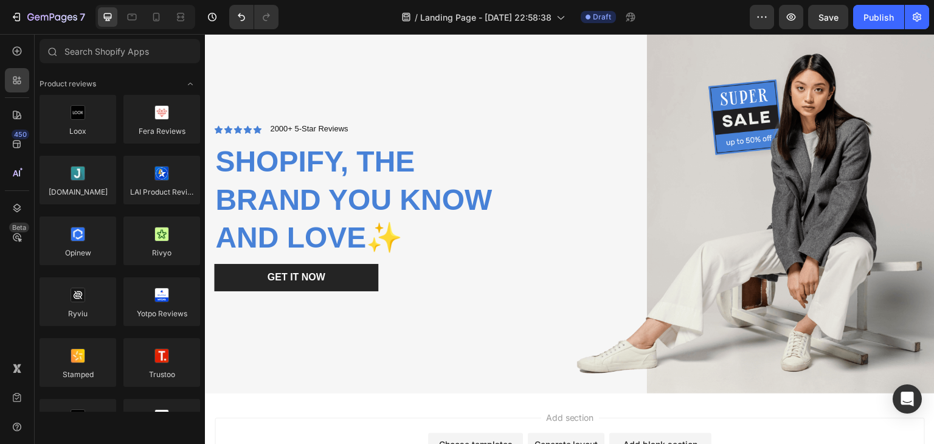
scroll to position [0, 0]
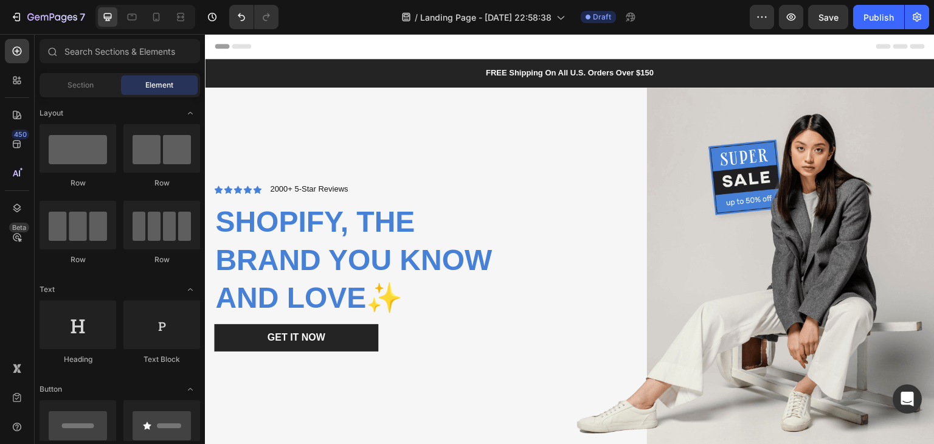
click at [247, 42] on span "Header" at bounding box center [241, 46] width 27 height 12
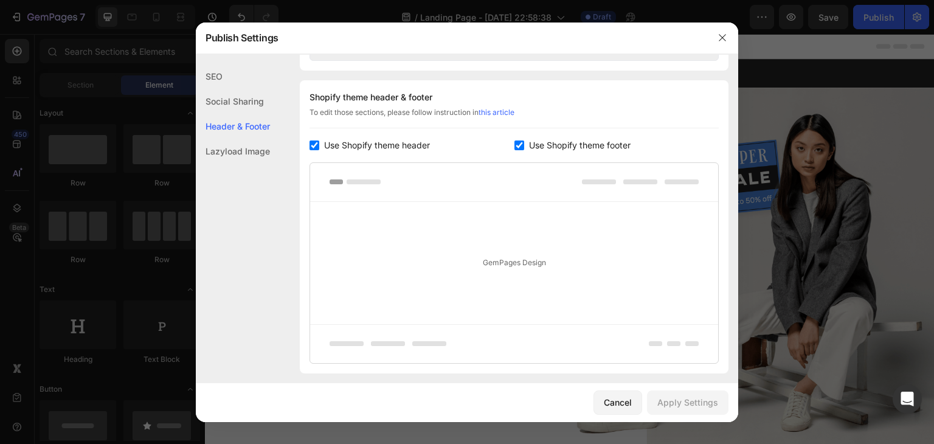
scroll to position [569, 0]
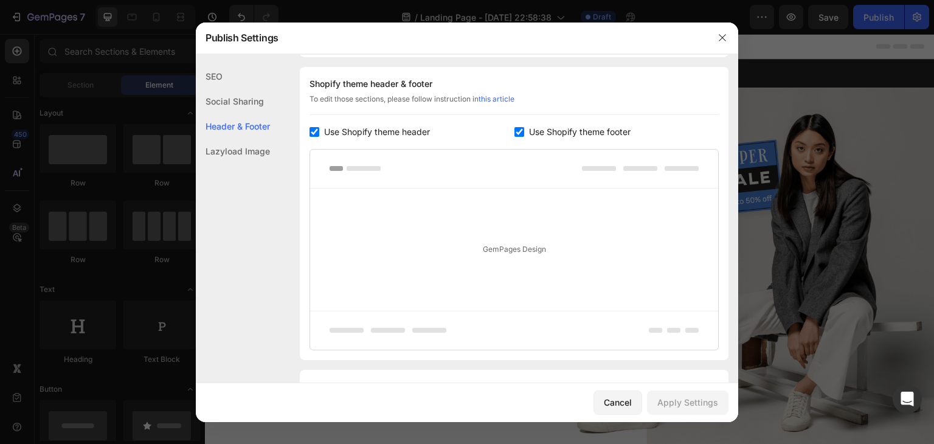
click at [384, 128] on span "Use Shopify theme header" at bounding box center [377, 132] width 106 height 15
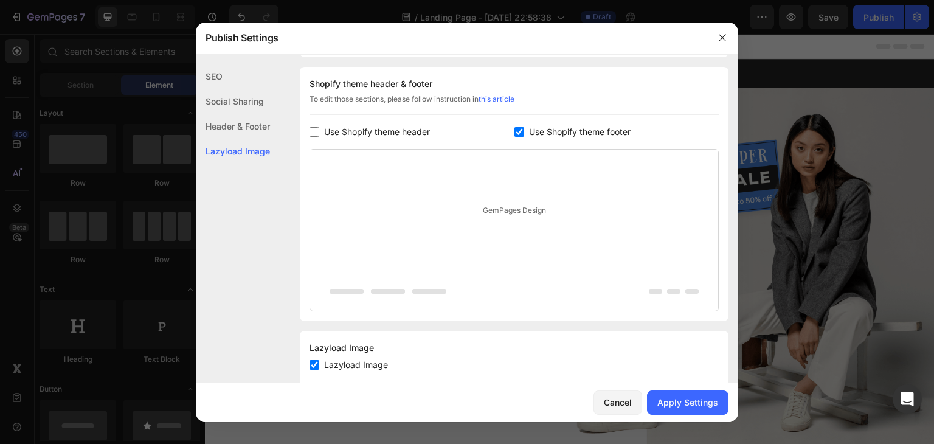
click at [373, 128] on span "Use Shopify theme header" at bounding box center [377, 132] width 106 height 15
checkbox input "true"
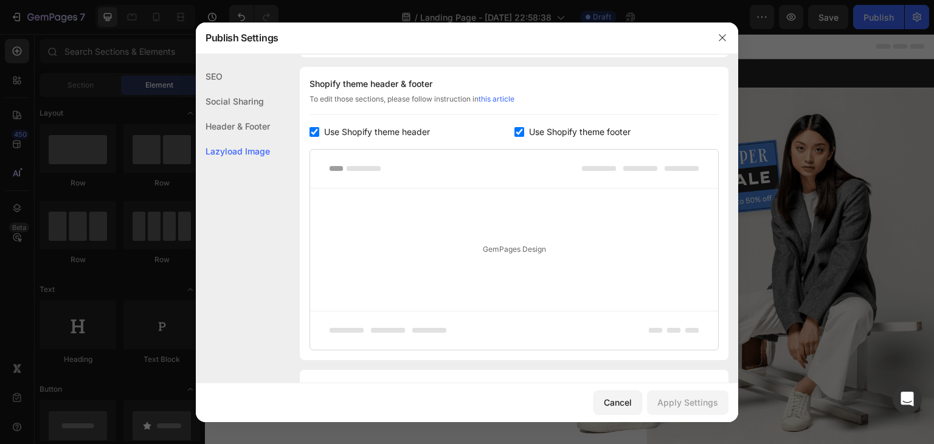
click at [545, 133] on span "Use Shopify theme footer" at bounding box center [580, 132] width 102 height 15
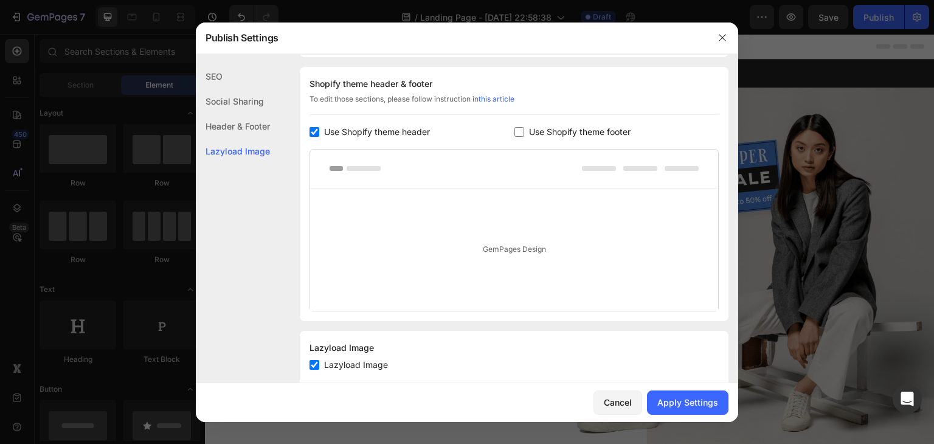
click at [544, 133] on span "Use Shopify theme footer" at bounding box center [580, 132] width 102 height 15
checkbox input "true"
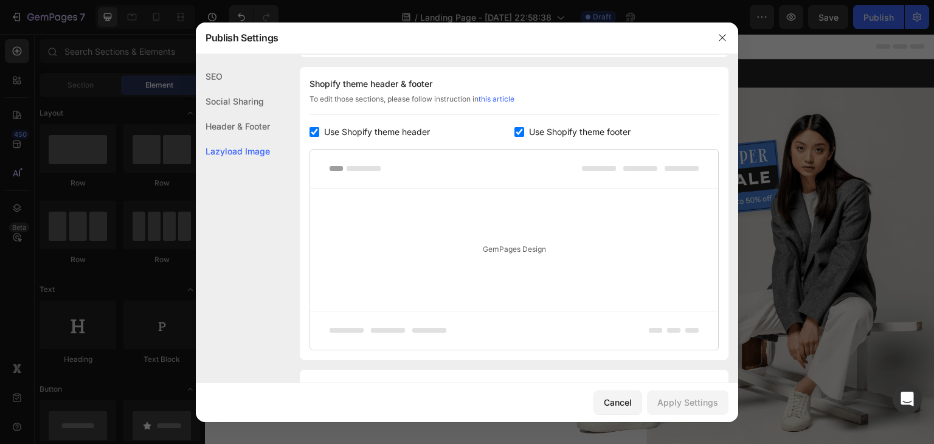
click at [347, 132] on span "Use Shopify theme header" at bounding box center [377, 132] width 106 height 15
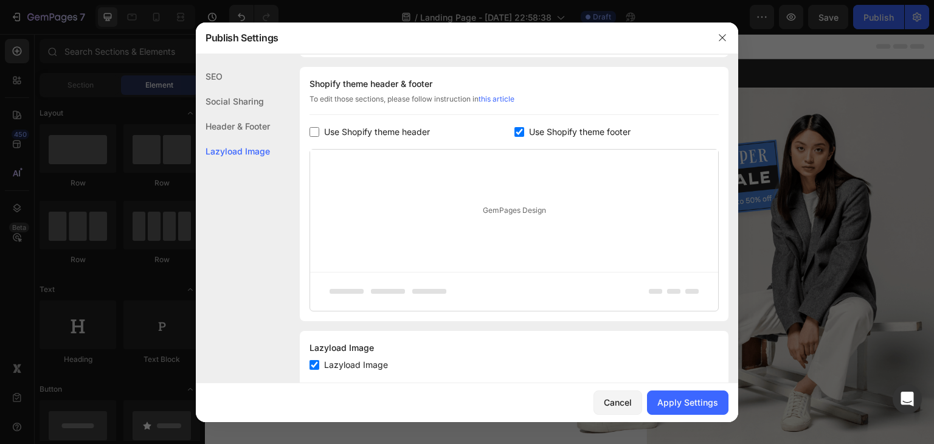
click at [347, 132] on span "Use Shopify theme header" at bounding box center [377, 132] width 106 height 15
checkbox input "true"
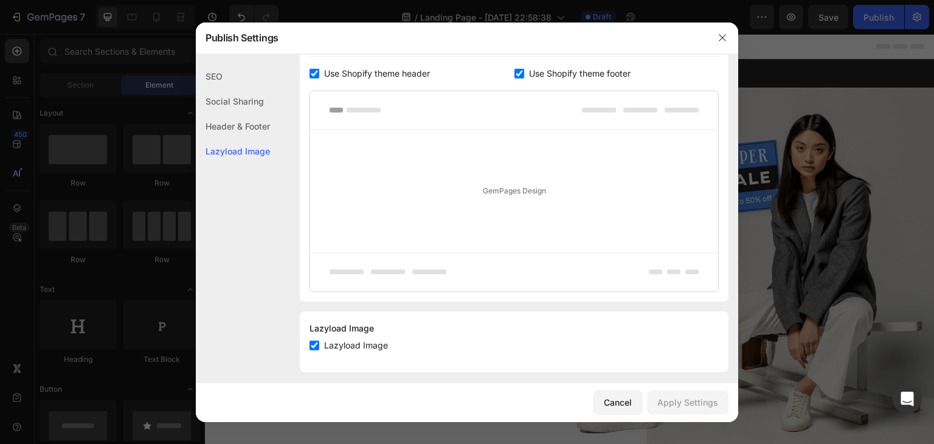
scroll to position [635, 0]
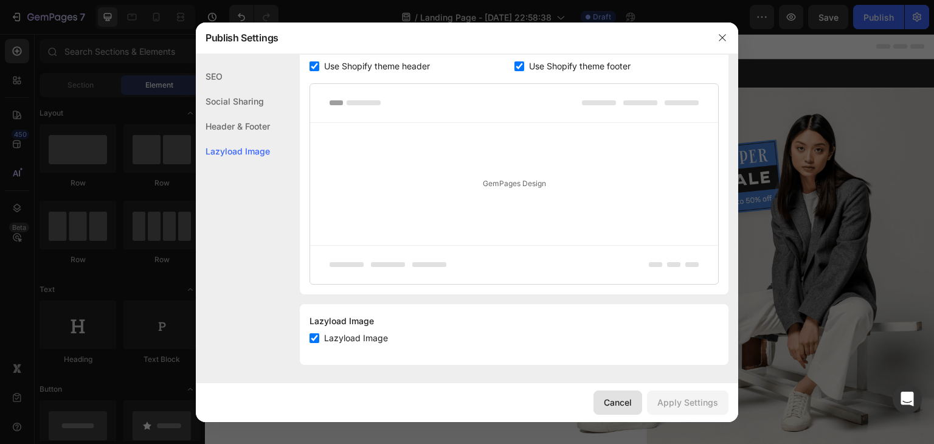
click at [608, 400] on div "Cancel" at bounding box center [618, 402] width 28 height 13
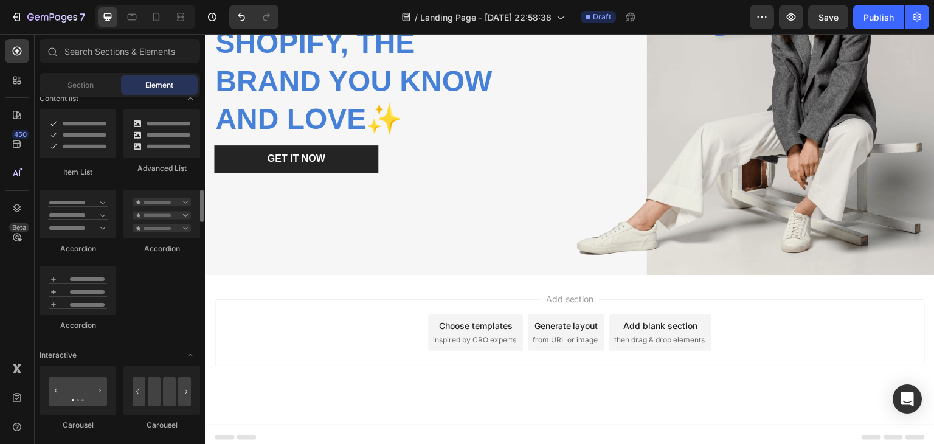
scroll to position [1034, 0]
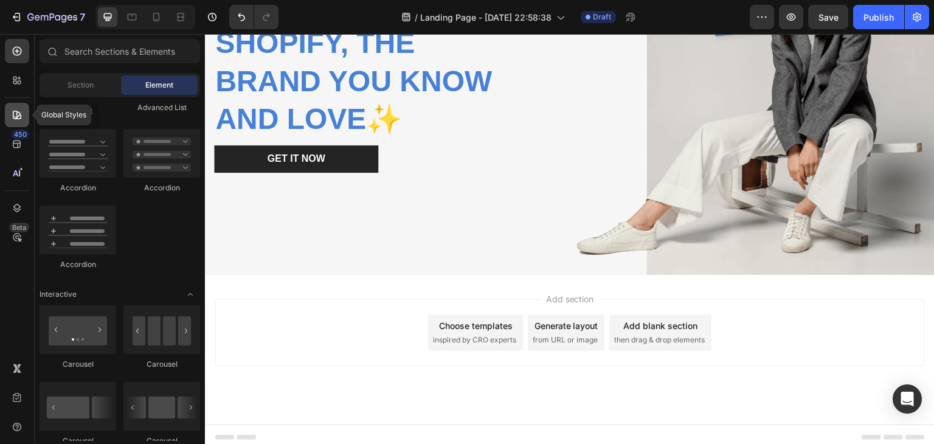
click at [16, 114] on icon at bounding box center [17, 115] width 9 height 9
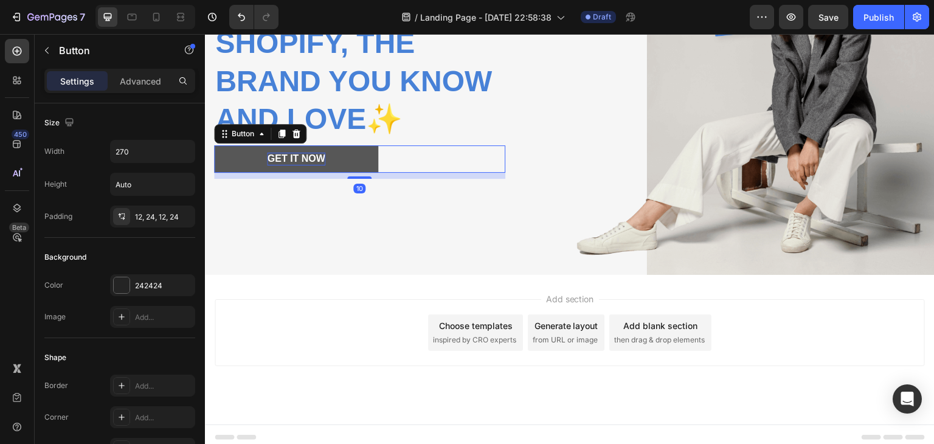
click at [311, 165] on p "get it now" at bounding box center [296, 159] width 58 height 13
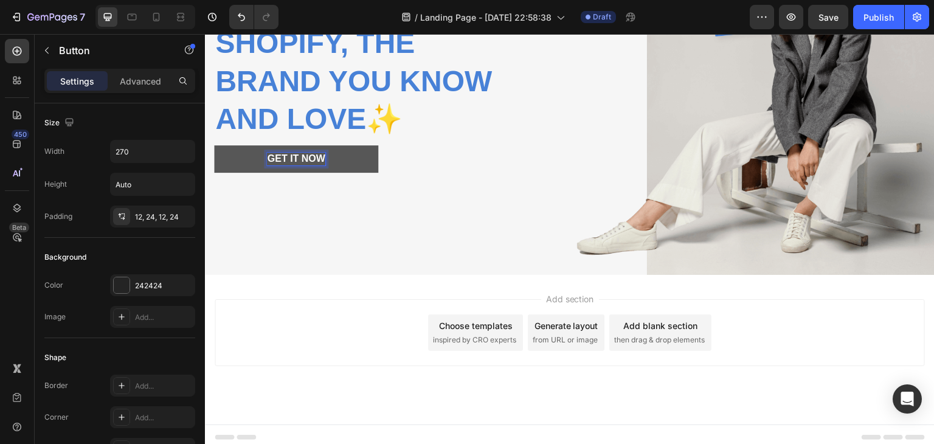
click at [359, 168] on button "get it now" at bounding box center [296, 158] width 164 height 27
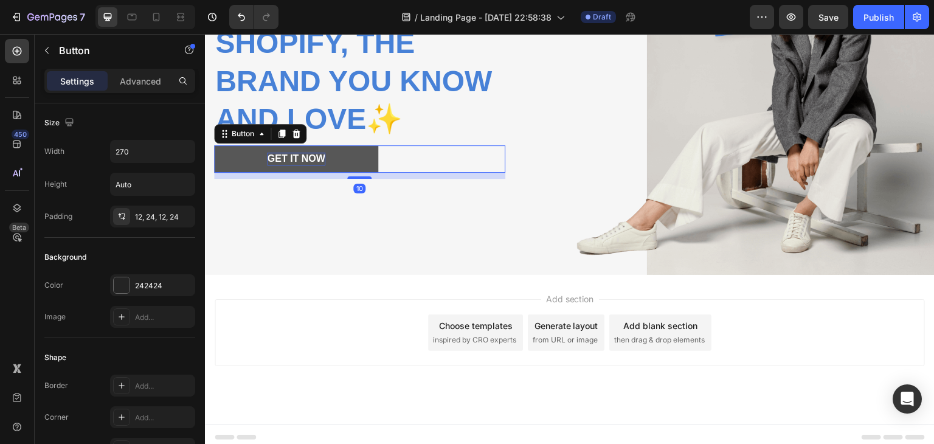
click at [359, 168] on button "get it now" at bounding box center [296, 158] width 164 height 27
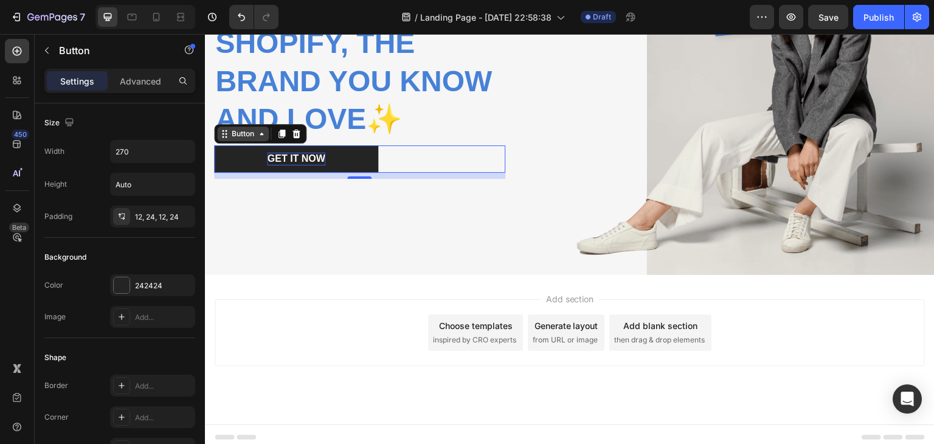
click at [262, 139] on icon at bounding box center [262, 134] width 10 height 10
click at [248, 277] on div "Add section Choose templates inspired by CRO experts Generate layout from URL o…" at bounding box center [570, 350] width 730 height 150
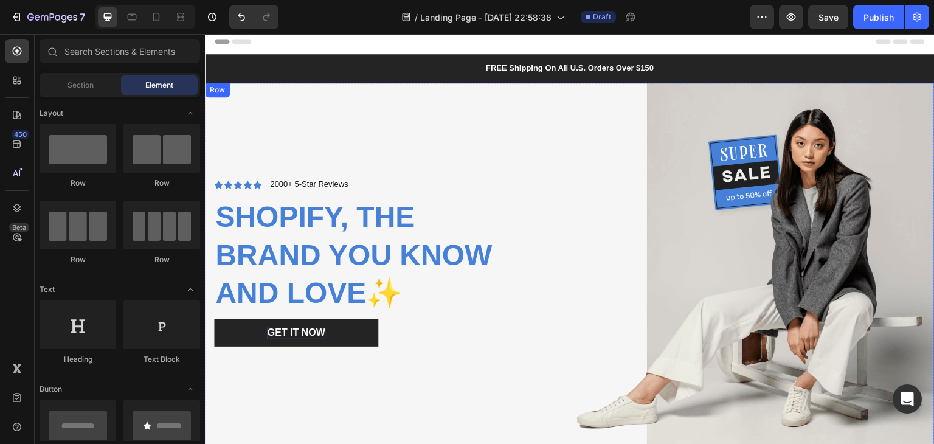
scroll to position [0, 0]
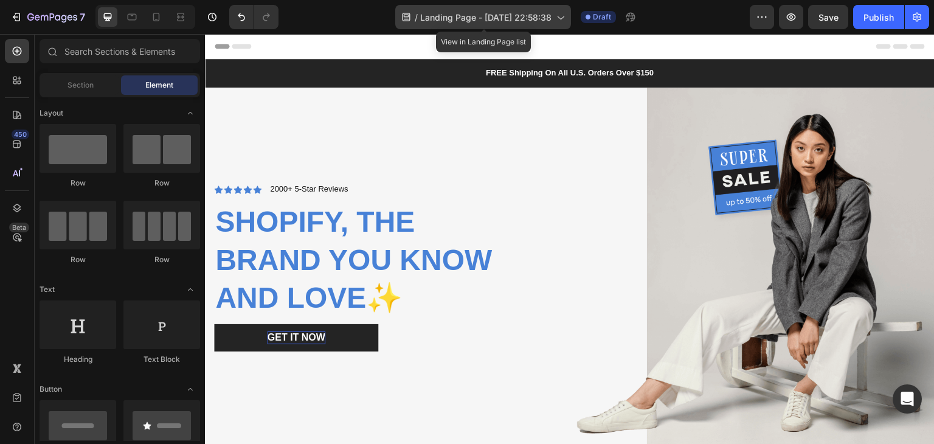
click at [505, 16] on span "Landing Page - [DATE] 22:58:38" at bounding box center [485, 17] width 131 height 13
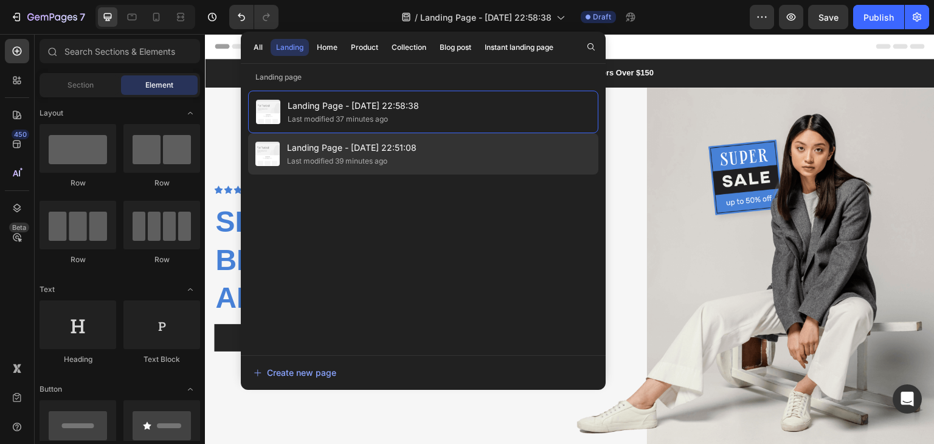
click at [296, 151] on span "Landing Page - [DATE] 22:51:08" at bounding box center [352, 148] width 130 height 15
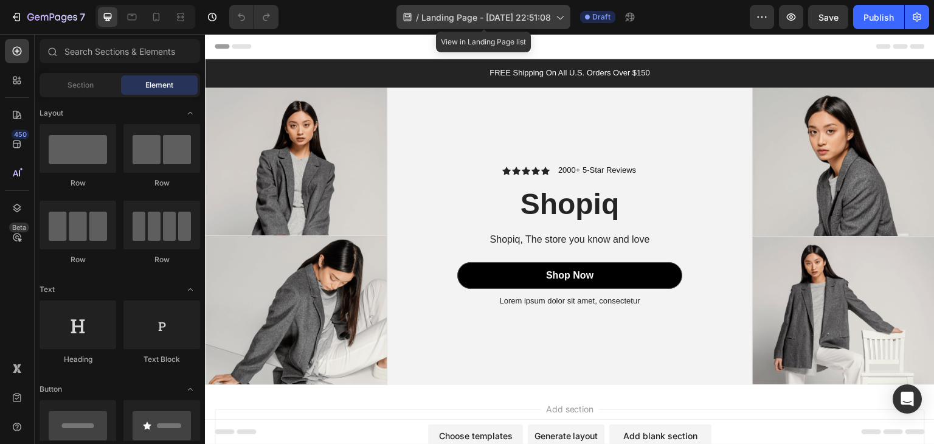
click at [465, 25] on div "/ Landing Page - [DATE] 22:51:08" at bounding box center [484, 17] width 174 height 24
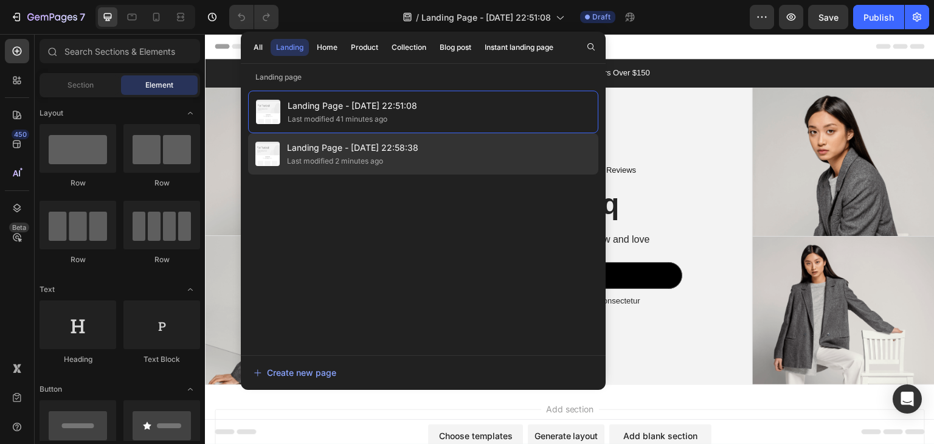
click at [287, 148] on span "Landing Page - [DATE] 22:58:38" at bounding box center [352, 148] width 131 height 15
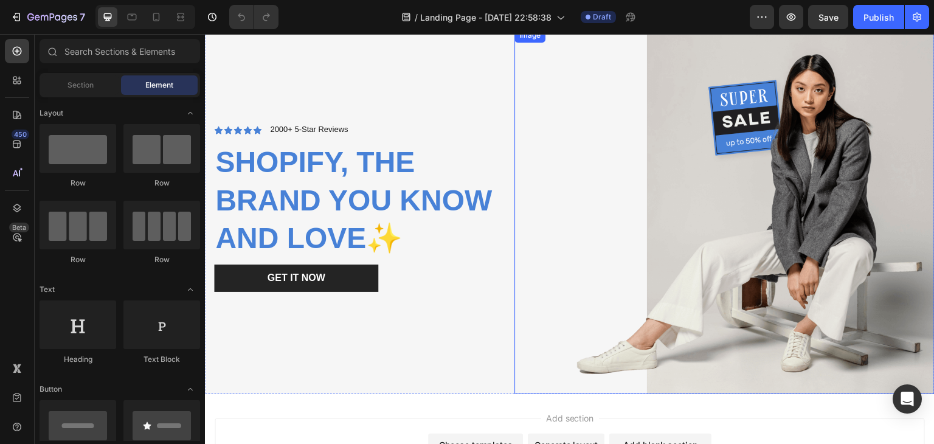
scroll to position [61, 0]
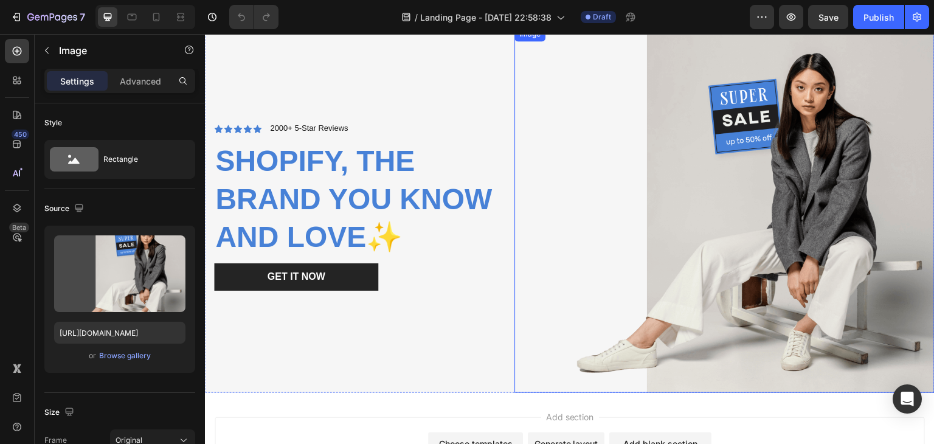
click at [751, 106] on img at bounding box center [725, 210] width 420 height 366
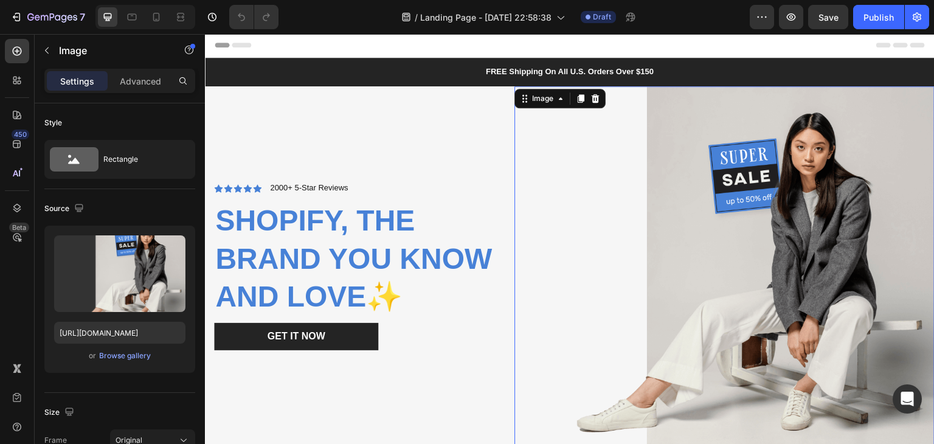
scroll to position [0, 0]
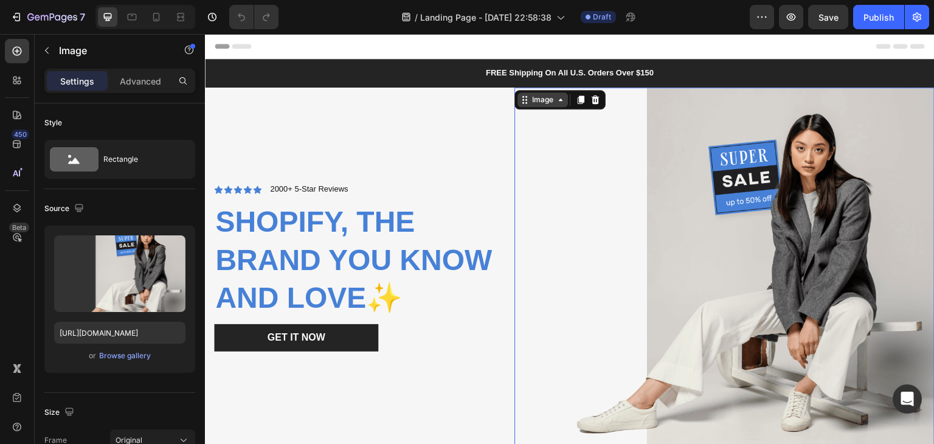
click at [549, 106] on div "Image" at bounding box center [543, 99] width 50 height 15
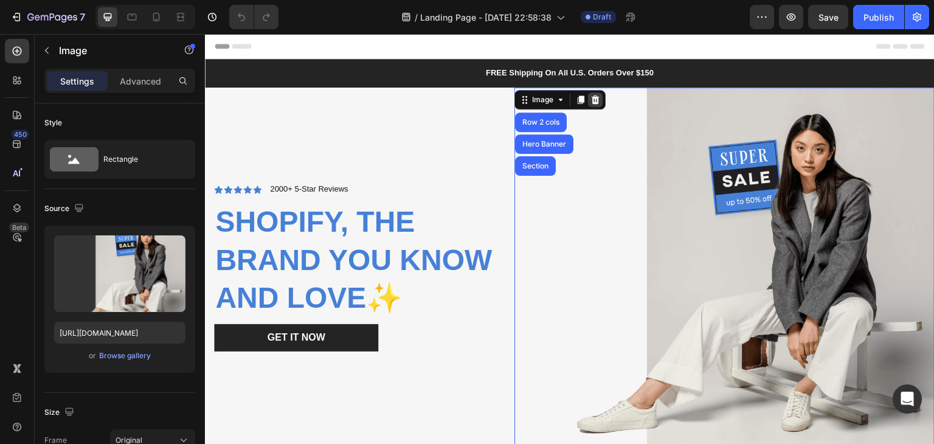
click at [591, 102] on icon at bounding box center [596, 100] width 10 height 10
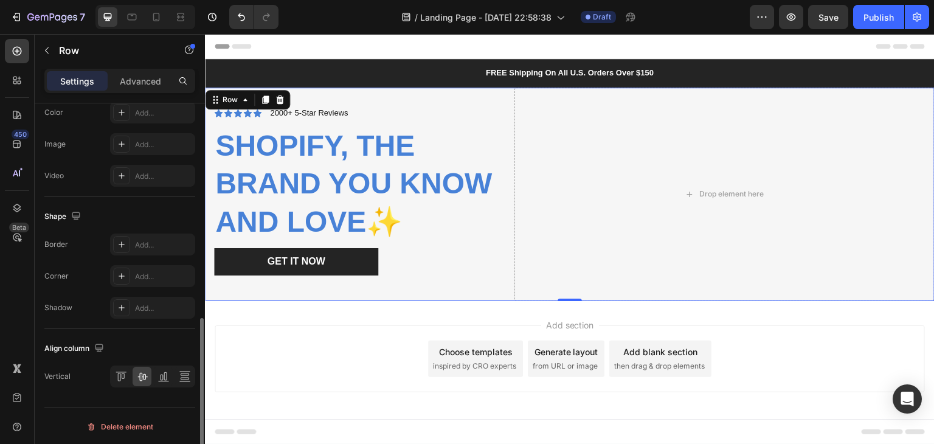
scroll to position [443, 0]
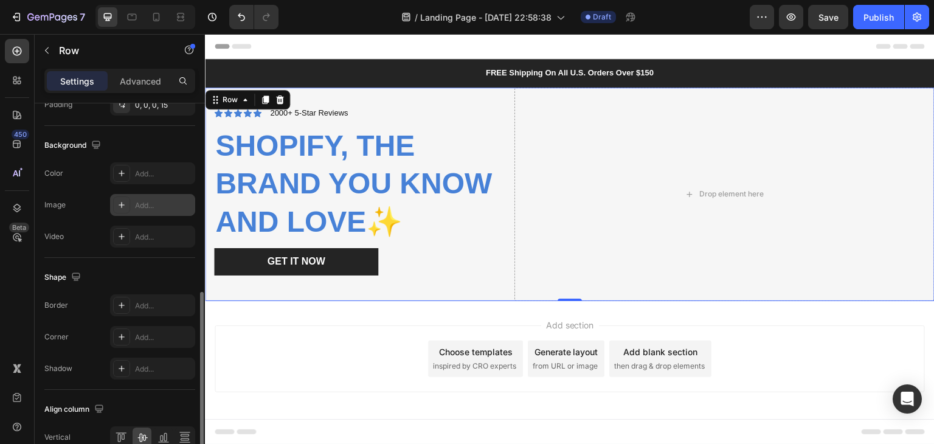
click at [134, 195] on div "Add..." at bounding box center [152, 205] width 85 height 22
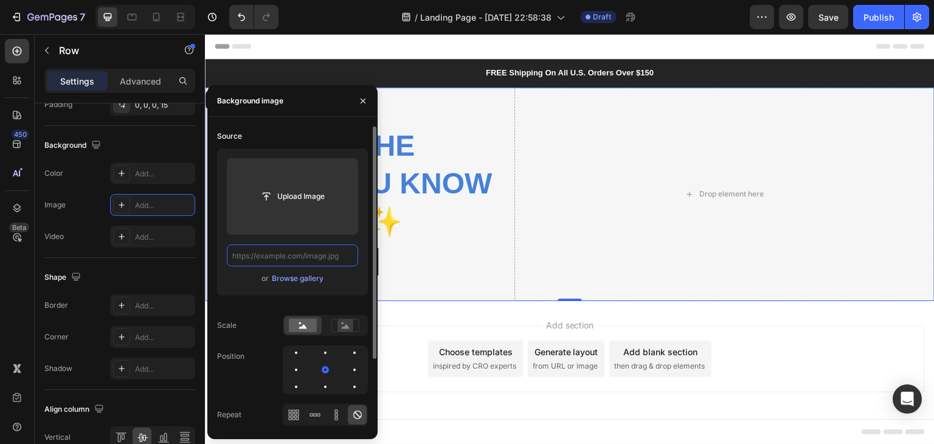
scroll to position [0, 0]
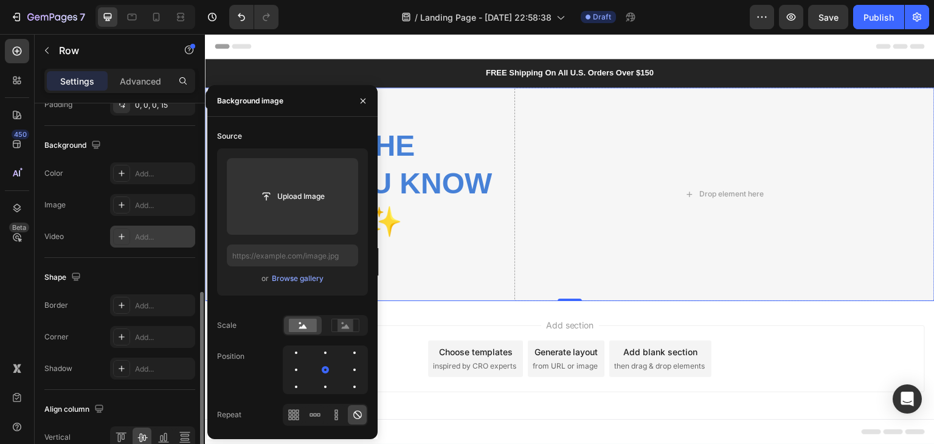
click at [162, 232] on div "Add..." at bounding box center [163, 237] width 57 height 11
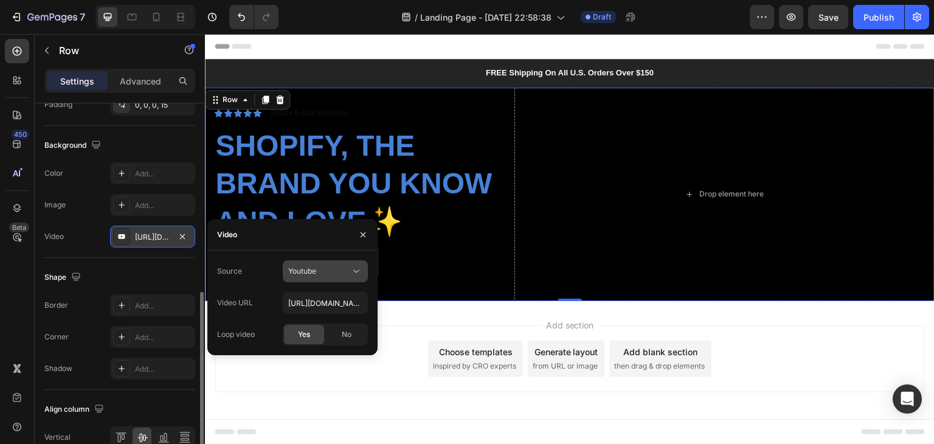
click at [341, 280] on button "Youtube" at bounding box center [325, 271] width 85 height 22
click at [319, 271] on div "Youtube" at bounding box center [319, 271] width 62 height 11
click at [348, 307] on input "[URL][DOMAIN_NAME]" at bounding box center [325, 303] width 85 height 22
paste input "[URL][DOMAIN_NAME]"
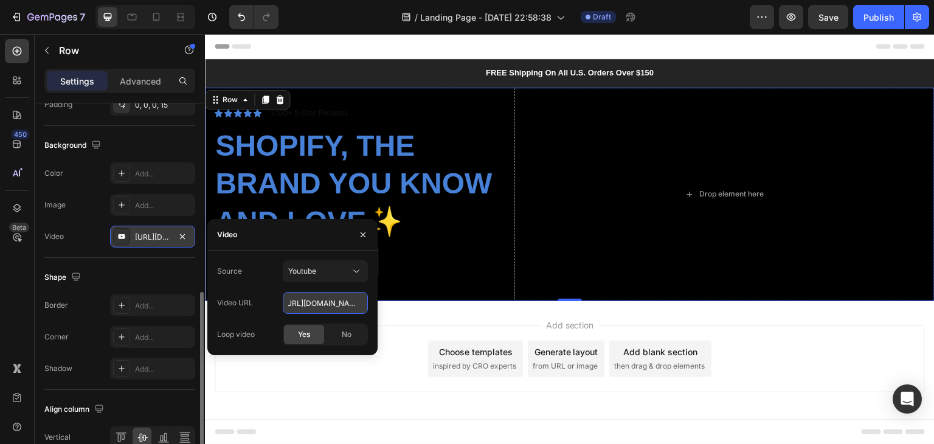
type input "[URL][DOMAIN_NAME]"
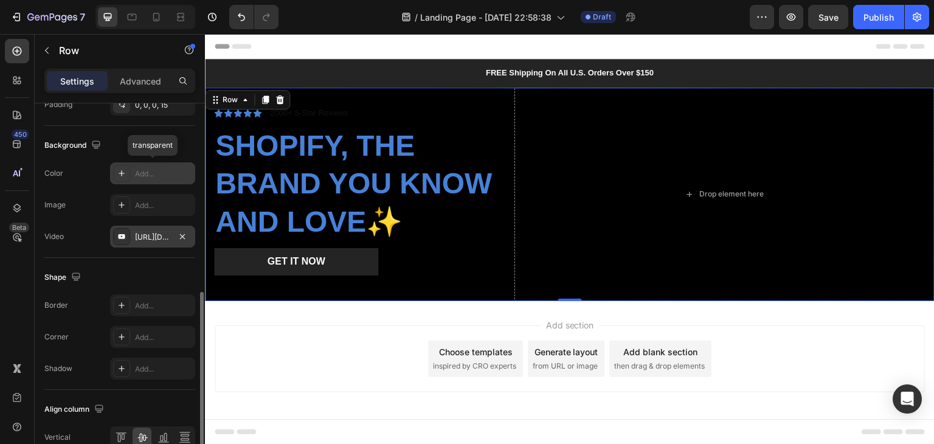
click at [134, 167] on div "Add..." at bounding box center [152, 173] width 85 height 22
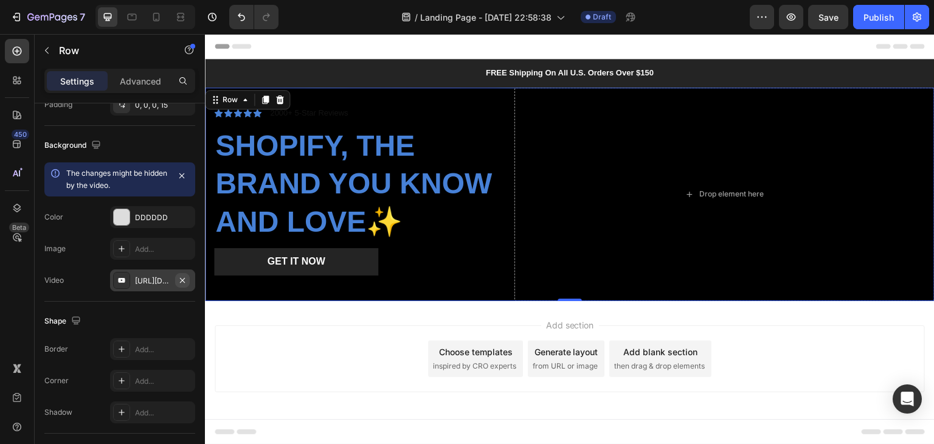
drag, startPoint x: 134, startPoint y: 283, endPoint x: 186, endPoint y: 273, distance: 52.7
click at [135, 283] on div "[URL][DOMAIN_NAME]" at bounding box center [152, 280] width 85 height 22
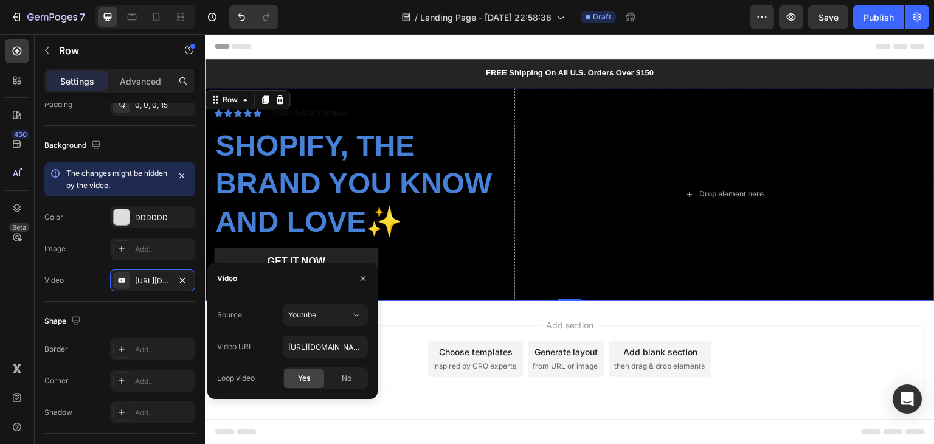
click at [177, 279] on button "button" at bounding box center [182, 280] width 15 height 15
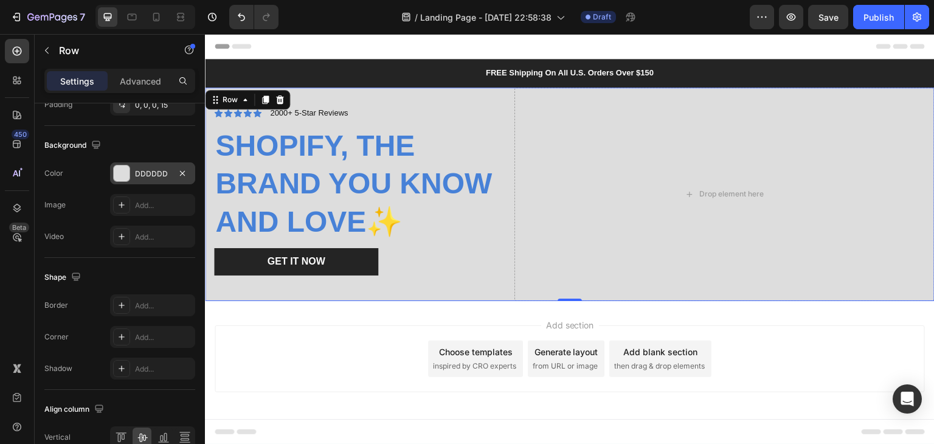
click at [170, 168] on div "DDDDDD" at bounding box center [152, 173] width 35 height 11
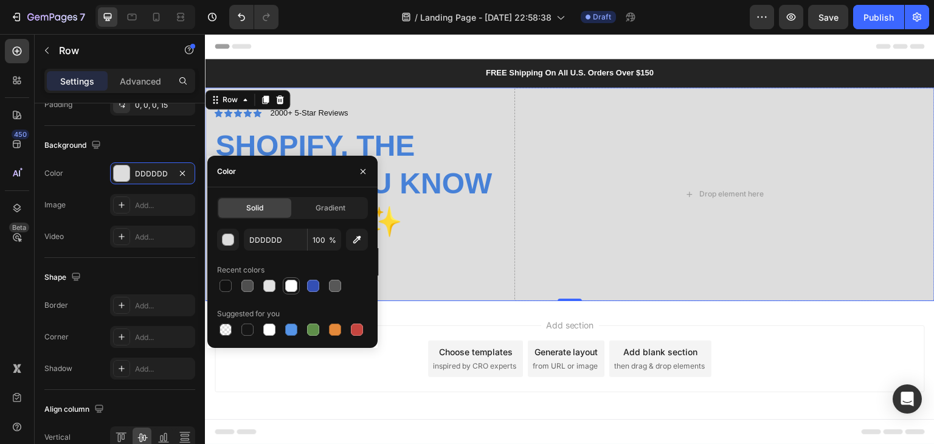
click at [291, 290] on div at bounding box center [291, 286] width 12 height 12
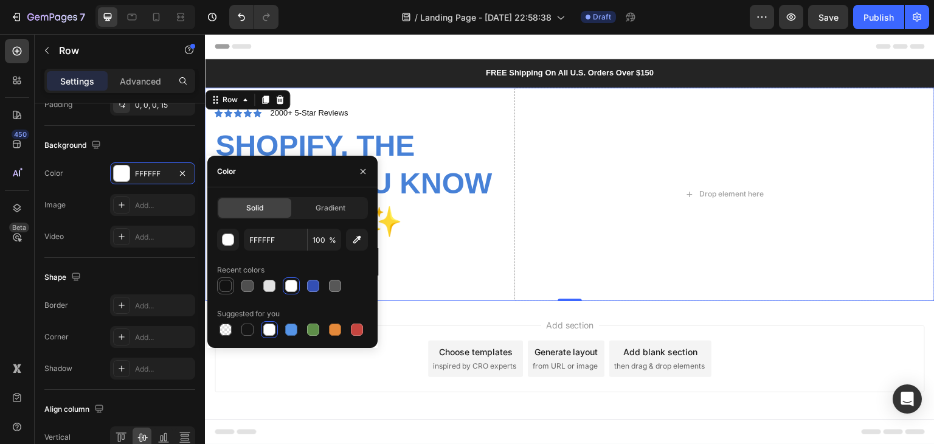
click at [245, 290] on div at bounding box center [247, 286] width 12 height 12
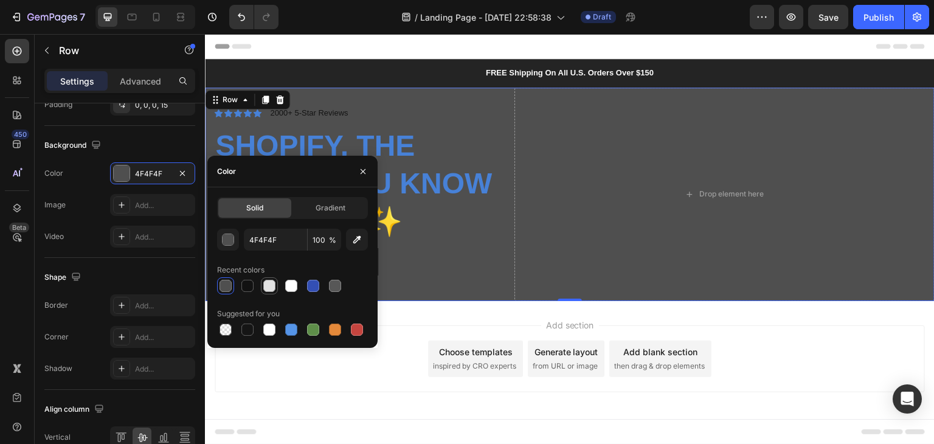
click at [266, 292] on div at bounding box center [269, 286] width 15 height 15
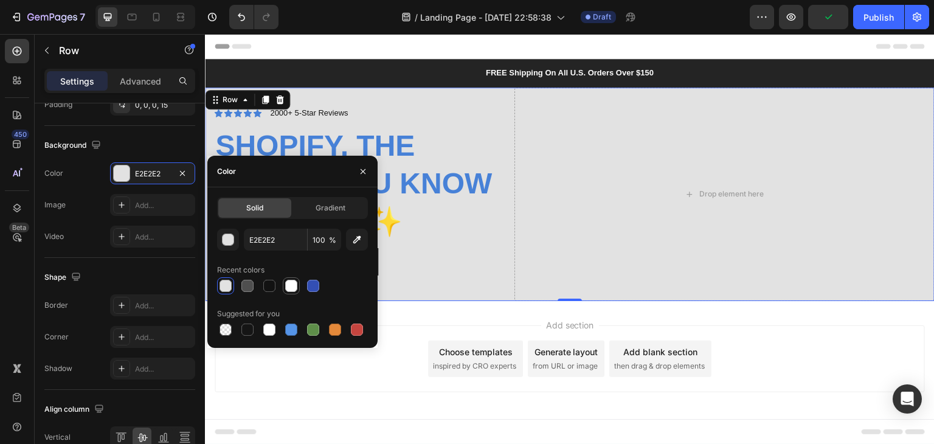
click at [284, 288] on div at bounding box center [291, 286] width 15 height 15
type input "FFFFFF"
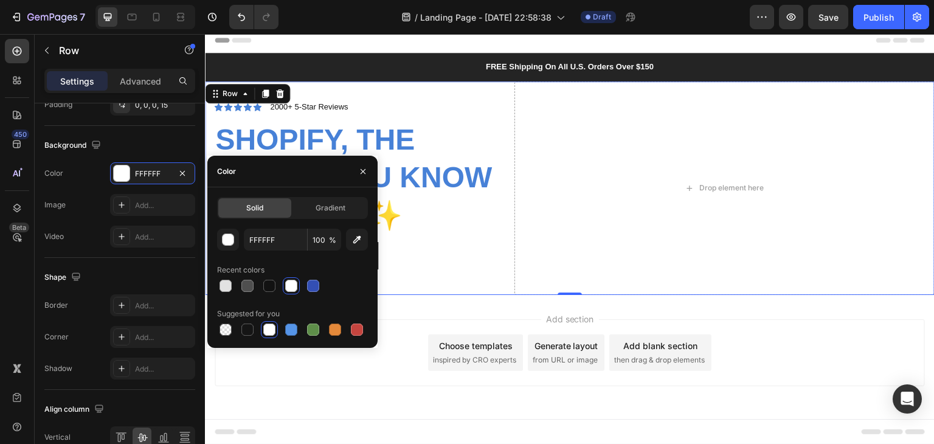
scroll to position [44, 0]
